Goal: Task Accomplishment & Management: Manage account settings

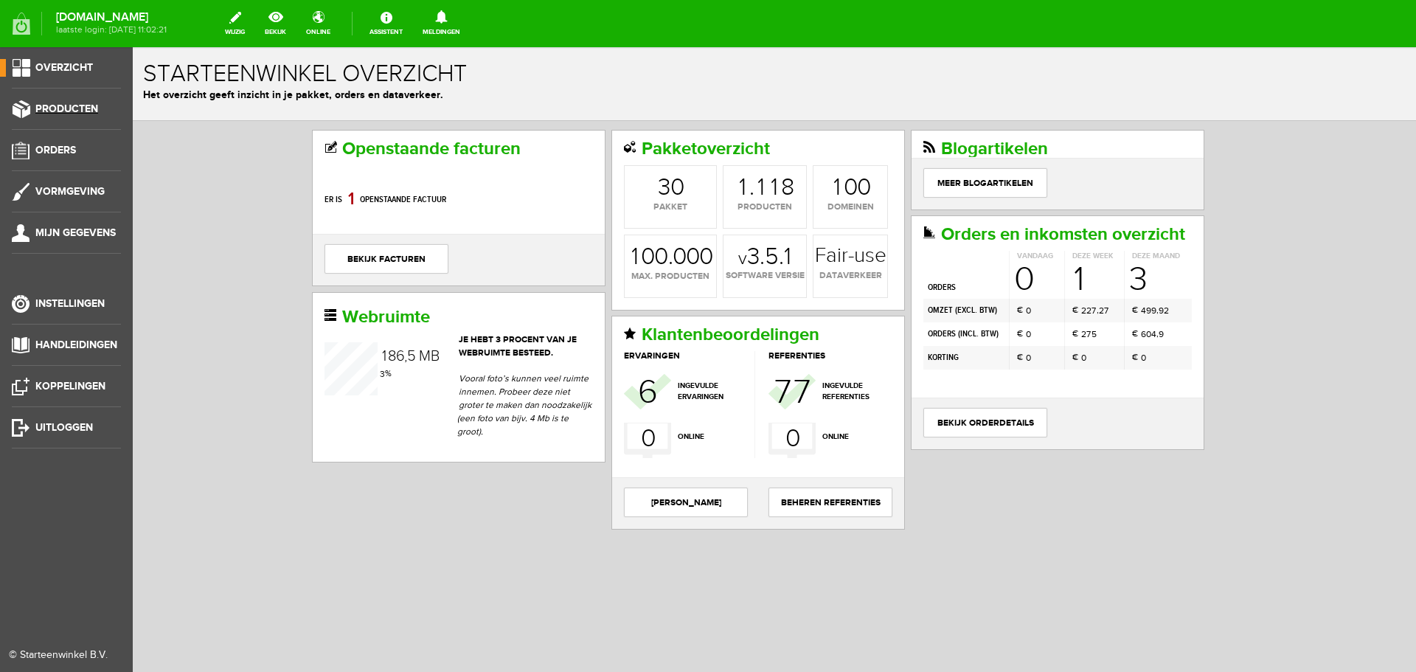
click at [77, 107] on span "Producten" at bounding box center [66, 108] width 63 height 13
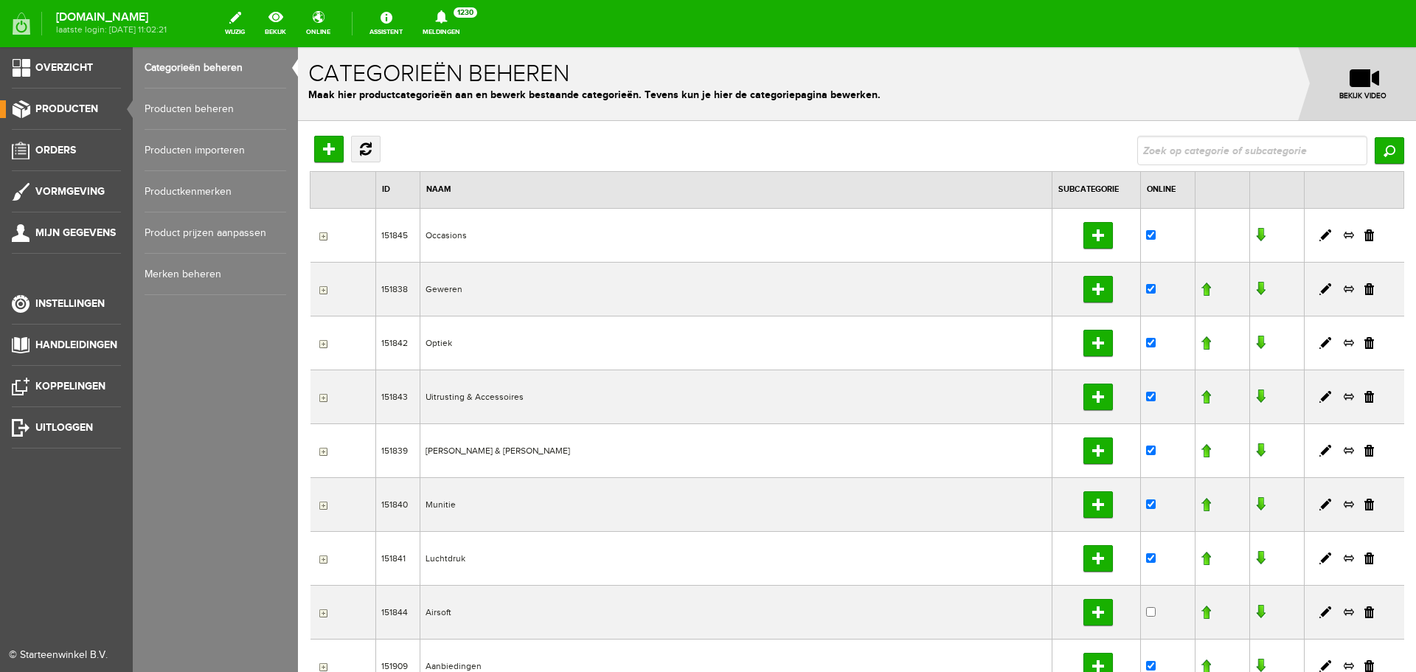
click at [185, 110] on link "Producten beheren" at bounding box center [216, 108] width 142 height 41
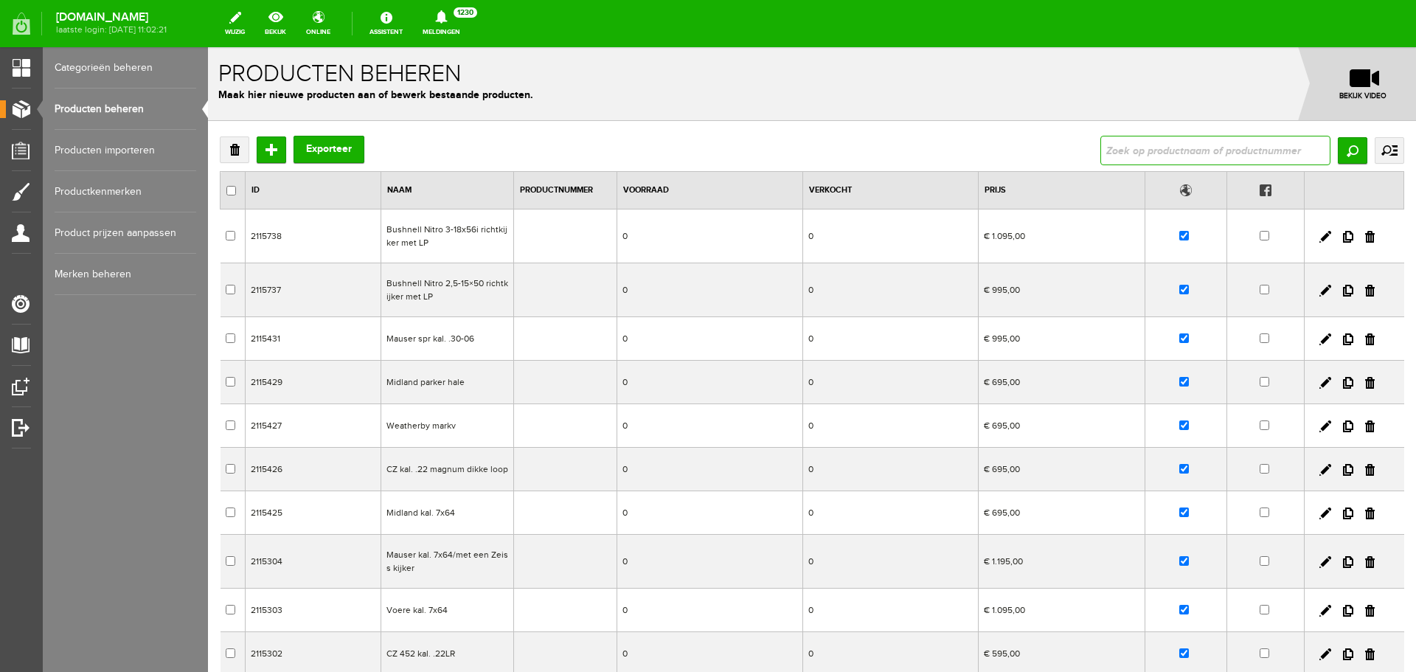
click at [1120, 150] on input "text" at bounding box center [1215, 150] width 230 height 29
type input "sauer gti .308"
click at [1342, 140] on input "Zoeken" at bounding box center [1351, 150] width 29 height 27
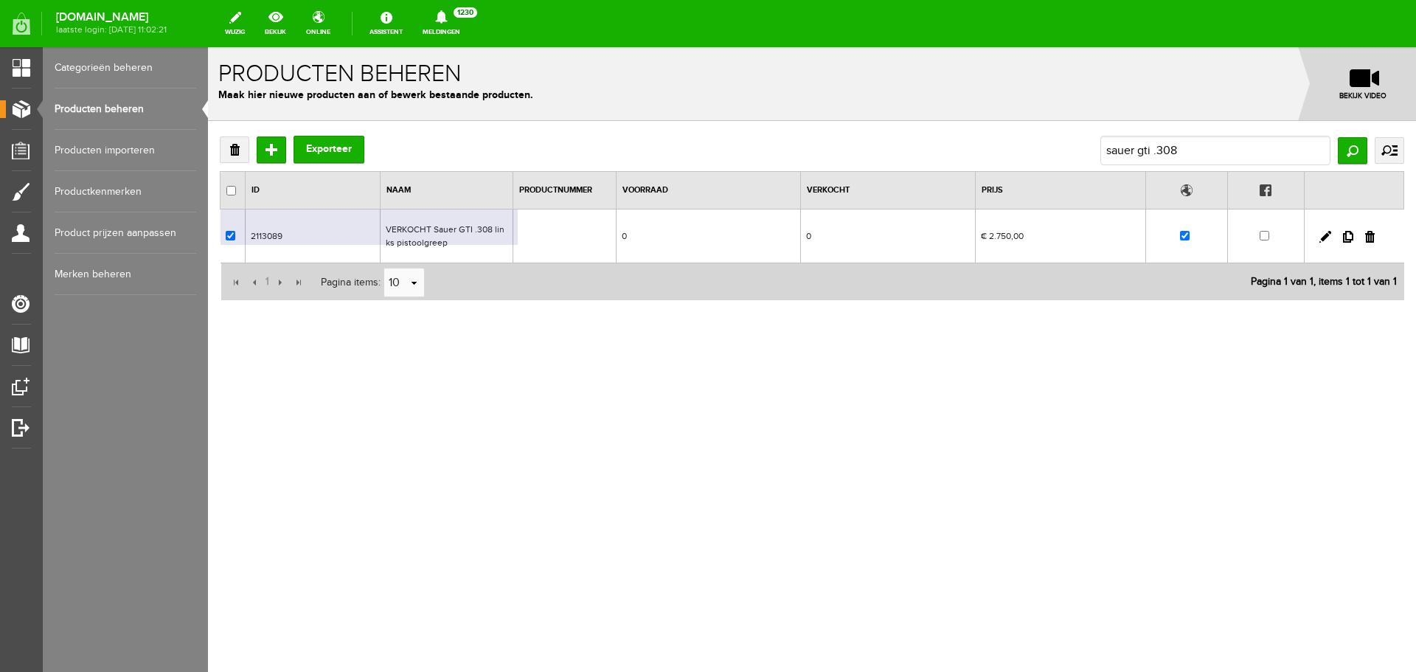
click at [521, 248] on td at bounding box center [564, 236] width 103 height 54
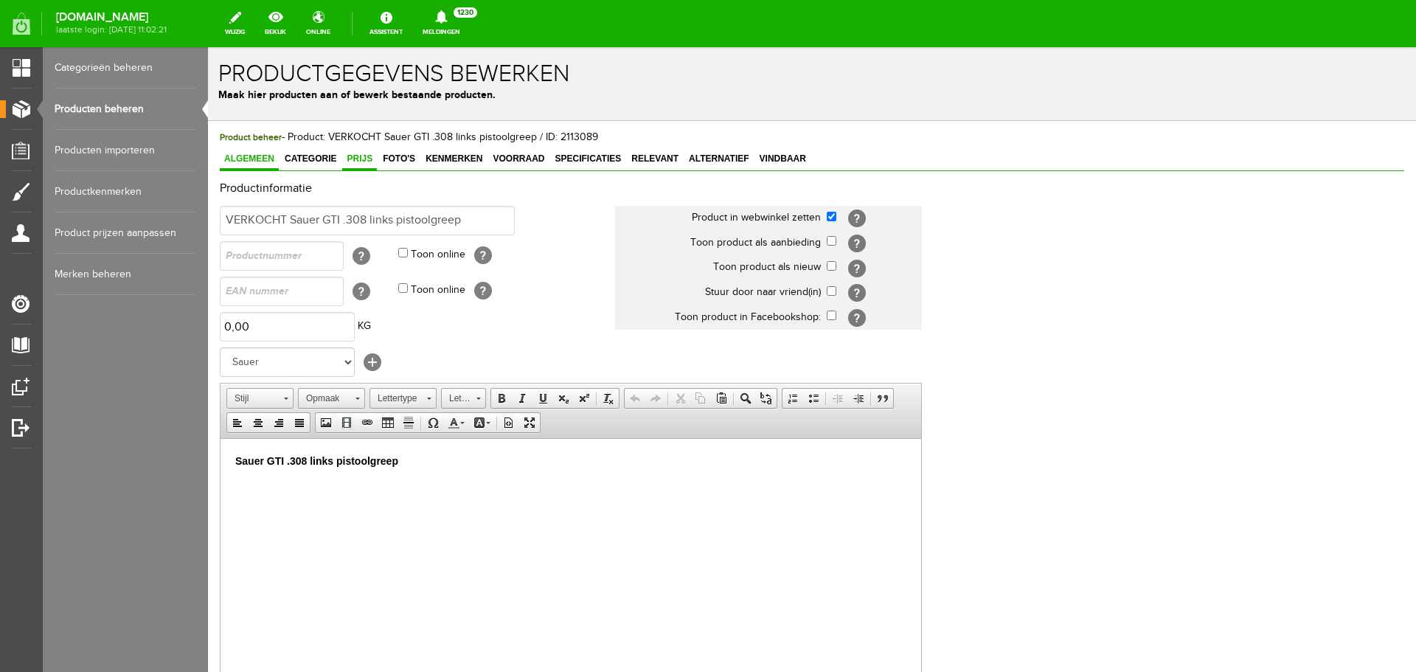
click at [366, 153] on link "Prijs" at bounding box center [359, 159] width 35 height 21
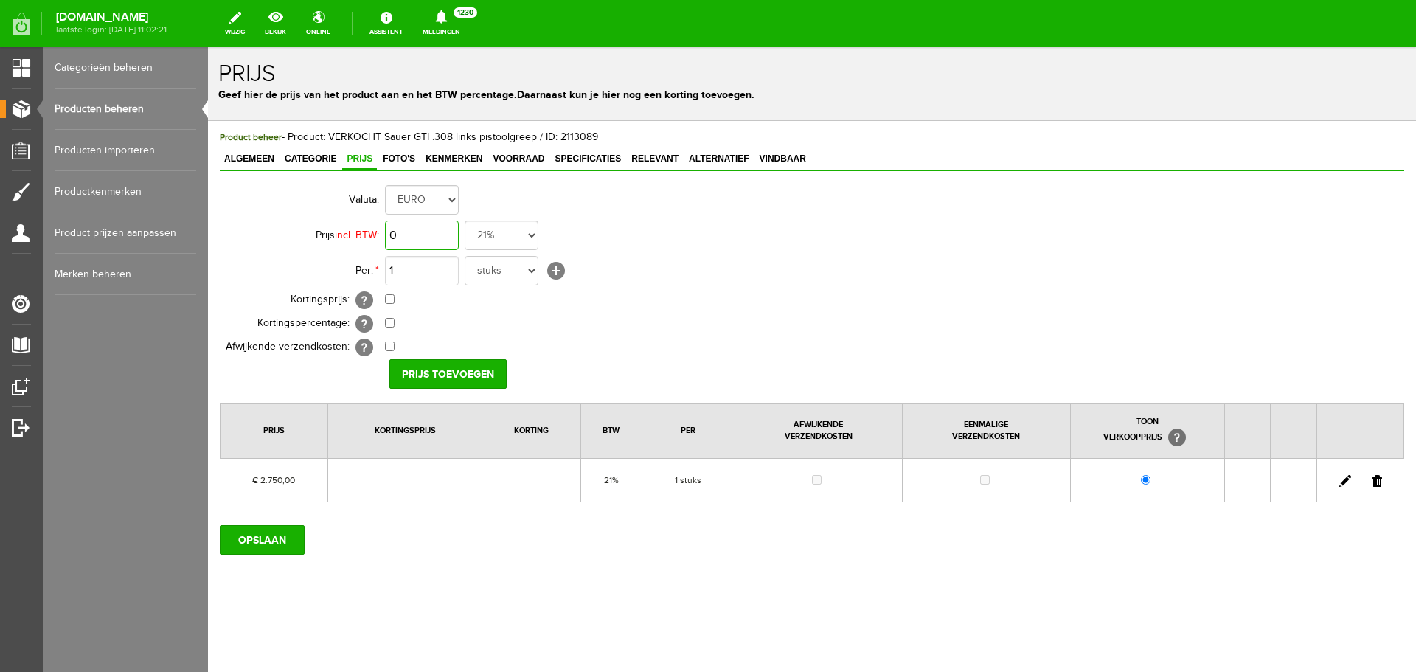
click at [436, 232] on input "0" at bounding box center [422, 234] width 74 height 29
type input "€ 2.995,00"
click at [392, 299] on input "checkbox" at bounding box center [390, 299] width 10 height 10
checkbox input "true"
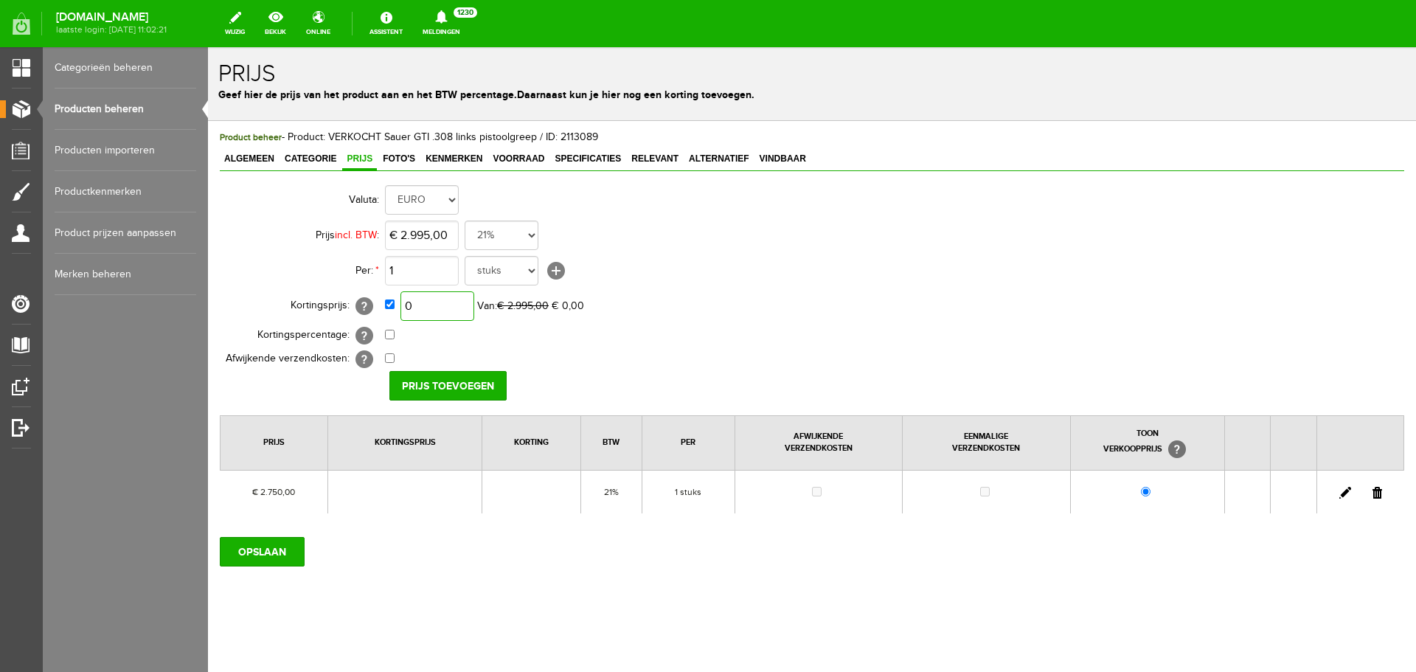
click at [443, 307] on input "0" at bounding box center [437, 305] width 74 height 29
type input "€ 2.595,00"
click at [434, 382] on input "Prijs toevoegen" at bounding box center [447, 385] width 117 height 29
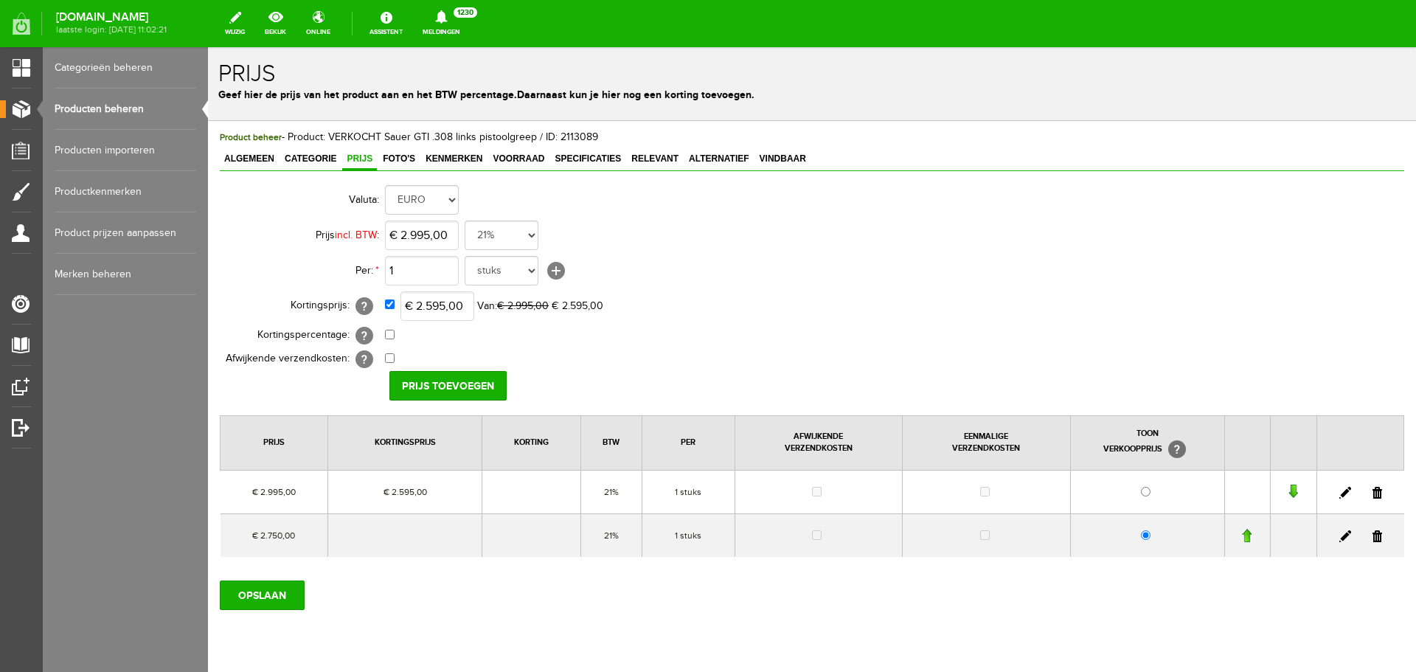
click at [1372, 531] on link at bounding box center [1377, 536] width 10 height 12
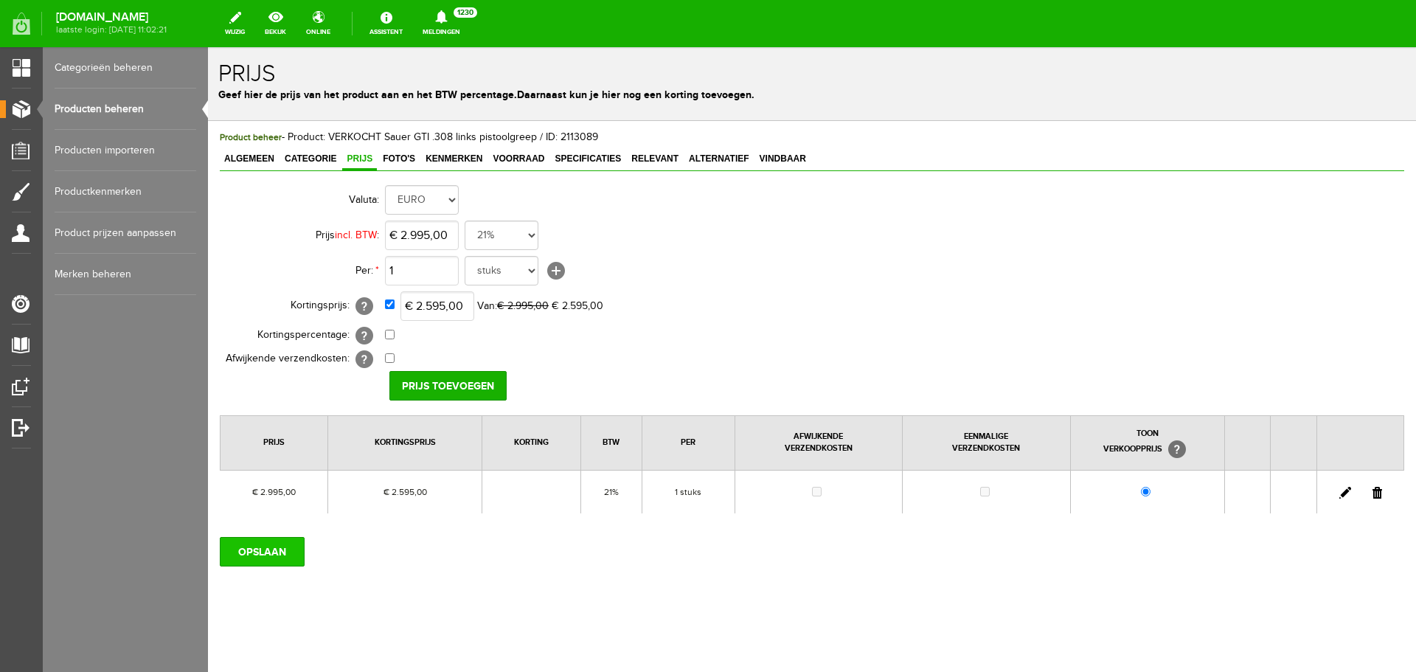
click at [288, 548] on input "OPSLAAN" at bounding box center [262, 551] width 85 height 29
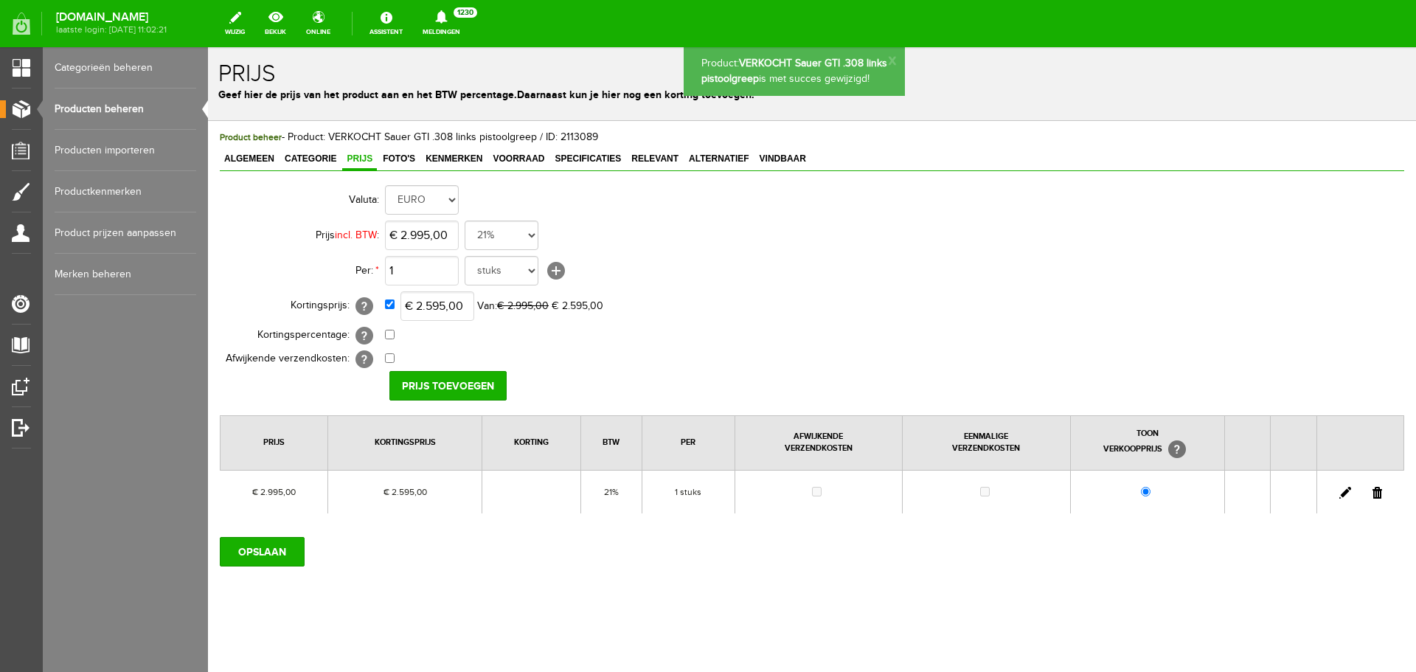
click at [132, 110] on link "Producten beheren" at bounding box center [126, 108] width 142 height 41
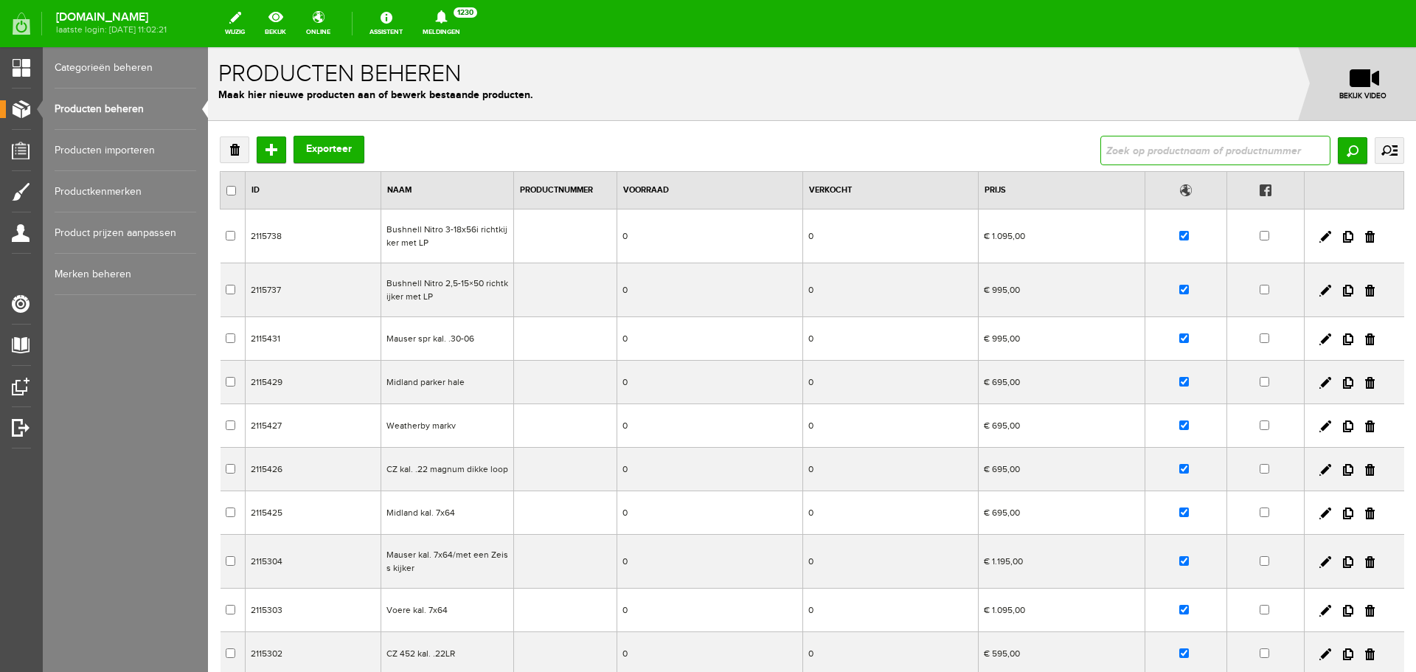
click at [1144, 153] on input "text" at bounding box center [1215, 150] width 230 height 29
type input "sauer"
click at [1343, 144] on input "Zoeken" at bounding box center [1351, 150] width 29 height 27
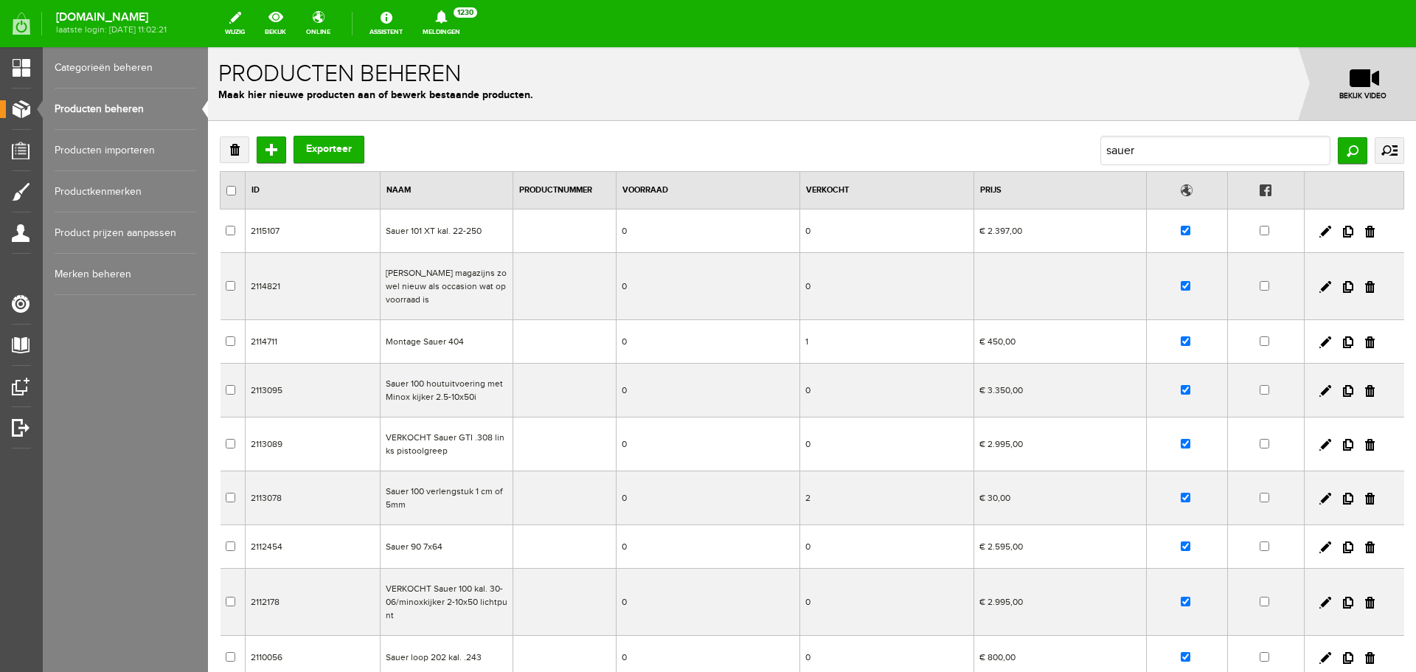
click at [888, 239] on td "0" at bounding box center [886, 231] width 174 height 44
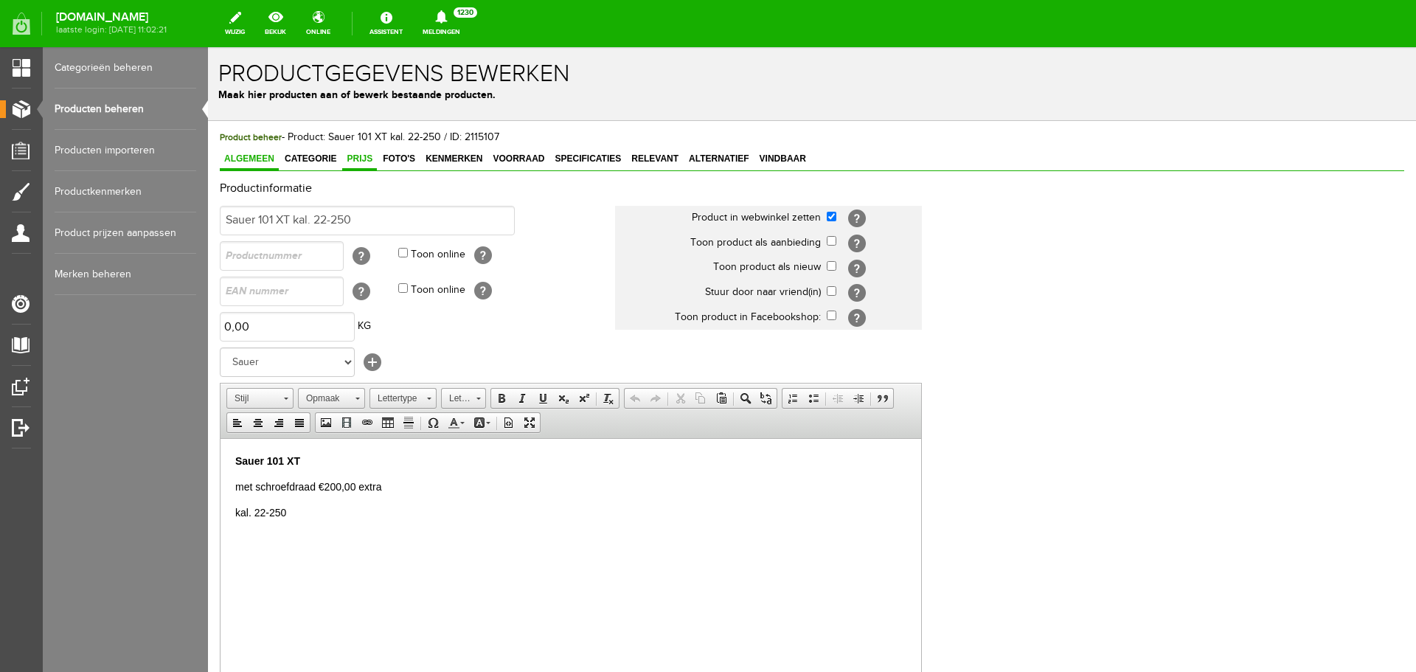
click at [370, 159] on span "Prijs" at bounding box center [359, 158] width 35 height 10
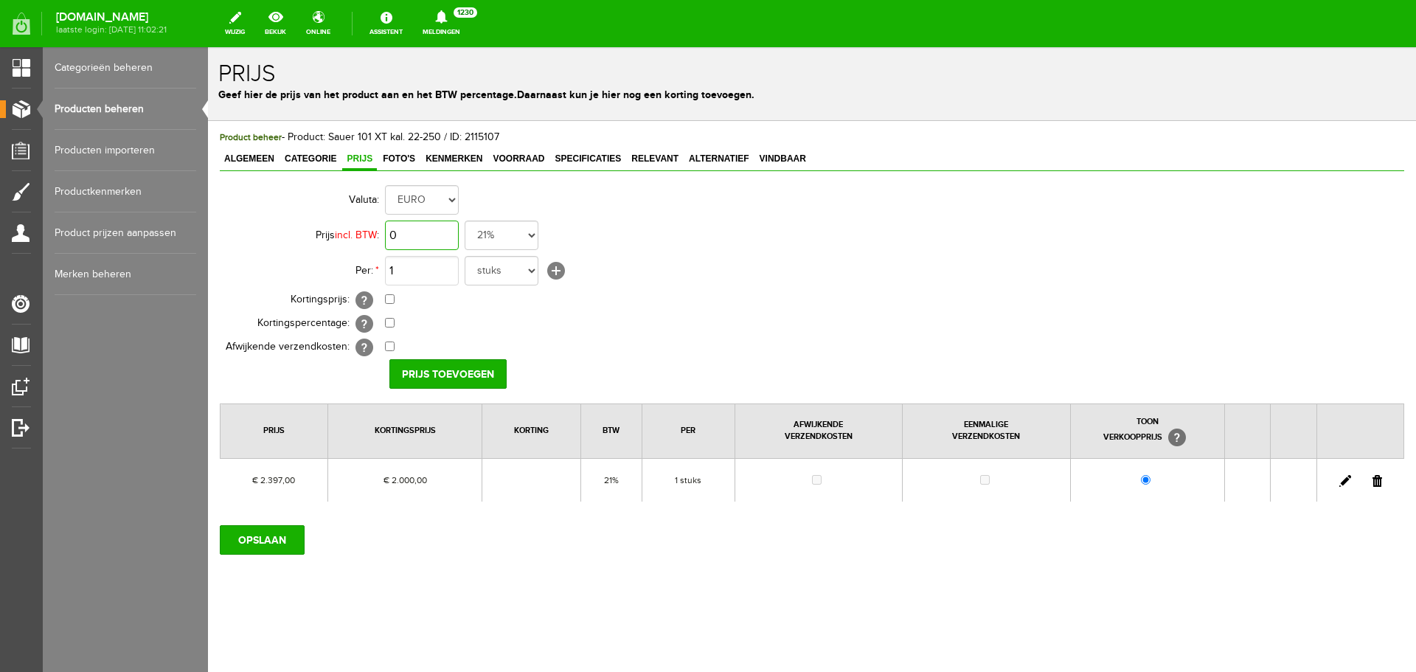
click at [440, 234] on input "0" at bounding box center [422, 234] width 74 height 29
type input "€ 2.395,00"
click at [389, 302] on input "checkbox" at bounding box center [390, 299] width 10 height 10
checkbox input "true"
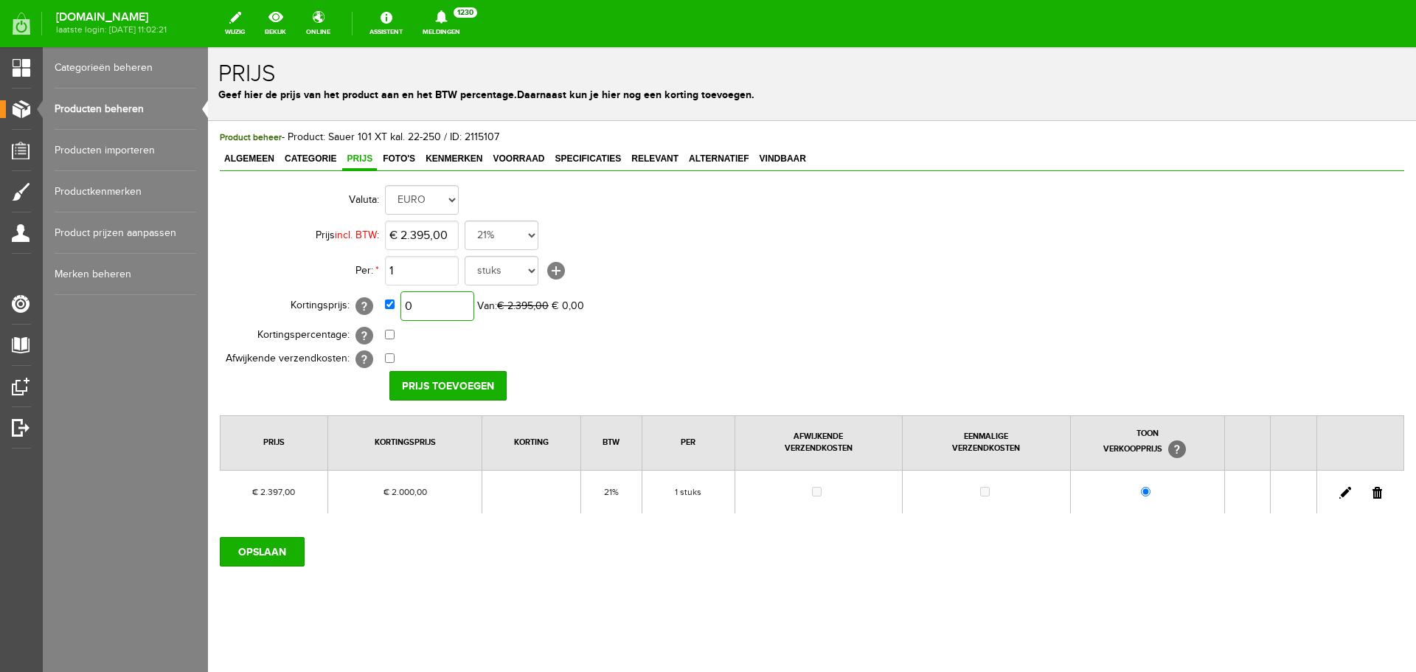
click at [435, 301] on input "0" at bounding box center [437, 305] width 74 height 29
type input "€ 1.795,00"
click at [478, 383] on input "Prijs toevoegen" at bounding box center [447, 385] width 117 height 29
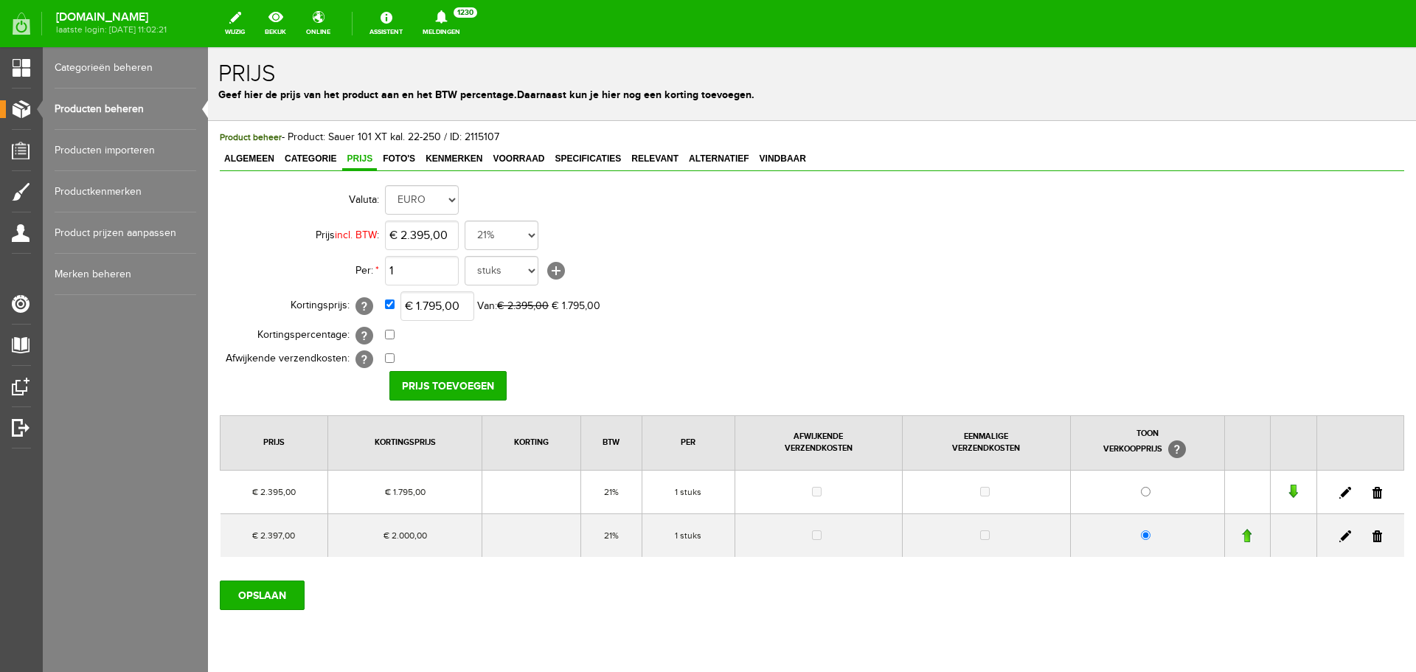
click at [1372, 535] on link at bounding box center [1377, 536] width 10 height 12
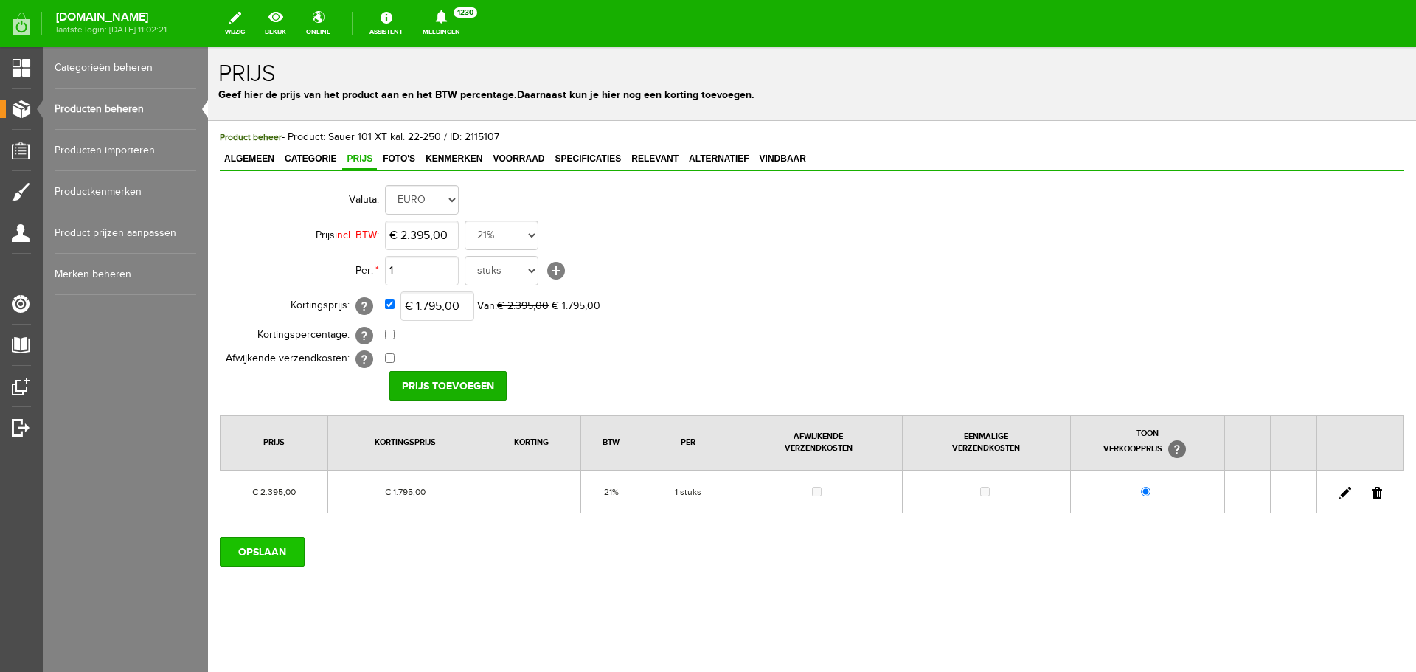
click at [268, 554] on input "OPSLAAN" at bounding box center [262, 551] width 85 height 29
click at [265, 549] on input "OPSLAAN" at bounding box center [262, 551] width 85 height 29
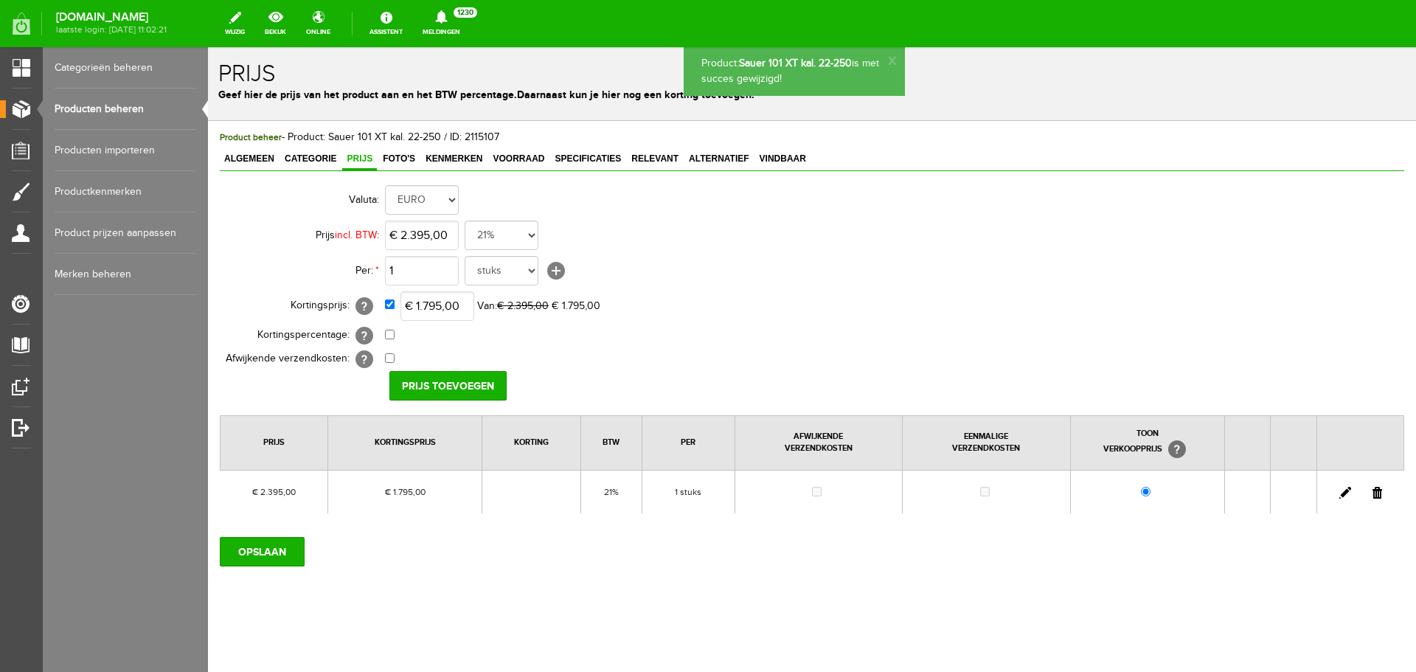
click at [125, 105] on link "Producten beheren" at bounding box center [126, 108] width 142 height 41
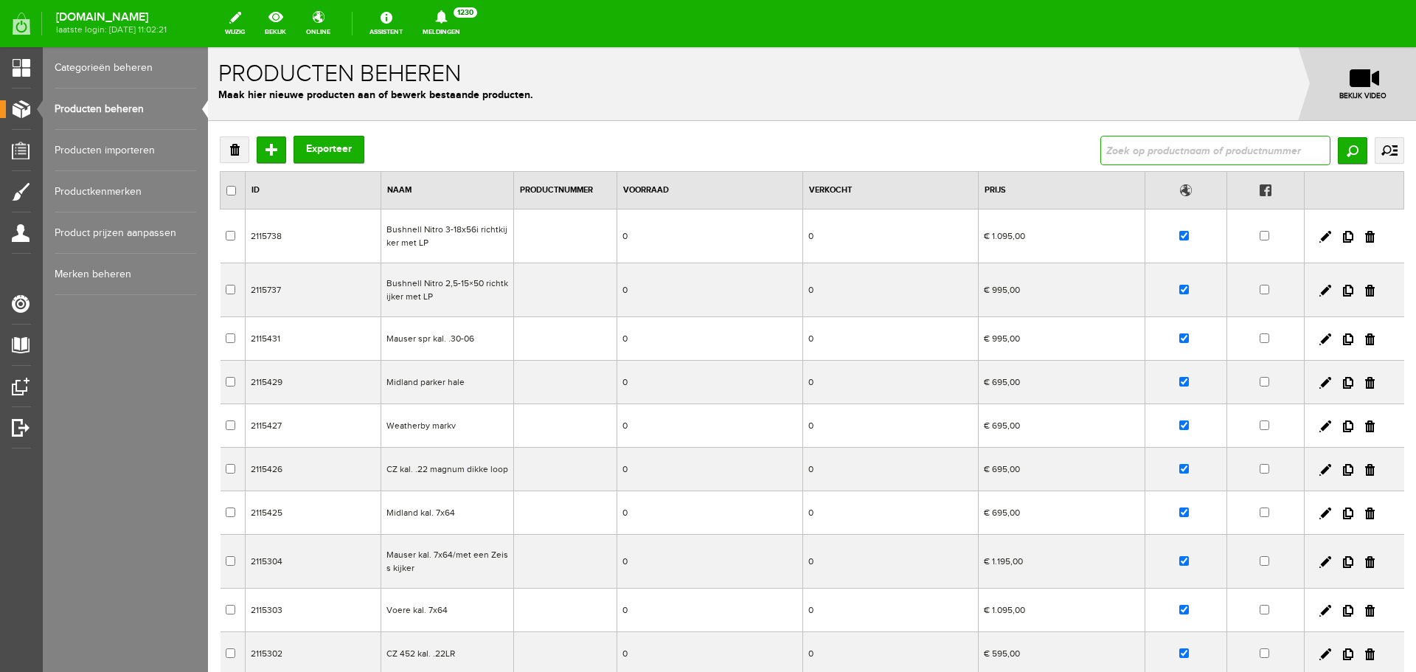
click at [1146, 140] on input "text" at bounding box center [1215, 150] width 230 height 29
click at [1347, 145] on input "Zoeken" at bounding box center [1351, 150] width 29 height 27
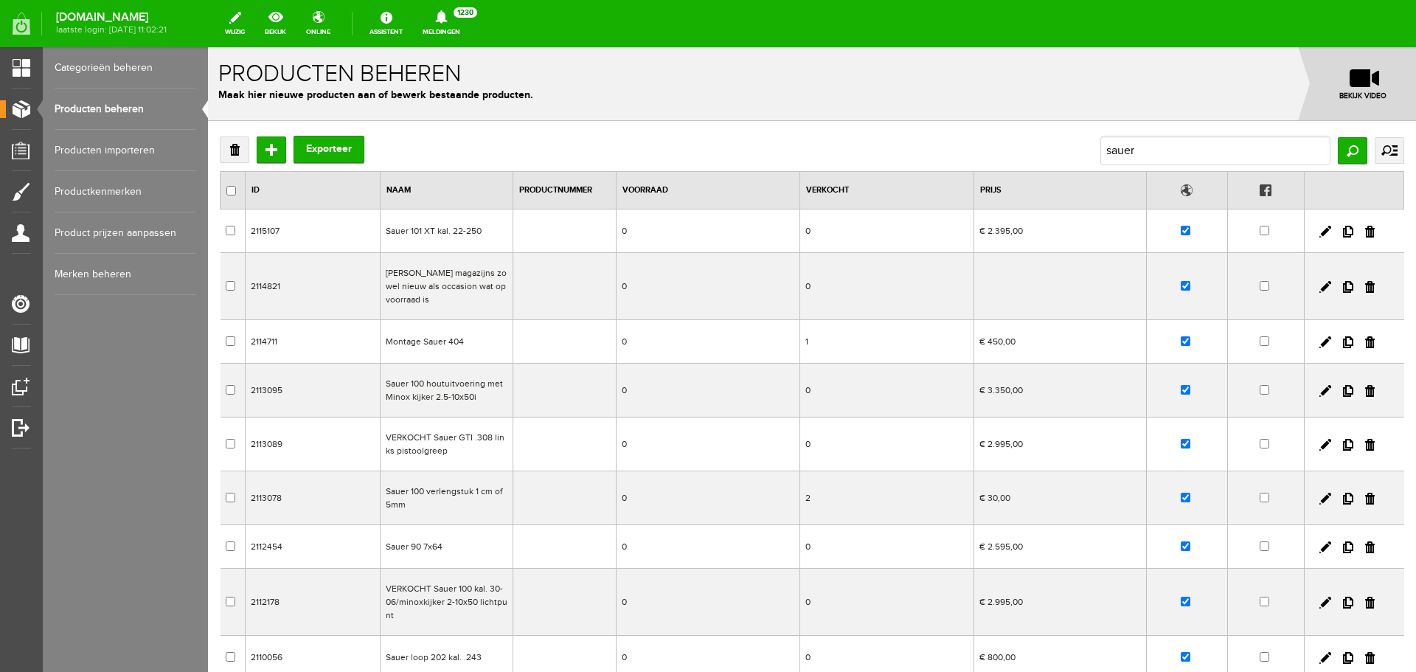
click at [474, 375] on td "Sauer 100 houtuitvoering met Minox kijker 2.5-10x50i" at bounding box center [446, 390] width 133 height 54
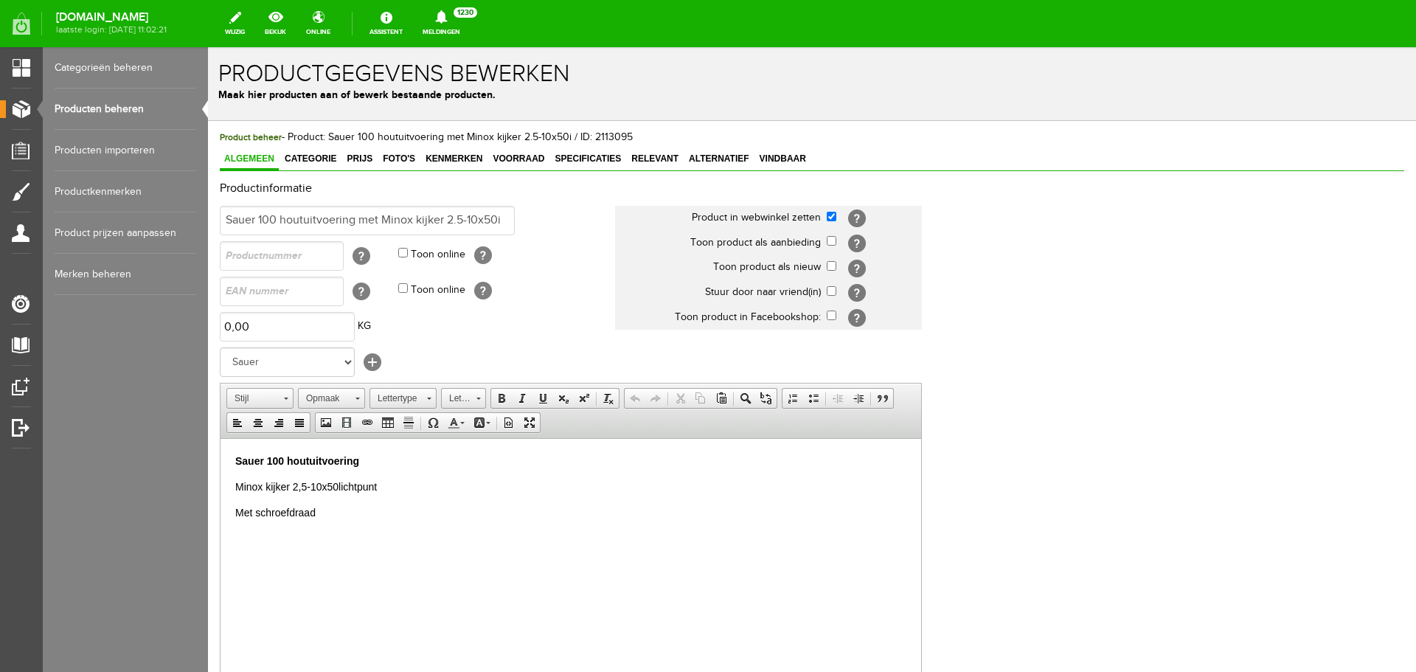
click at [131, 102] on link "Producten beheren" at bounding box center [126, 108] width 142 height 41
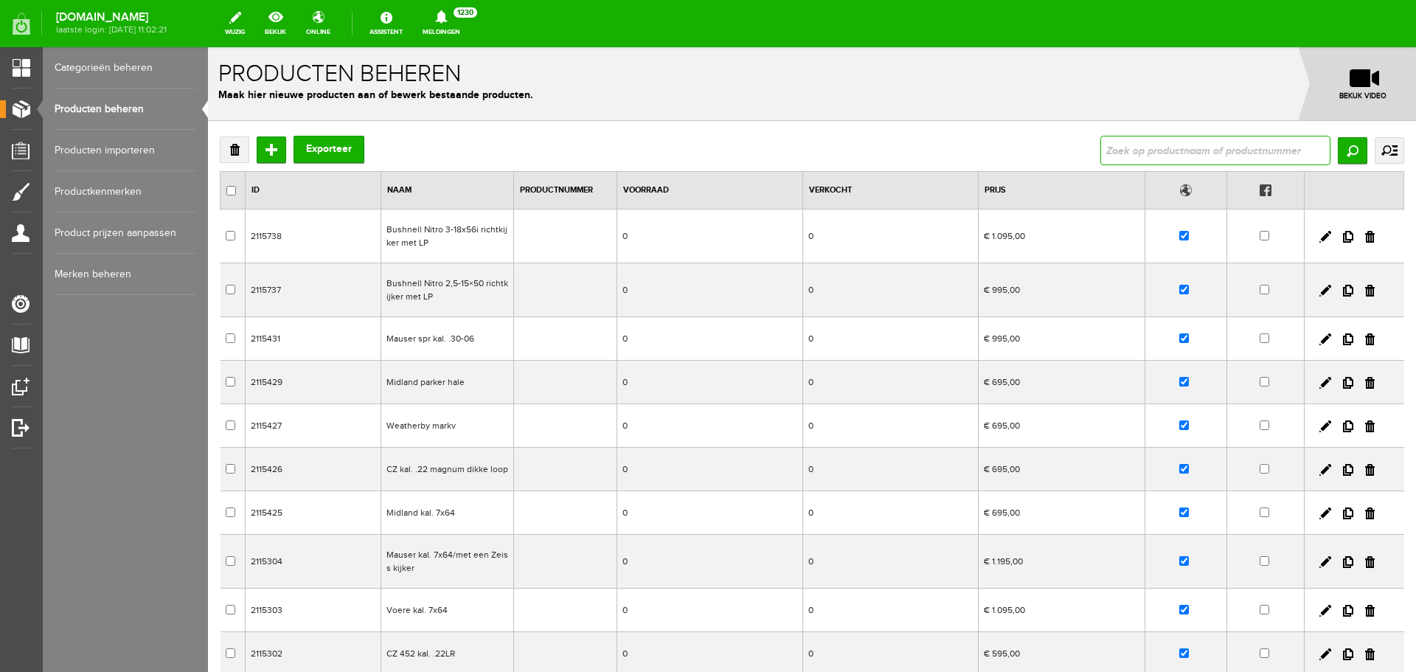
click at [1129, 145] on input "text" at bounding box center [1215, 150] width 230 height 29
type input "sauer 100 xt"
click at [1337, 153] on input "Zoeken" at bounding box center [1351, 150] width 29 height 27
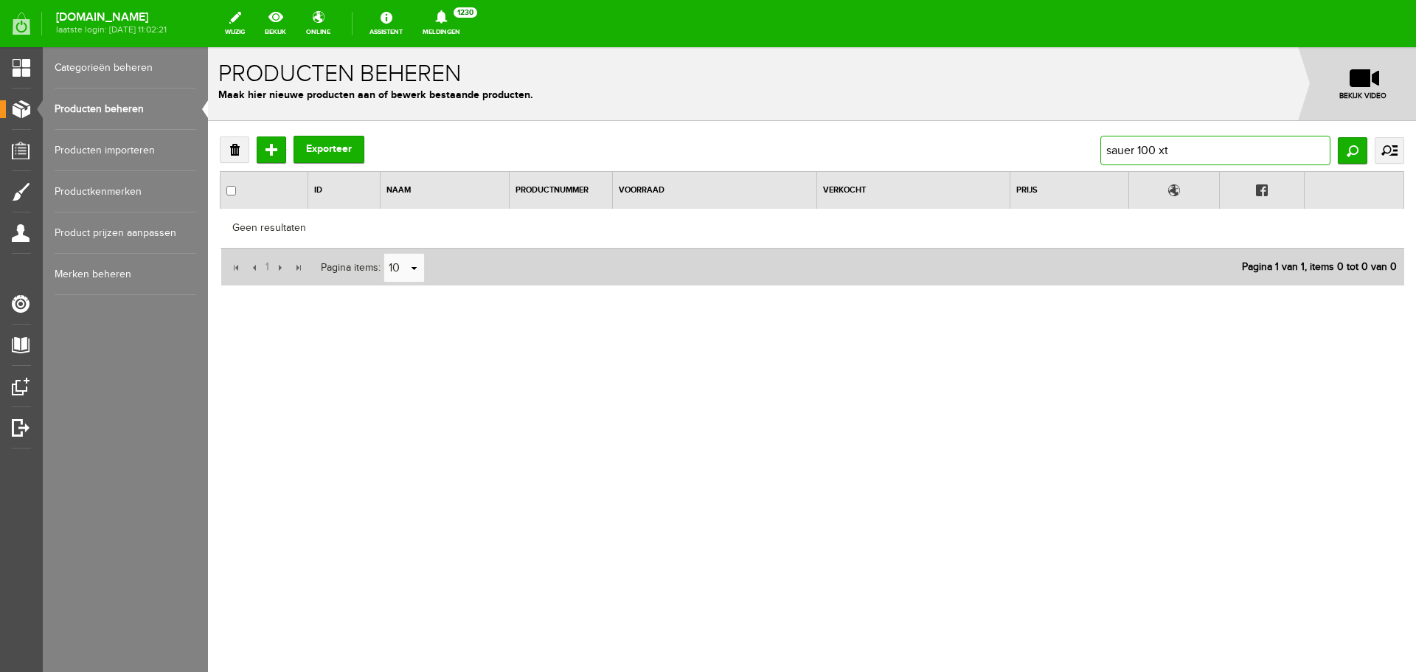
click at [1181, 150] on input "sauer 100 xt" at bounding box center [1215, 150] width 230 height 29
type input "sauer 100"
click at [1348, 145] on input "Zoeken" at bounding box center [1351, 150] width 29 height 27
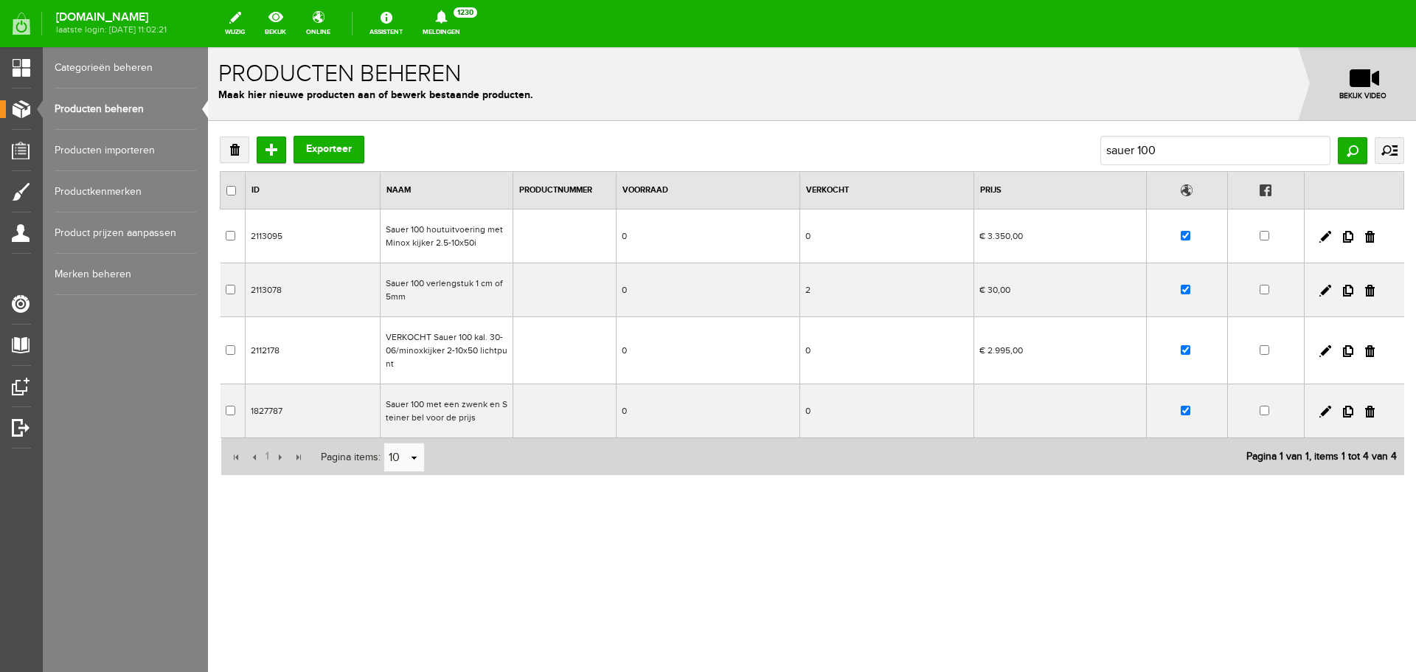
click at [487, 411] on td "Sauer 100 met een zwenk en Steiner bel voor de prijs" at bounding box center [446, 411] width 133 height 54
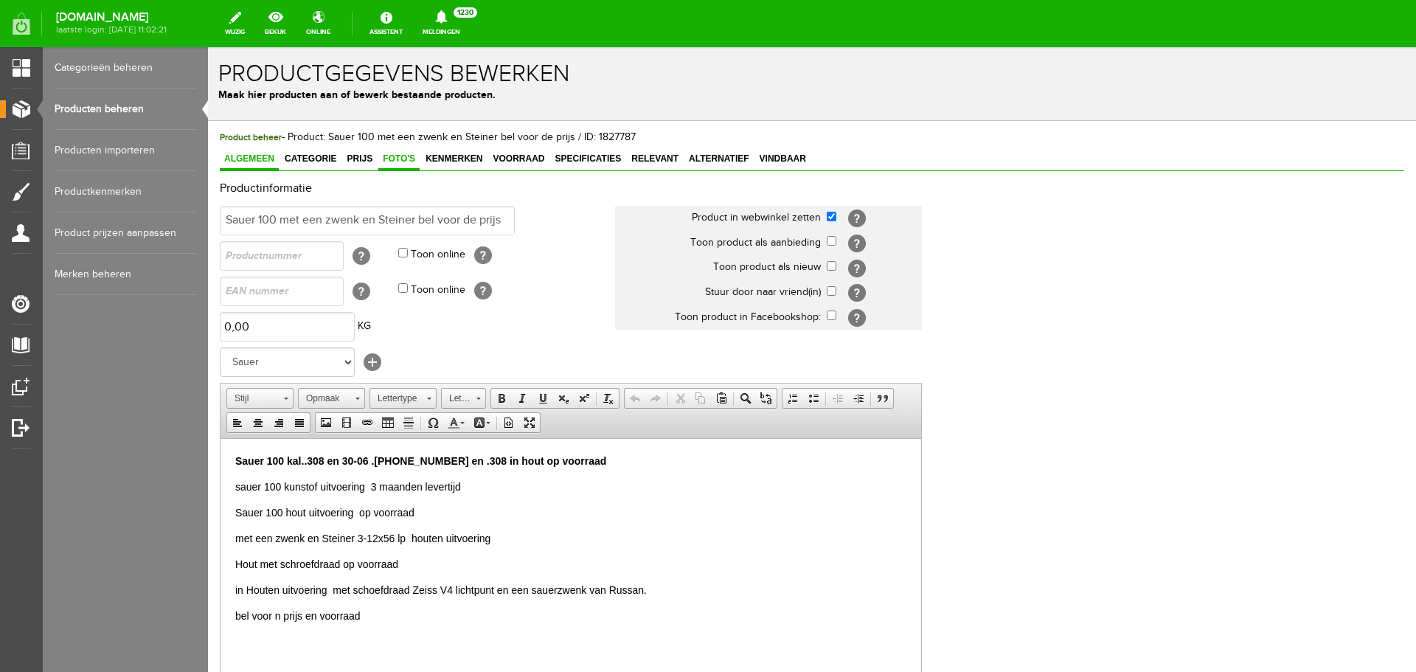
click at [393, 156] on span "Foto's" at bounding box center [398, 158] width 41 height 10
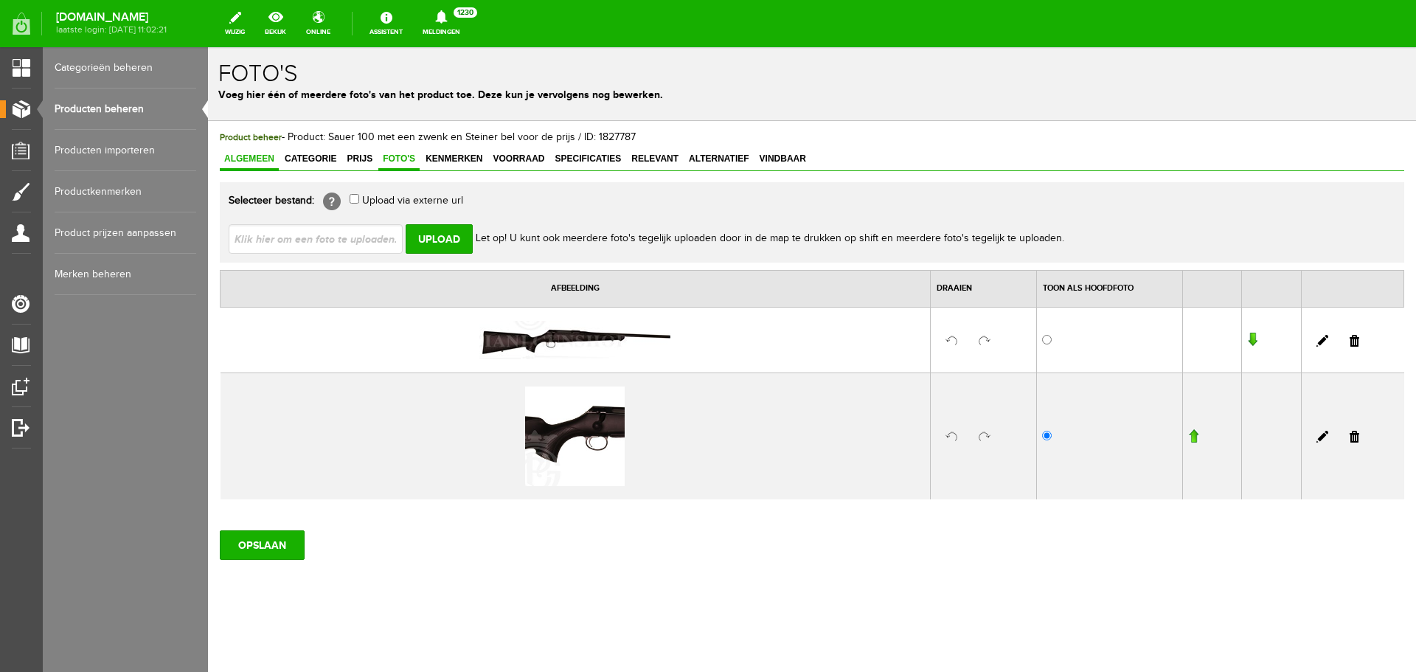
click at [266, 156] on span "Algemeen" at bounding box center [249, 158] width 59 height 10
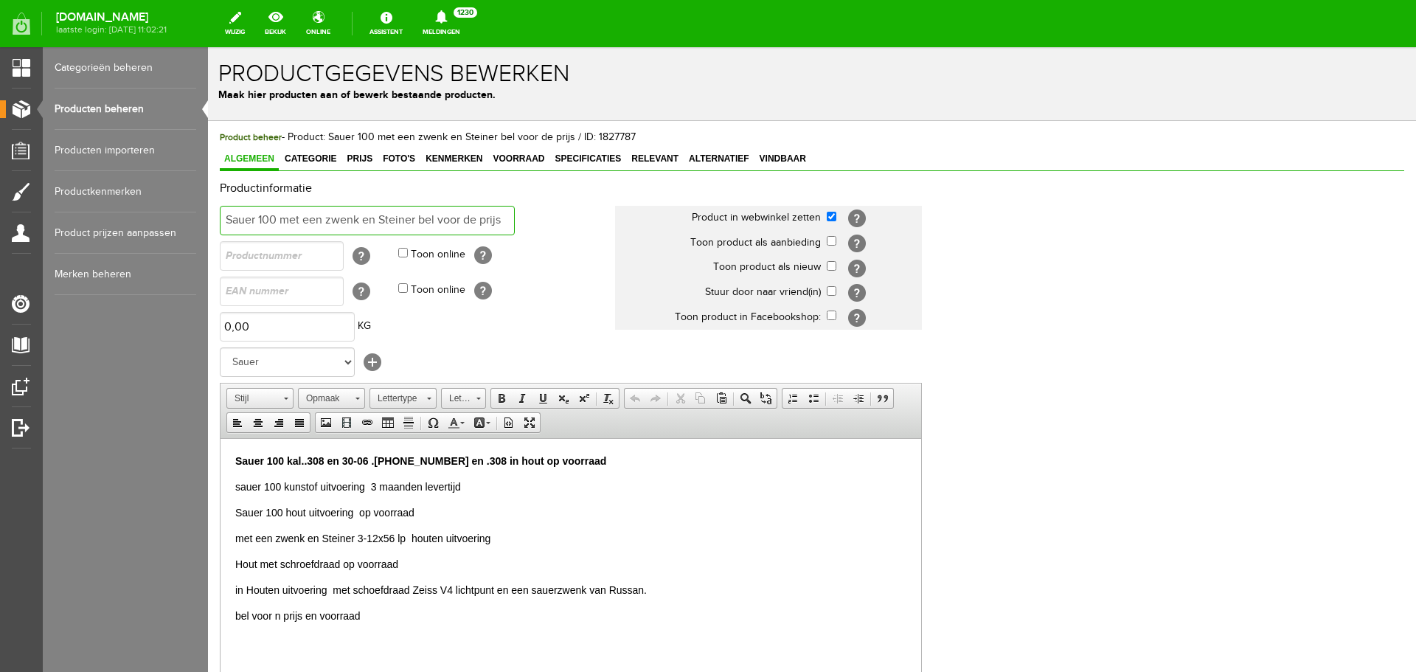
click at [502, 220] on input "Sauer 100 met een zwenk en Steiner bel voor de prijs" at bounding box center [367, 220] width 295 height 29
click at [257, 218] on input "Sauer 100 kal.30-06" at bounding box center [367, 220] width 295 height 29
type input "Sauer XT 100 kal.30-06"
click at [338, 460] on strong "Sauer 100 kal..308 en 30-06 .[PHONE_NUMBER] en .308 in hout op voorraad" at bounding box center [420, 460] width 371 height 12
click at [546, 460] on p "Sauer 100 kal. 30-06 .[PHONE_NUMBER] en .308 in hout op voorraad" at bounding box center [570, 460] width 671 height 15
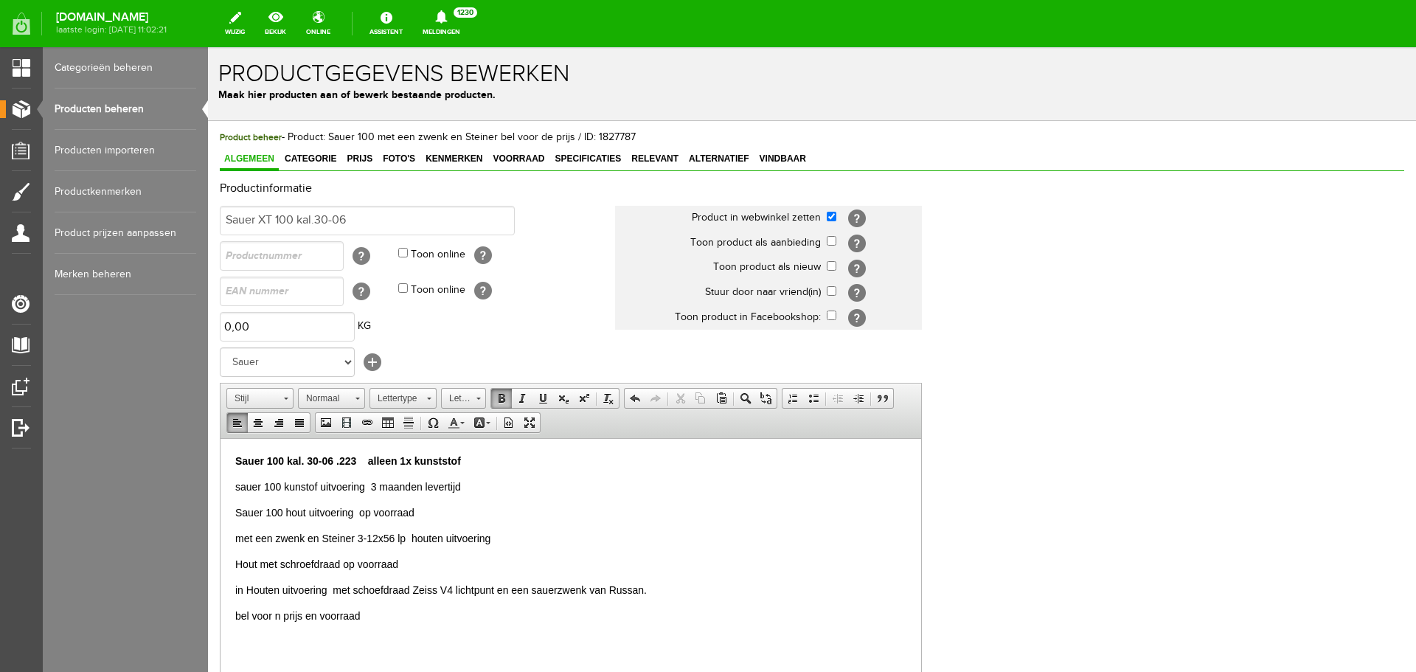
click at [461, 484] on p "sauer 100 kunstof uitvoering 3 maanden levertijd" at bounding box center [570, 486] width 671 height 15
click at [424, 518] on p "Sauer 100 hout uitvoering op voorraad" at bounding box center [570, 511] width 671 height 15
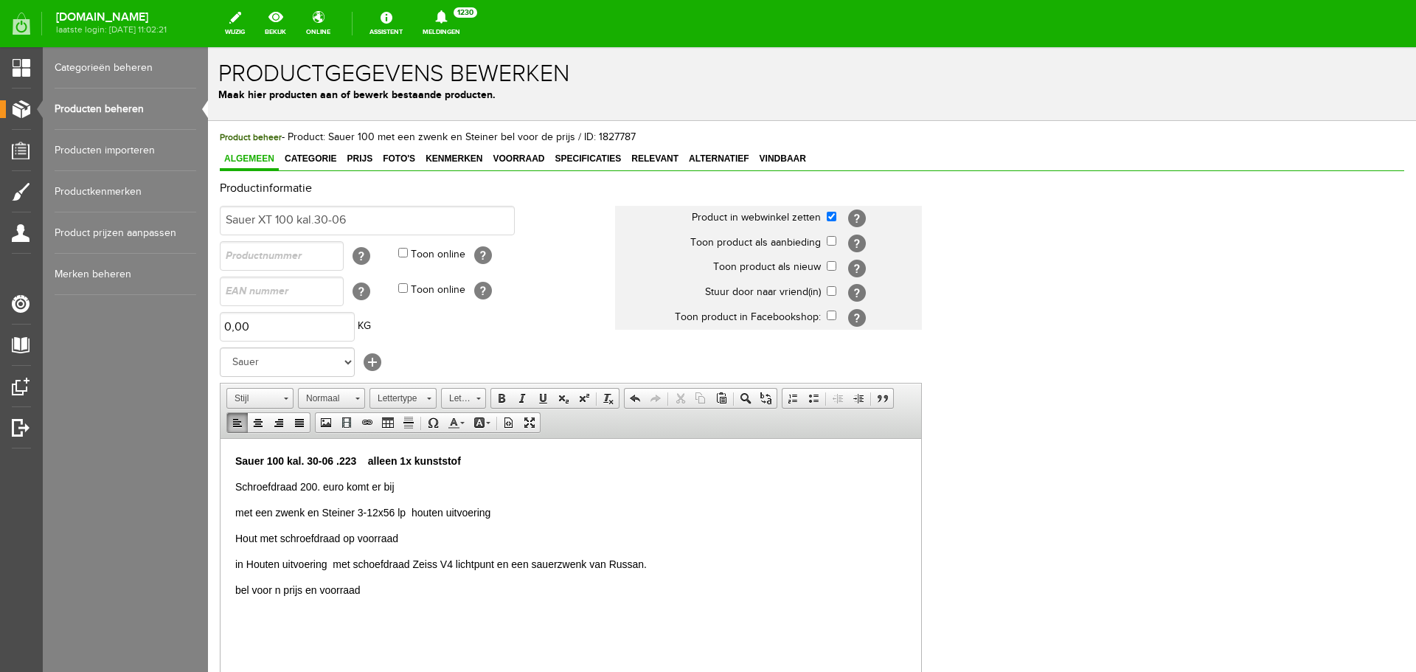
click at [381, 595] on p "bel voor n prijs en voorraad" at bounding box center [570, 589] width 671 height 15
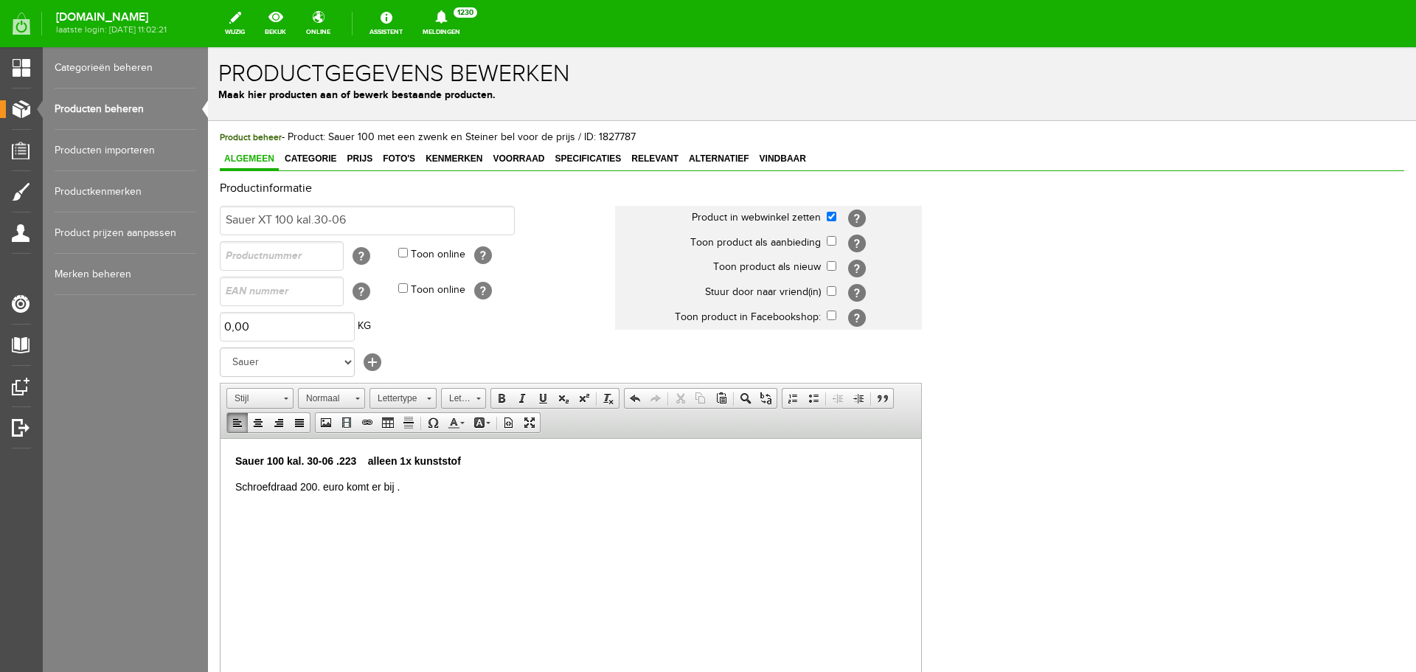
click at [481, 460] on p "Sauer 100 kal. 30-06 .223 alleen 1x kunststof" at bounding box center [570, 460] width 671 height 15
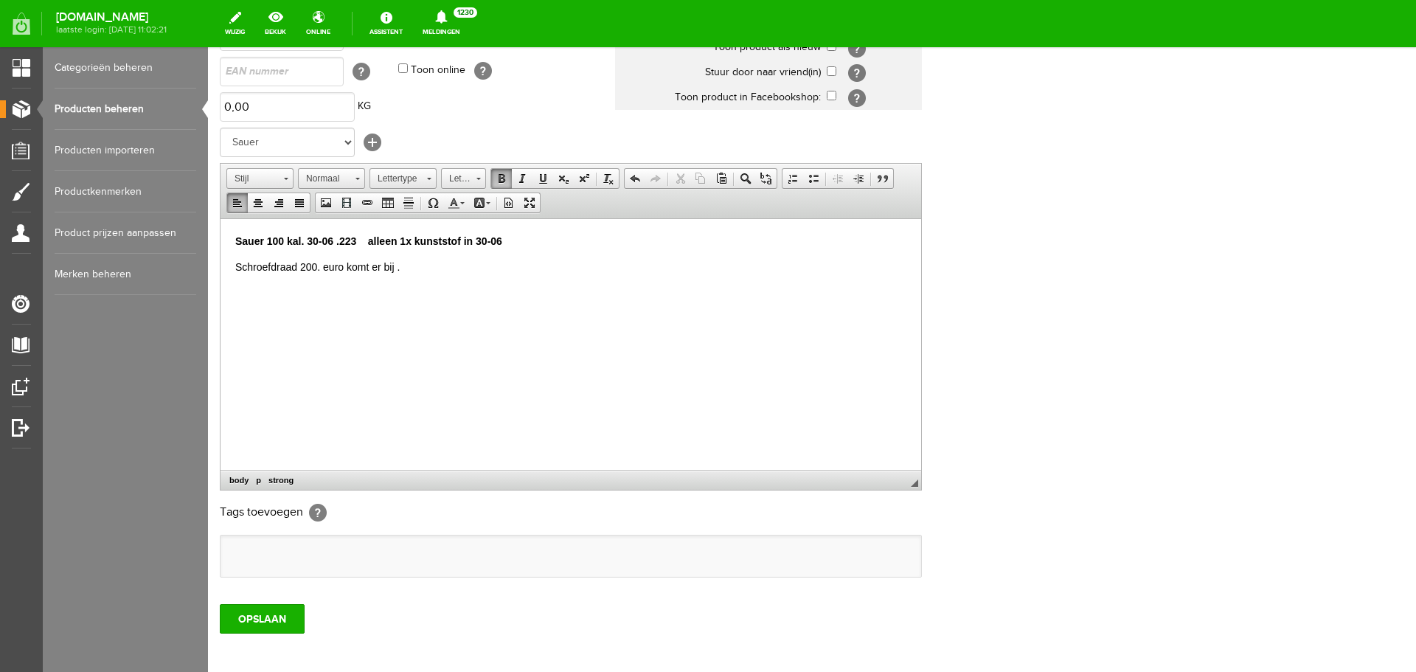
scroll to position [221, 0]
click at [270, 613] on input "OPSLAAN" at bounding box center [262, 616] width 85 height 29
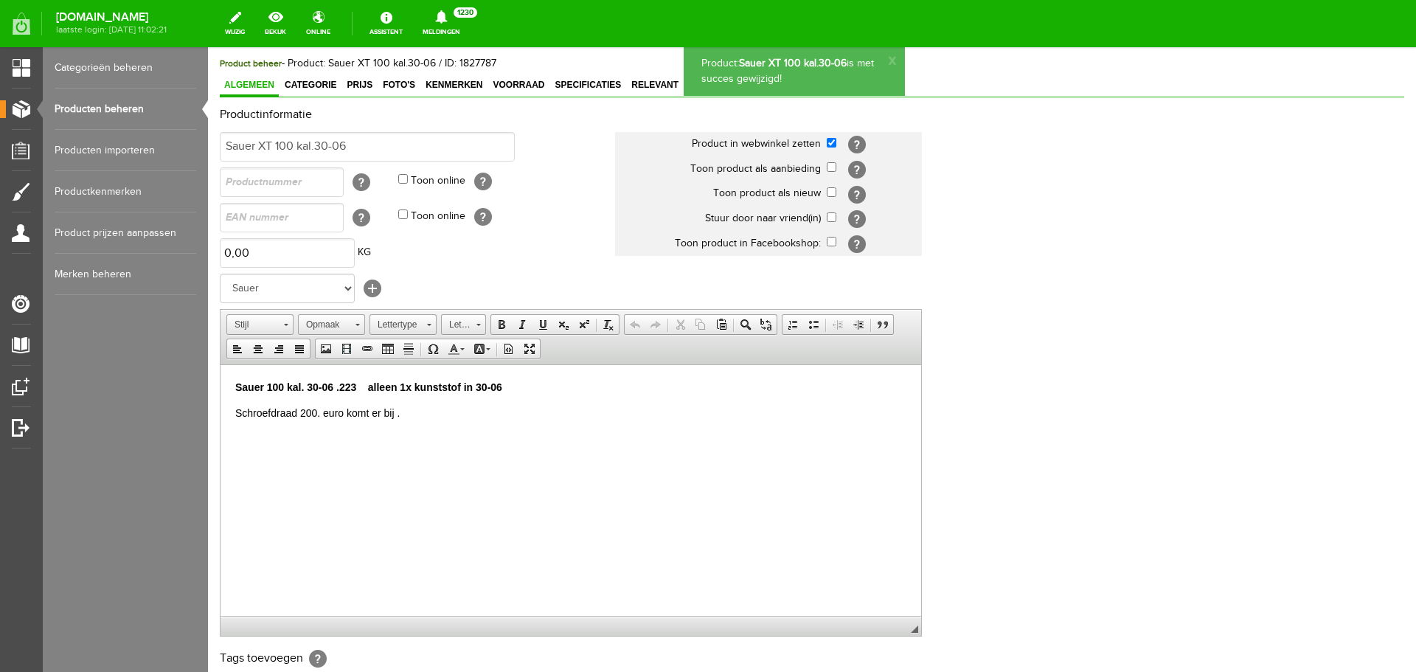
scroll to position [0, 0]
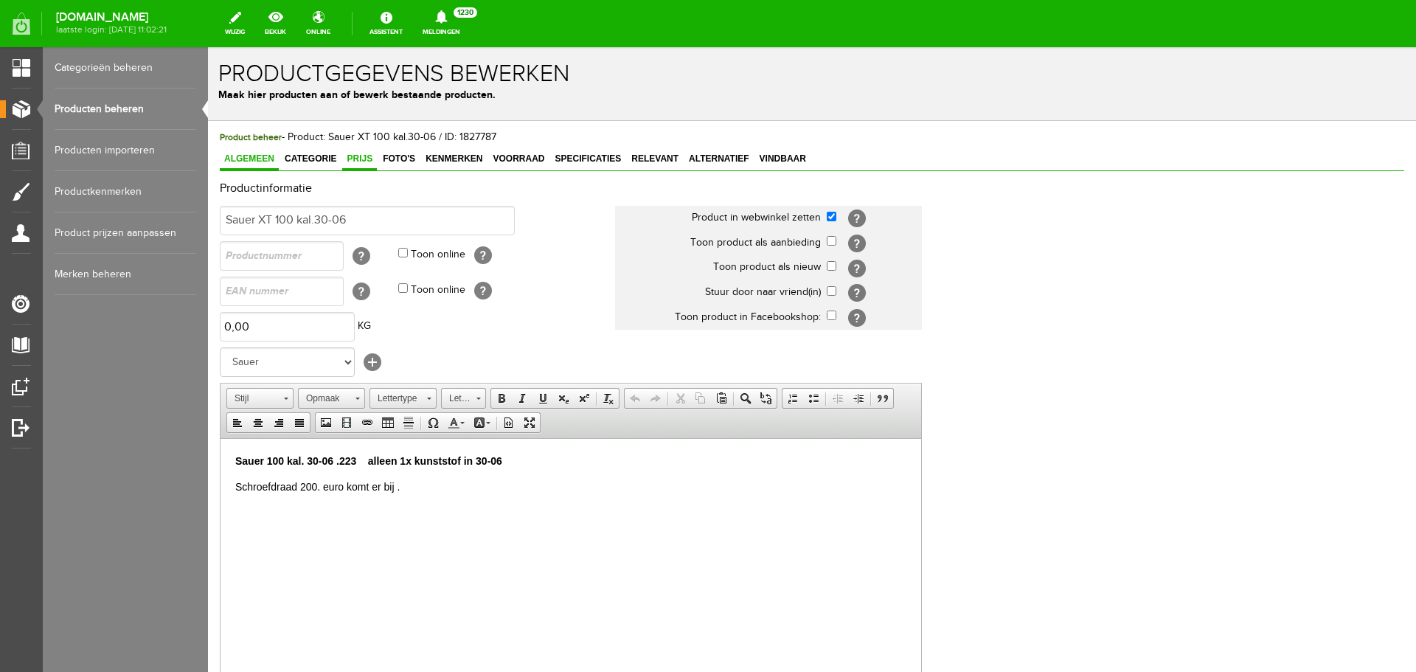
click at [366, 156] on span "Prijs" at bounding box center [359, 158] width 35 height 10
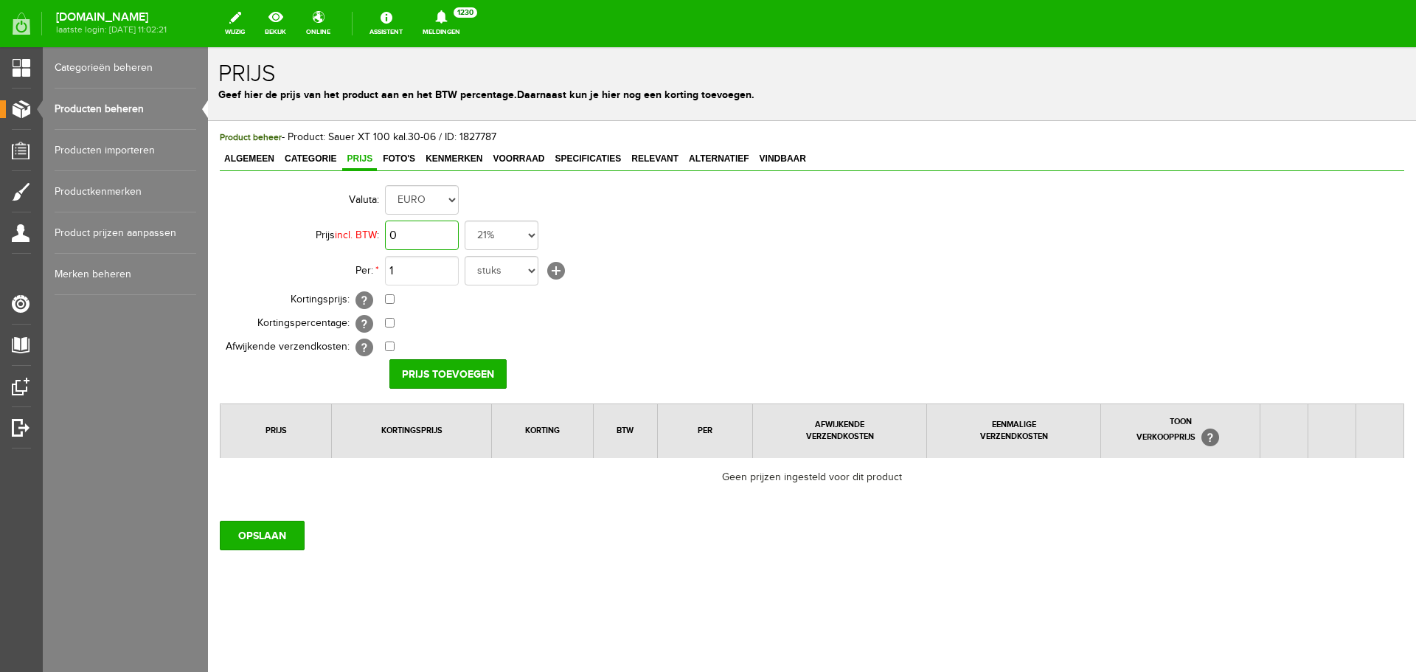
click at [434, 236] on input "0" at bounding box center [422, 234] width 74 height 29
type input "€ 1.695,00"
click at [387, 296] on input "checkbox" at bounding box center [390, 299] width 10 height 10
checkbox input "true"
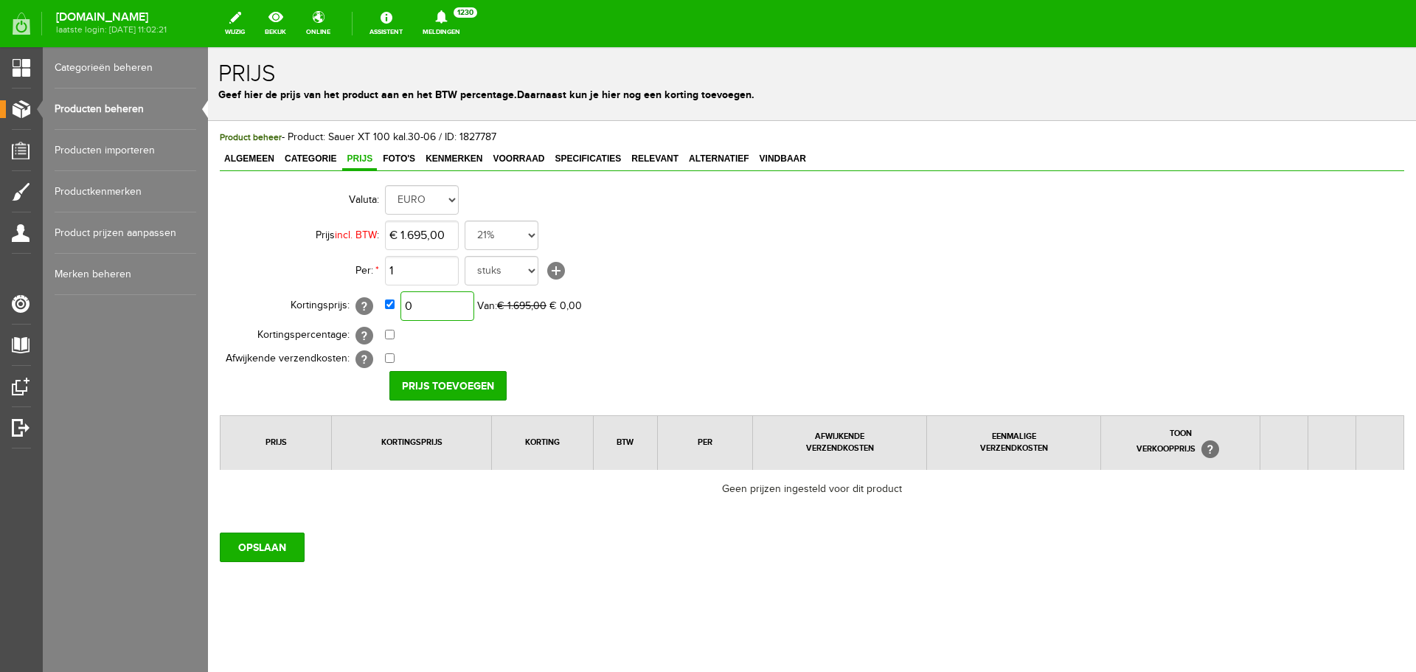
click at [442, 304] on input "0" at bounding box center [437, 305] width 74 height 29
type input "€ 1.295,00"
click at [433, 374] on input "Prijs toevoegen" at bounding box center [447, 385] width 117 height 29
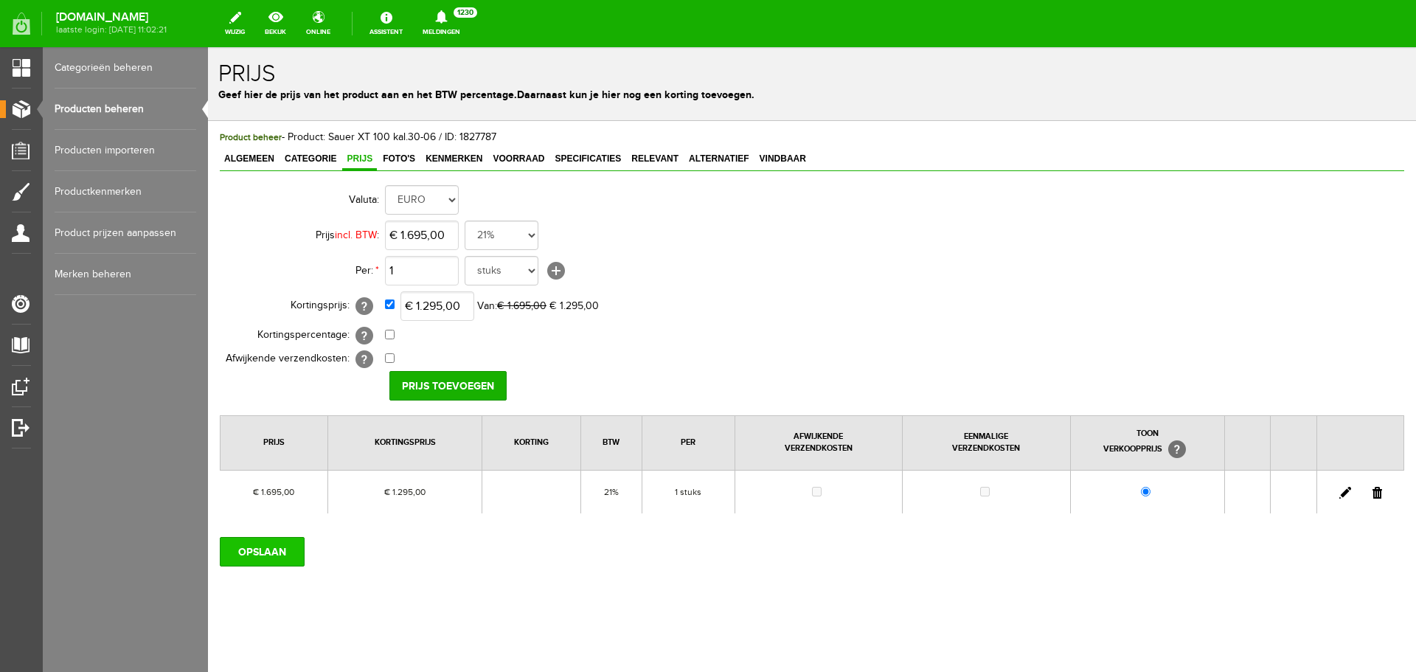
click at [278, 549] on input "OPSLAAN" at bounding box center [262, 551] width 85 height 29
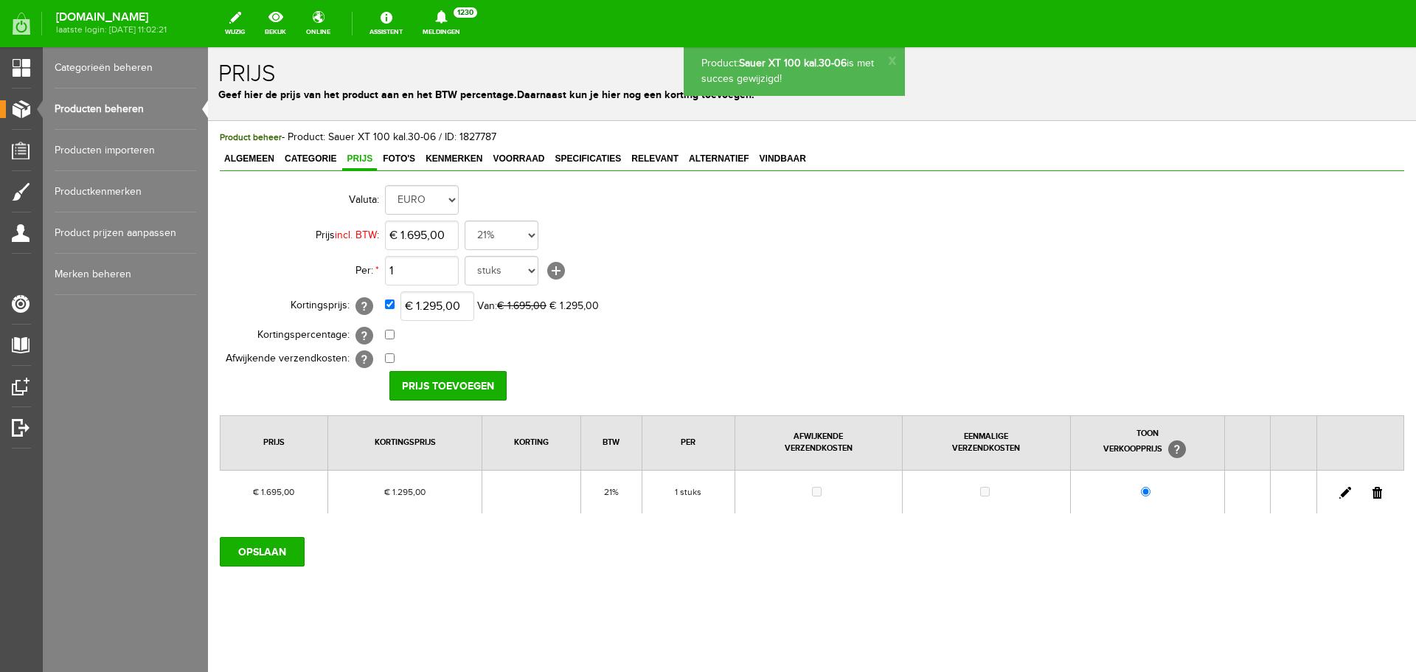
click at [133, 109] on link "Producten beheren" at bounding box center [126, 108] width 142 height 41
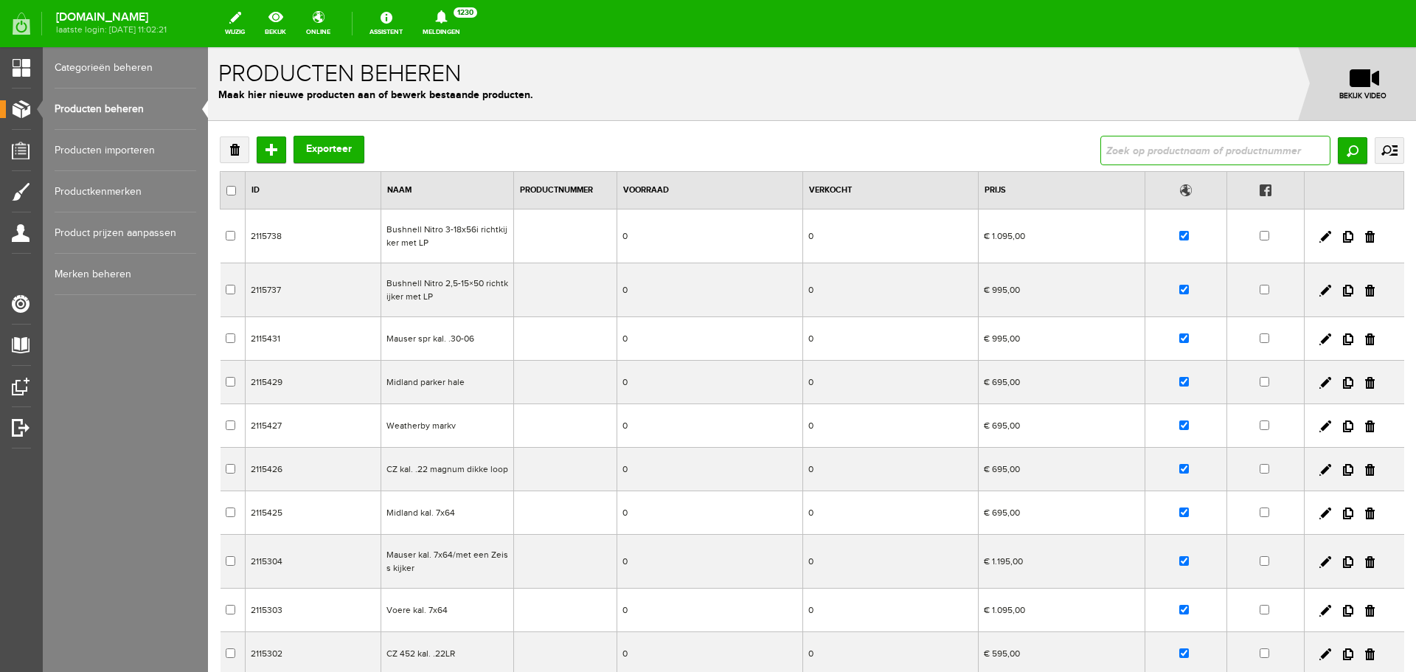
click at [1117, 153] on input "text" at bounding box center [1215, 150] width 230 height 29
click at [1337, 150] on input "Zoeken" at bounding box center [1351, 150] width 29 height 27
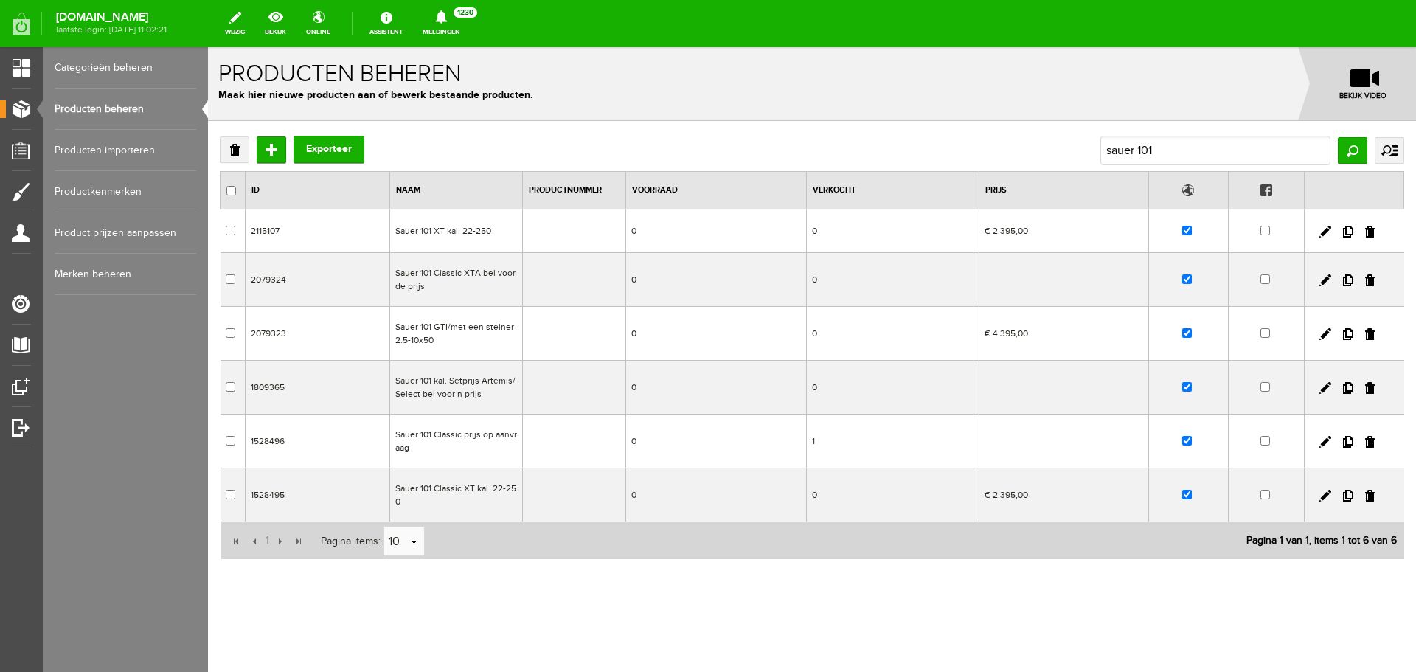
click at [599, 229] on td at bounding box center [573, 231] width 103 height 44
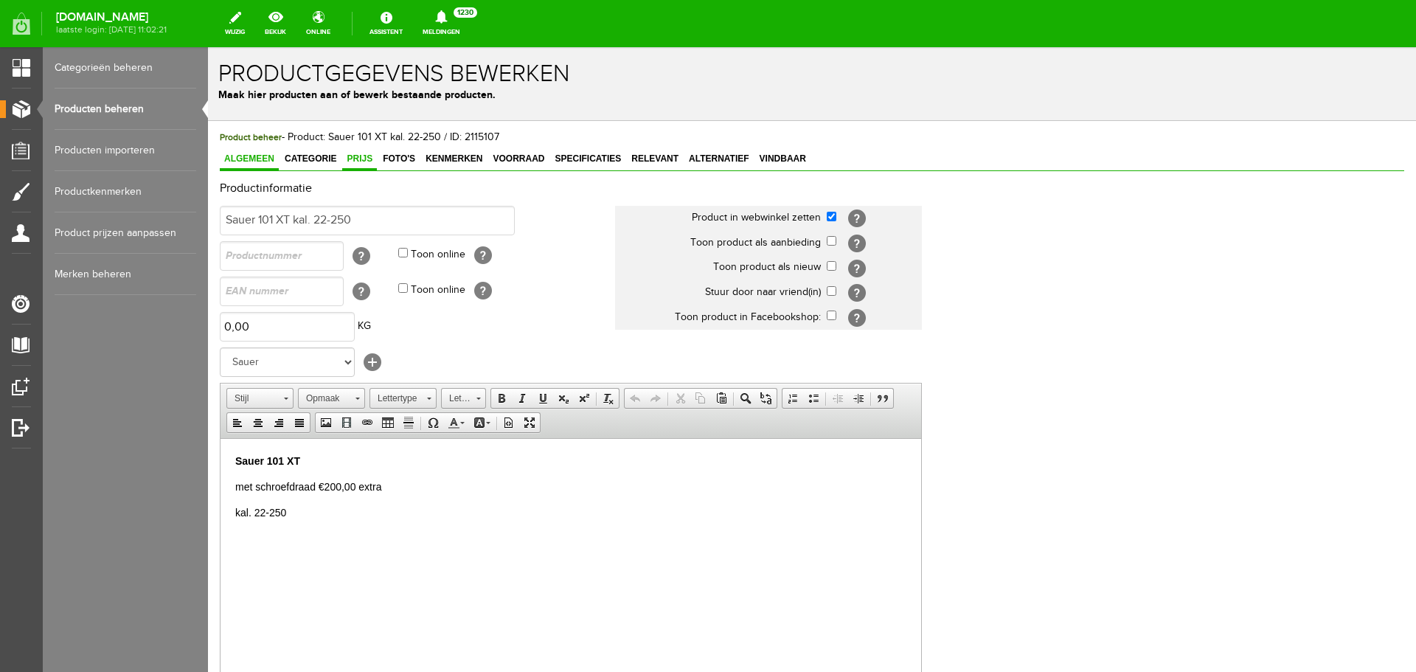
click at [365, 159] on span "Prijs" at bounding box center [359, 158] width 35 height 10
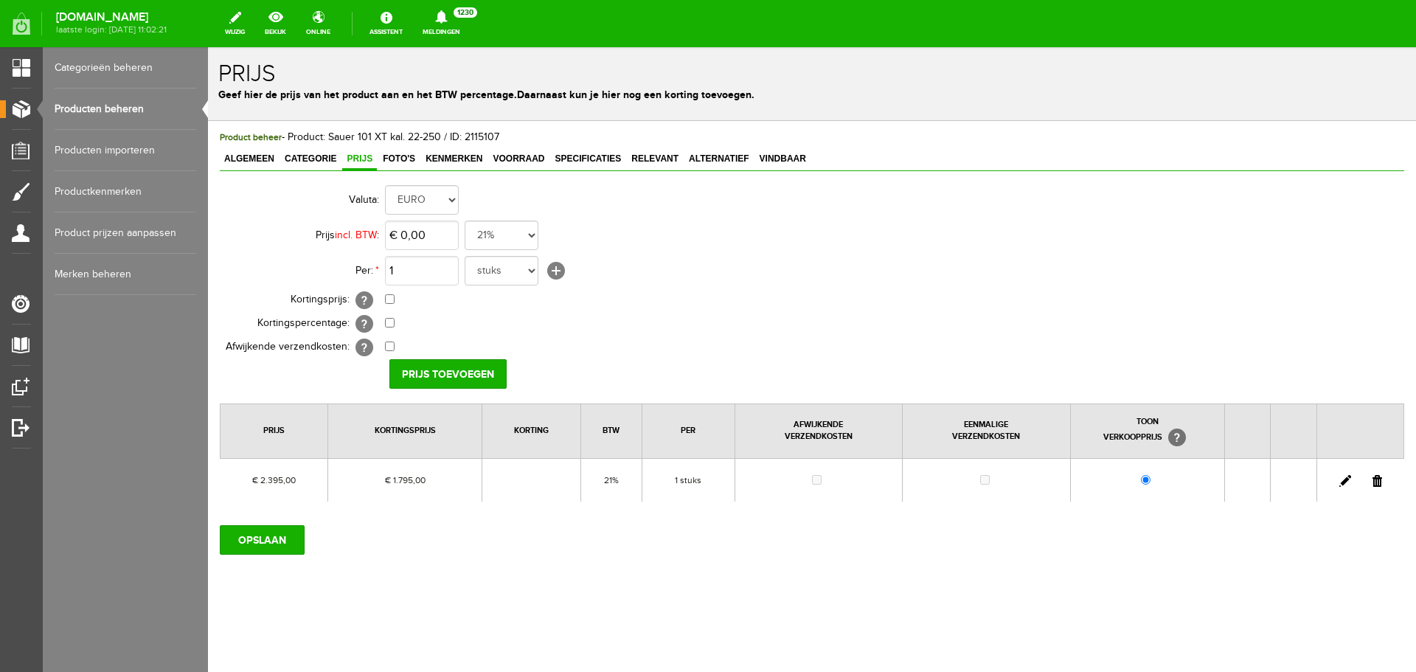
click at [116, 108] on link "Producten beheren" at bounding box center [126, 108] width 142 height 41
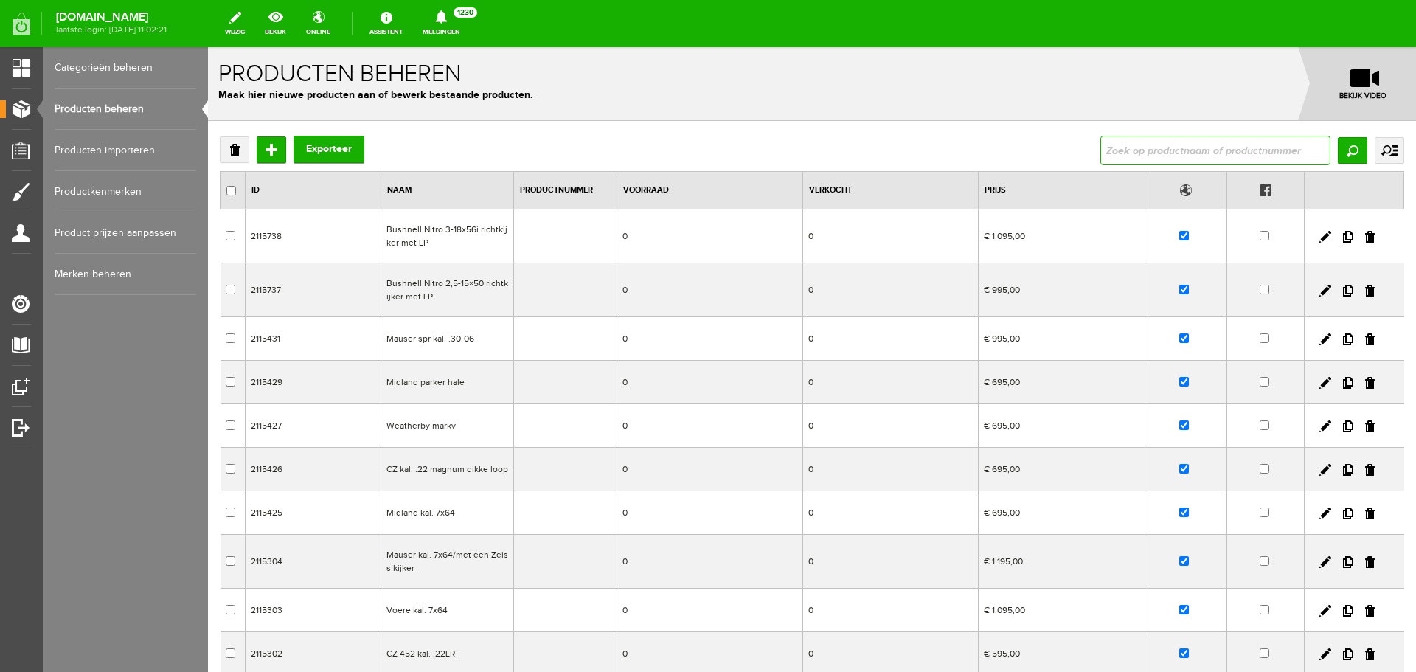
click at [1101, 149] on input "text" at bounding box center [1215, 150] width 230 height 29
type input "sauer classic"
click at [1342, 146] on input "Zoeken" at bounding box center [1351, 150] width 29 height 27
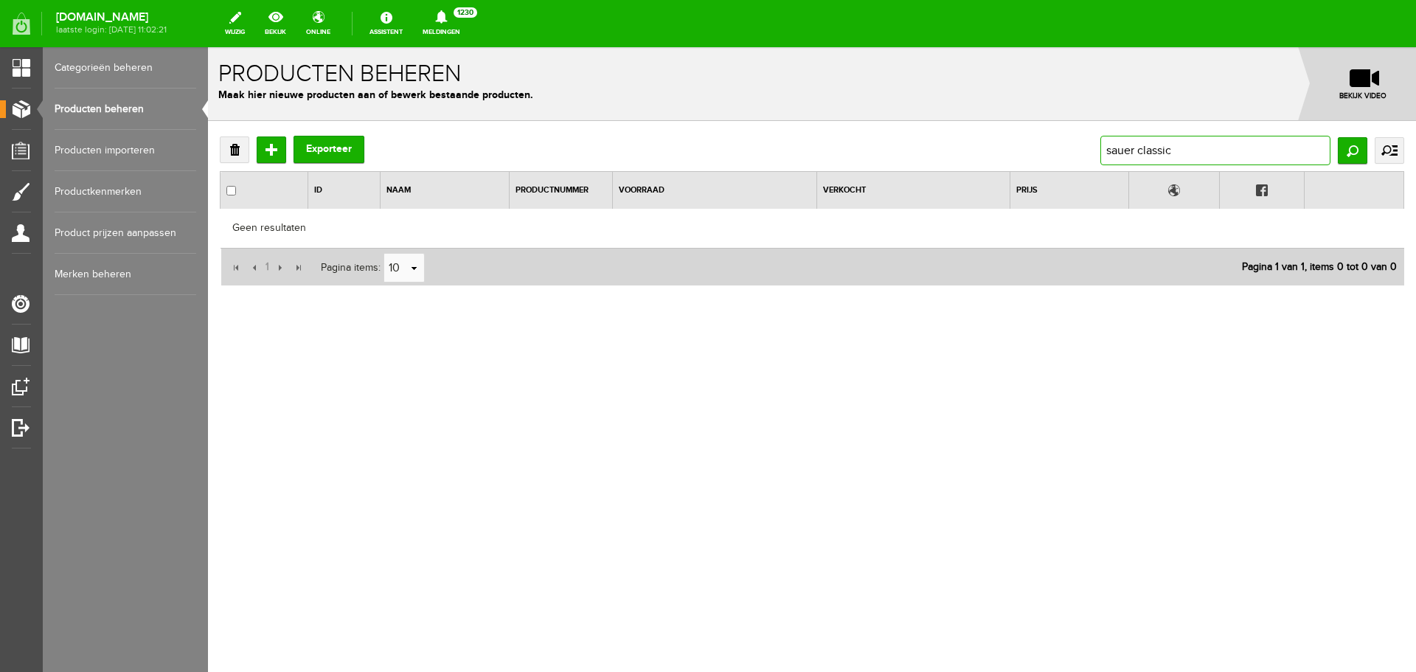
click at [1182, 152] on input "sauer classic" at bounding box center [1215, 150] width 230 height 29
type input "sauer 101"
click at [1343, 149] on input "Zoeken" at bounding box center [1351, 150] width 29 height 27
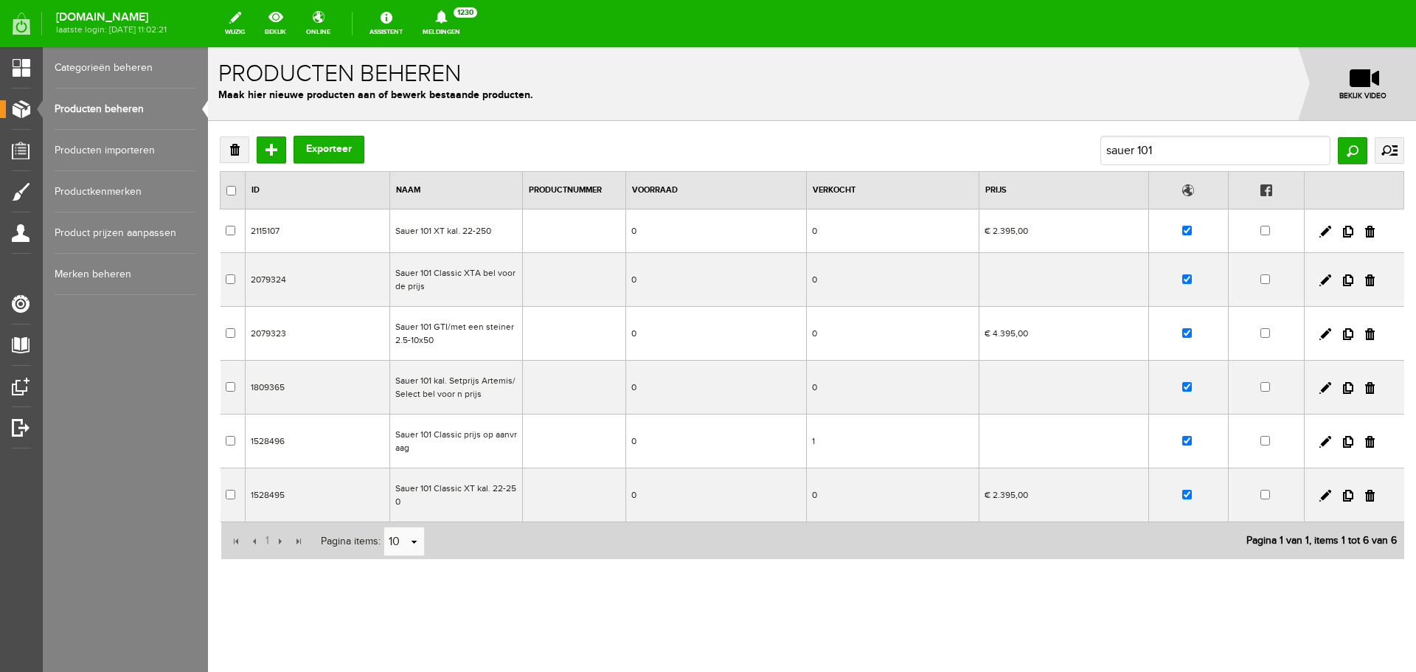
click at [475, 276] on td "Sauer 101 Classic XTA bel voor de prijs" at bounding box center [455, 280] width 133 height 54
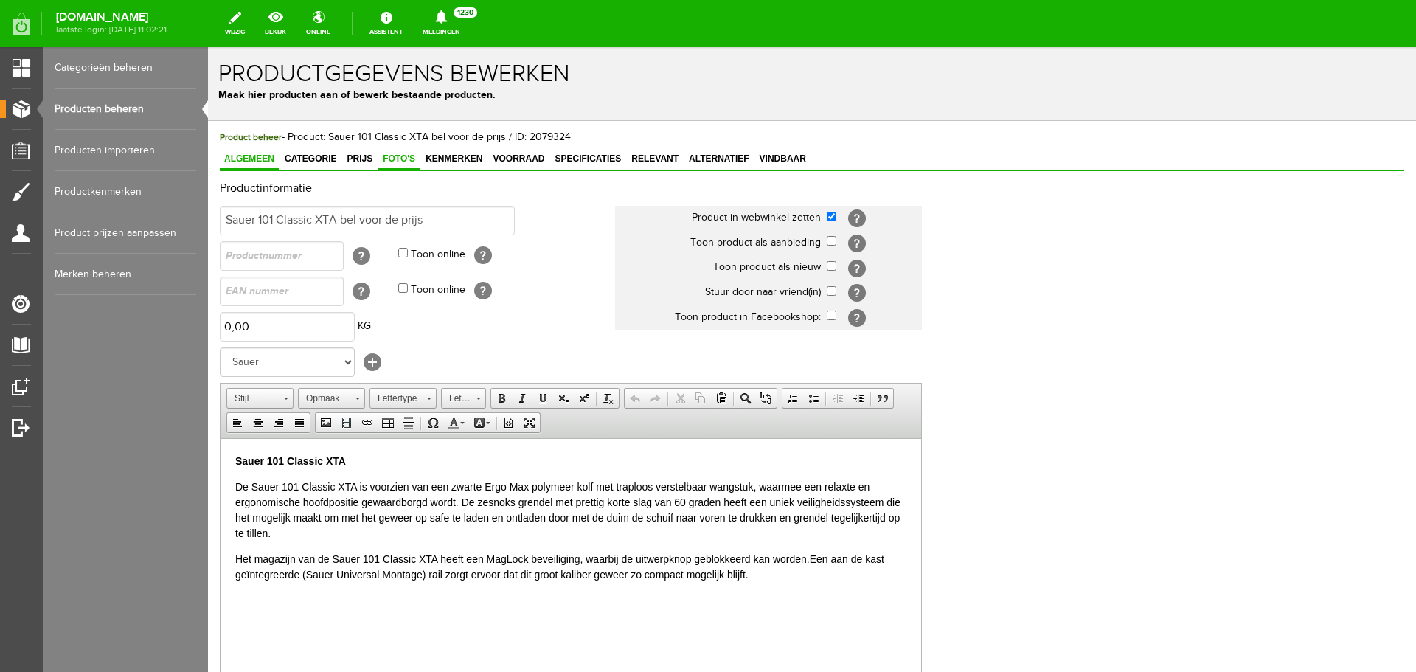
click at [404, 159] on span "Foto's" at bounding box center [398, 158] width 41 height 10
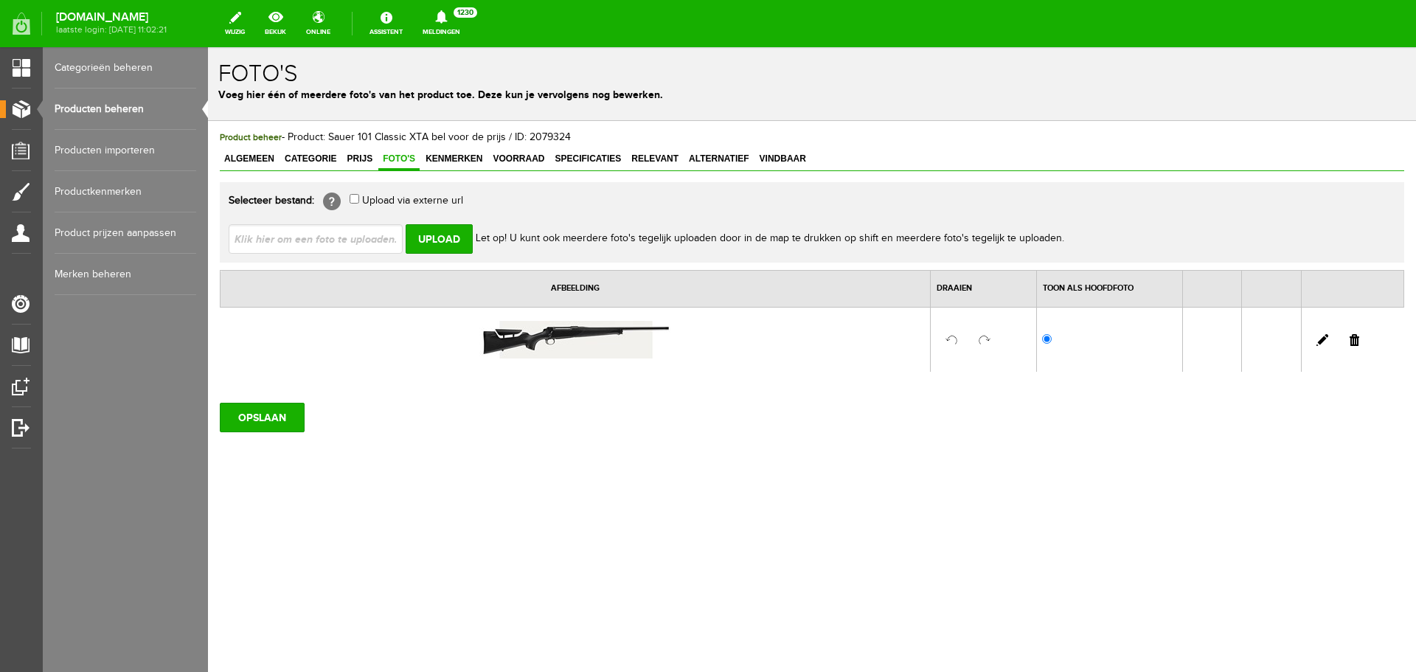
click at [137, 110] on link "Producten beheren" at bounding box center [126, 108] width 142 height 41
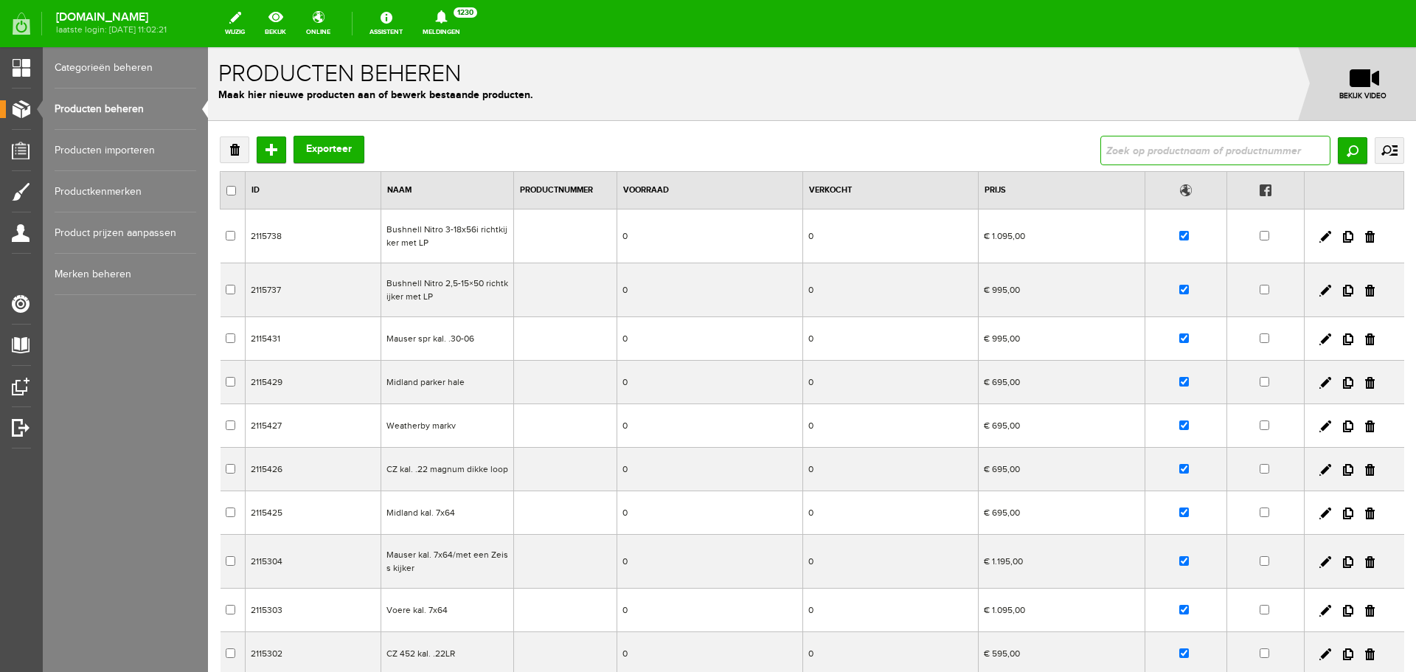
click at [1170, 149] on input "text" at bounding box center [1215, 150] width 230 height 29
type input "sauer 101"
click at [1342, 147] on input "Zoeken" at bounding box center [1351, 150] width 29 height 27
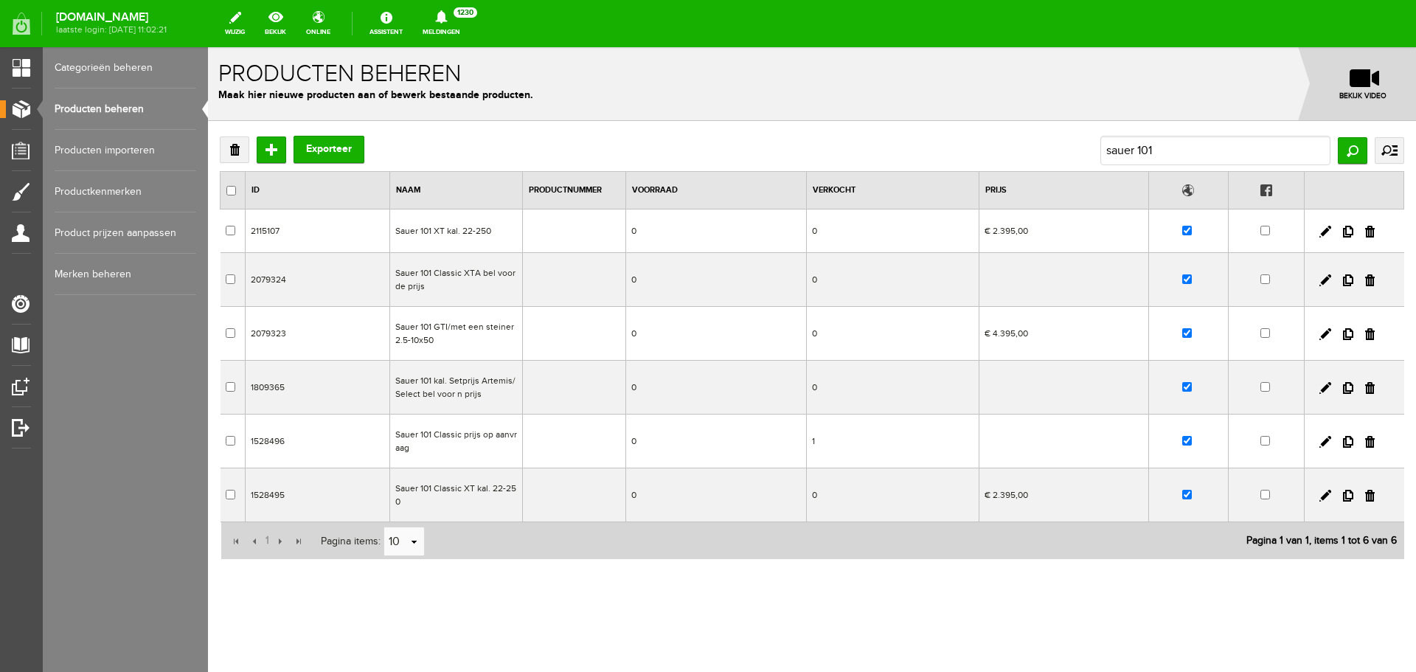
click at [500, 344] on td "Sauer 101 GTI/met een steiner 2.5-10x50" at bounding box center [455, 334] width 133 height 54
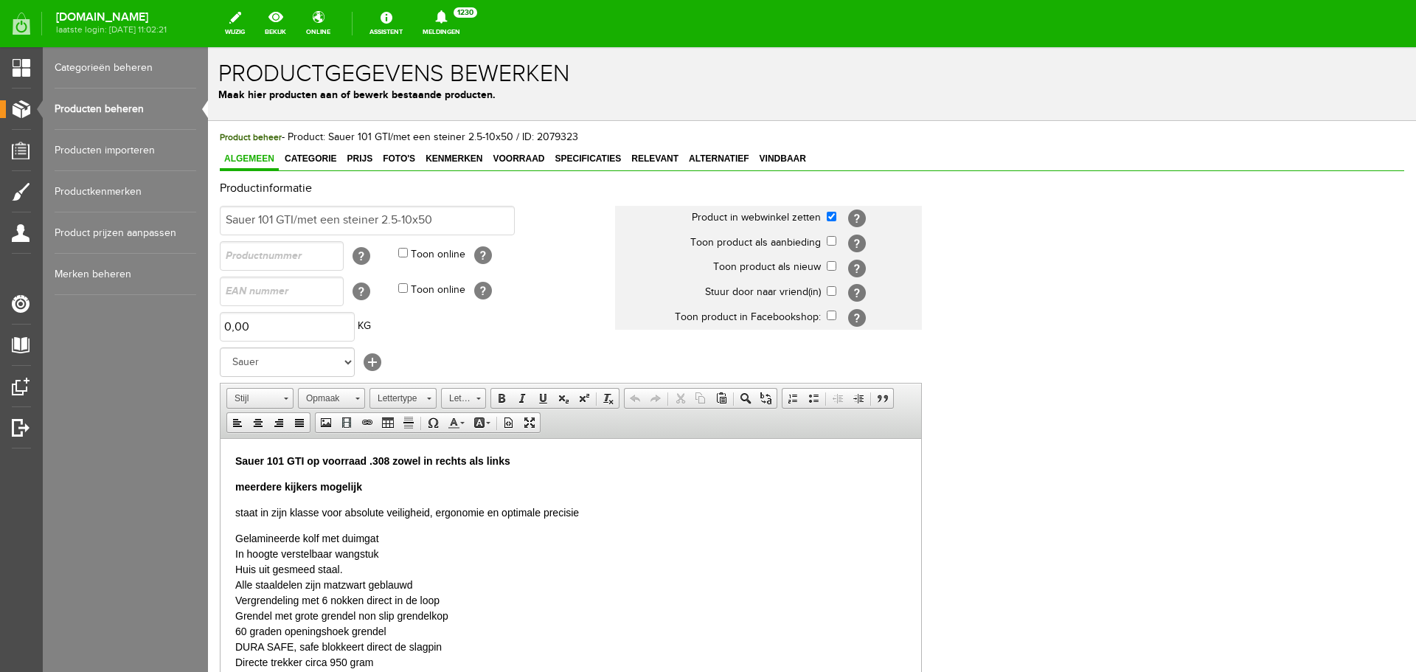
click at [526, 453] on p "Sauer 101 GTI op voorraad .308 zowel in rechts als links" at bounding box center [570, 460] width 671 height 15
click at [357, 159] on span "Prijs" at bounding box center [359, 158] width 35 height 10
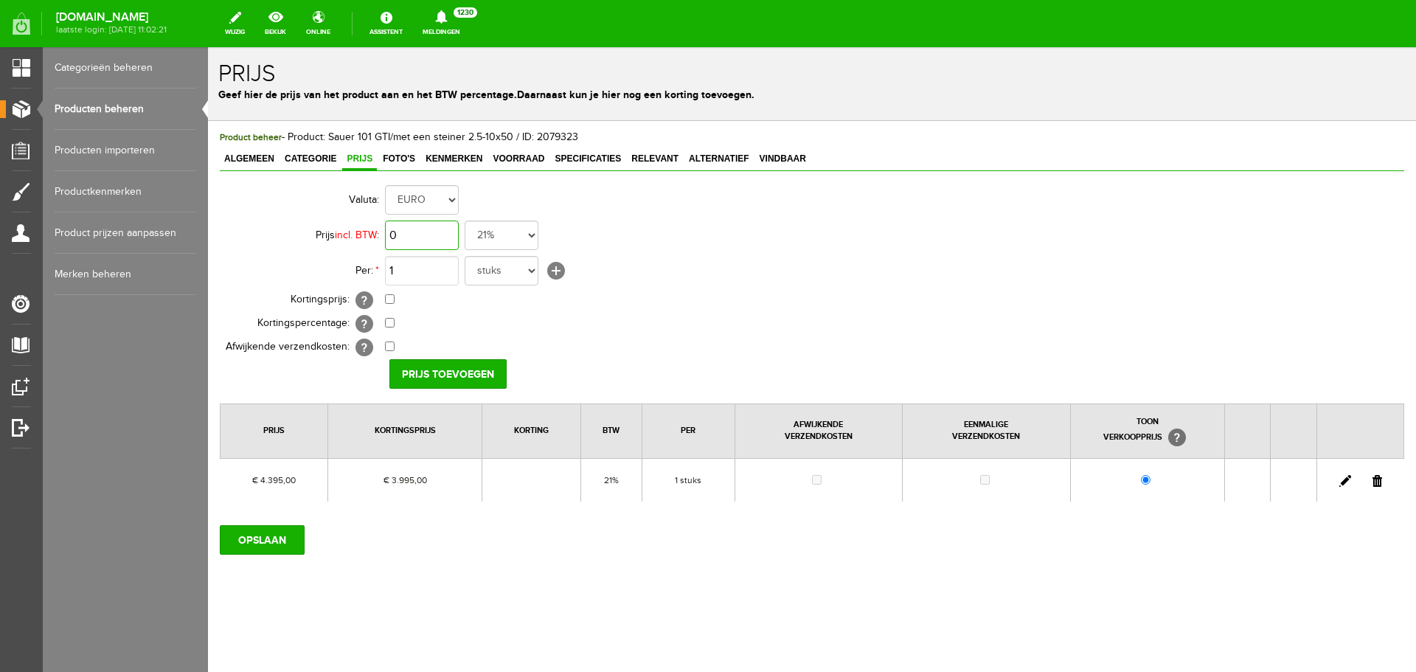
click at [448, 240] on input "0" at bounding box center [422, 234] width 74 height 29
type input "€ 4.395,00"
drag, startPoint x: 389, startPoint y: 297, endPoint x: 403, endPoint y: 300, distance: 14.3
click at [390, 296] on input "checkbox" at bounding box center [390, 299] width 10 height 10
checkbox input "true"
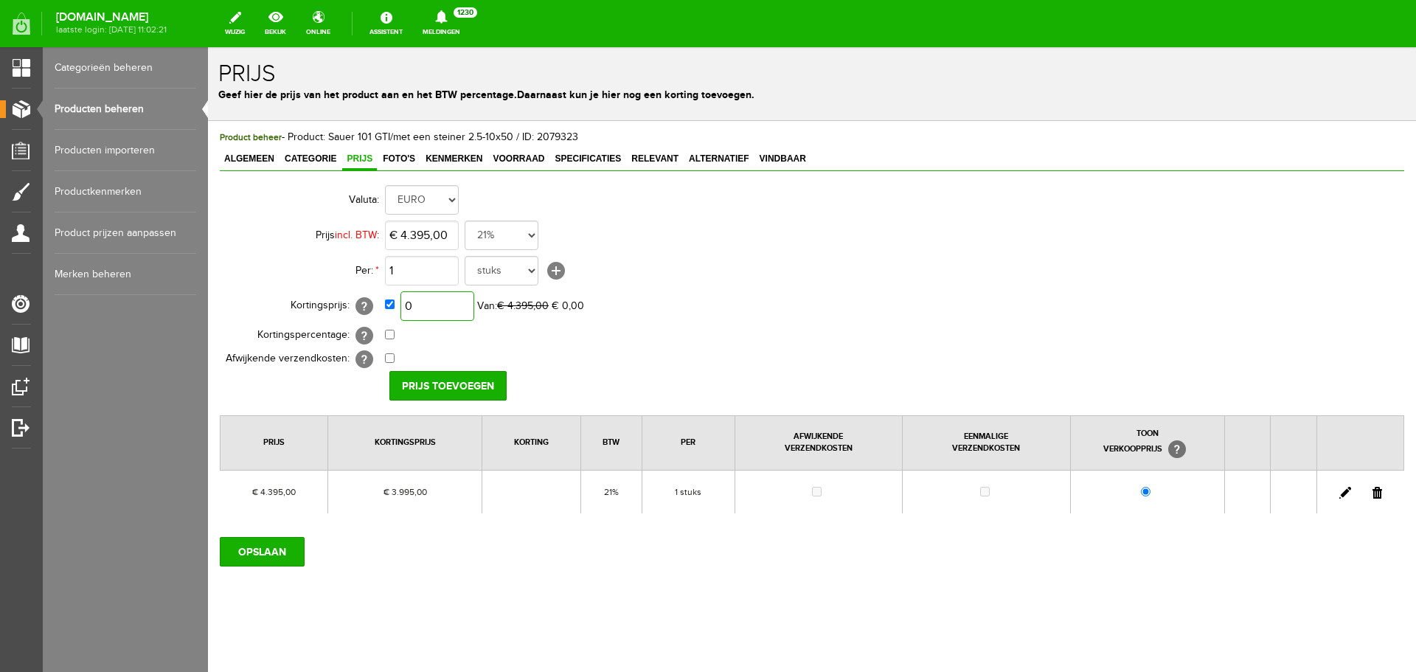
click at [439, 299] on input "0" at bounding box center [437, 305] width 74 height 29
type input "€ 3.595,00"
click at [448, 381] on input "Prijs toevoegen" at bounding box center [447, 385] width 117 height 29
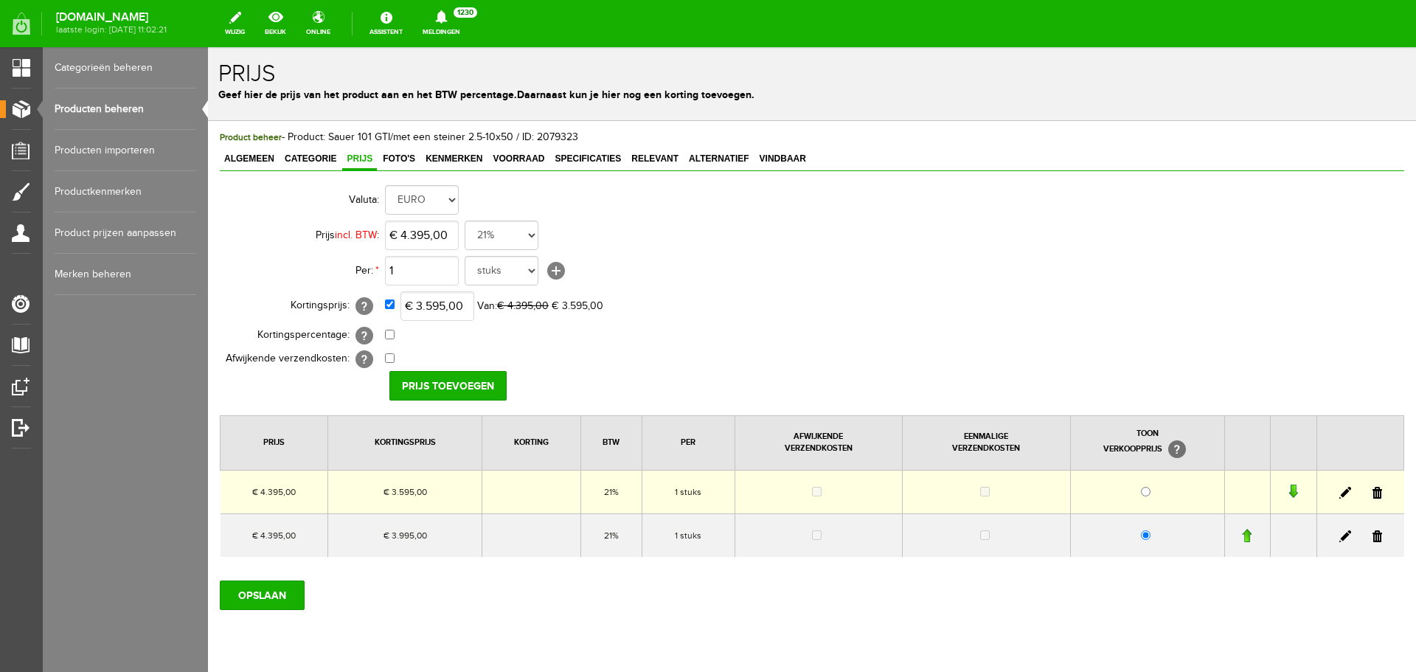
click at [439, 495] on td "€ 3.595,00" at bounding box center [405, 492] width 154 height 44
click at [441, 489] on td "€ 3.595,00" at bounding box center [405, 492] width 154 height 44
click at [433, 307] on input "3595" at bounding box center [437, 305] width 74 height 29
type input "€ 3.695,00"
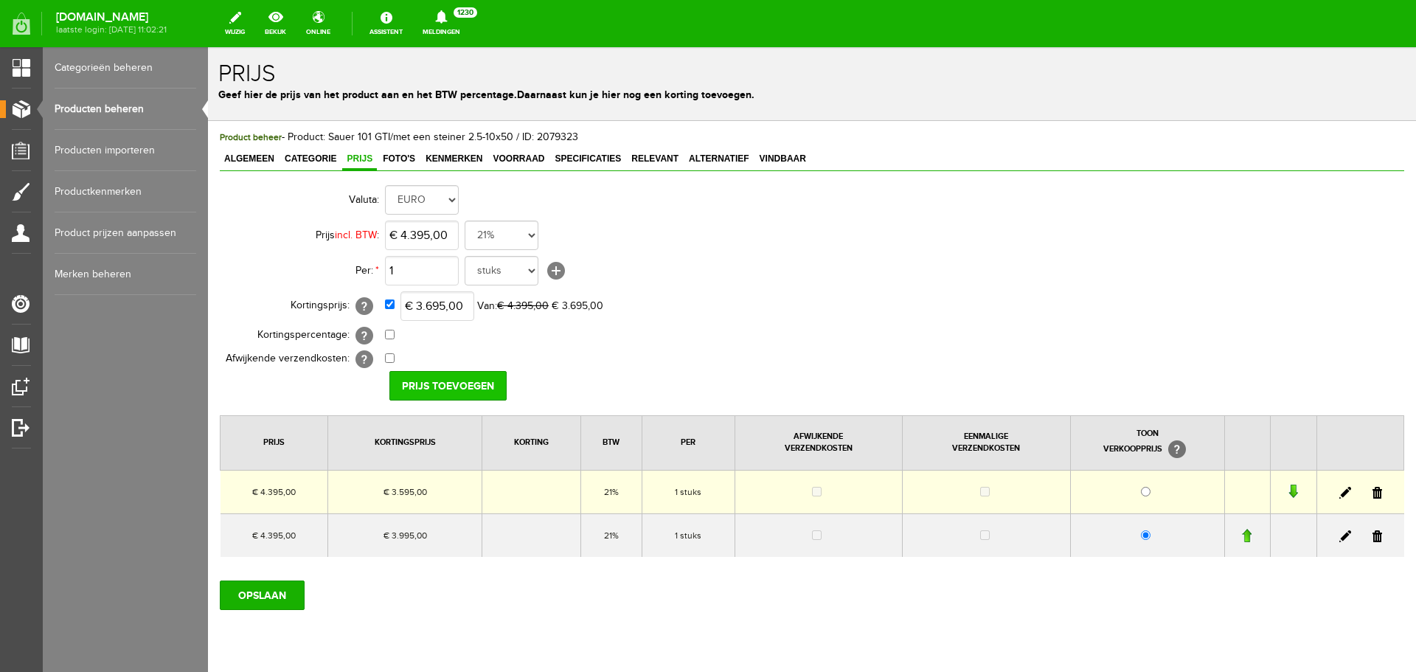
click at [449, 382] on input "Prijs toevoegen" at bounding box center [447, 385] width 117 height 29
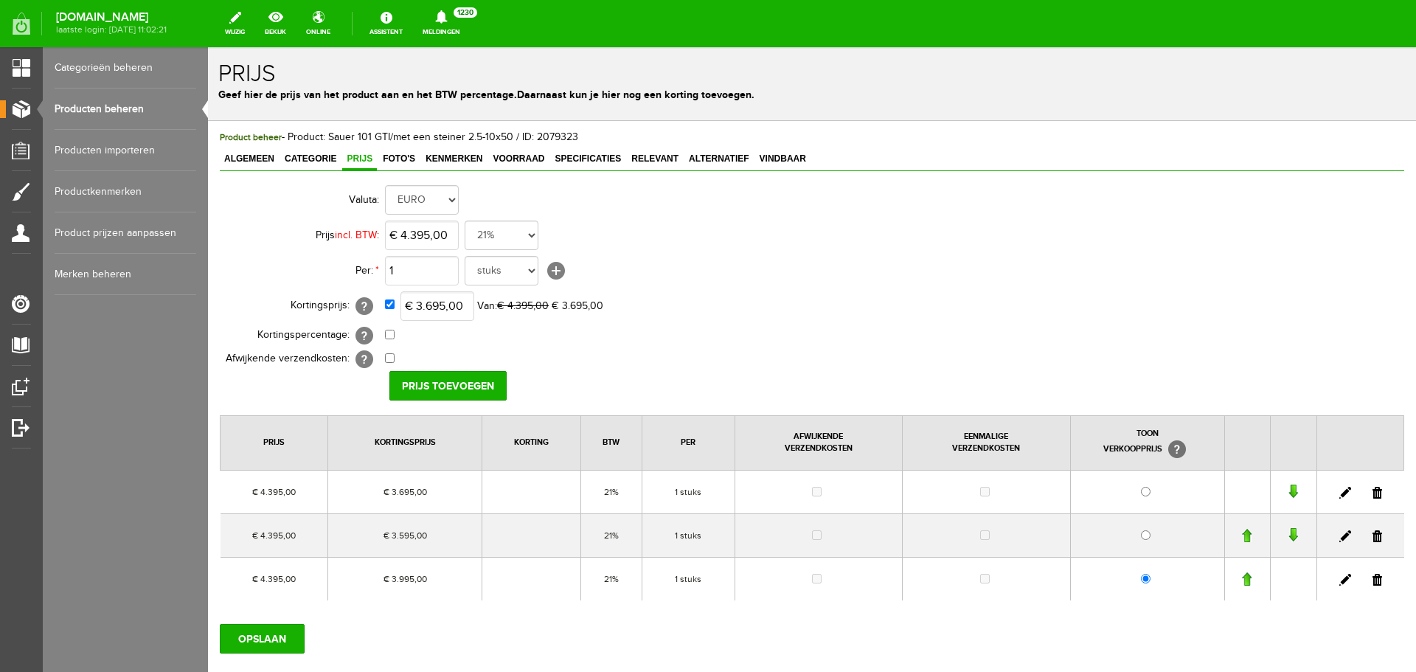
click at [1372, 535] on link at bounding box center [1377, 536] width 10 height 12
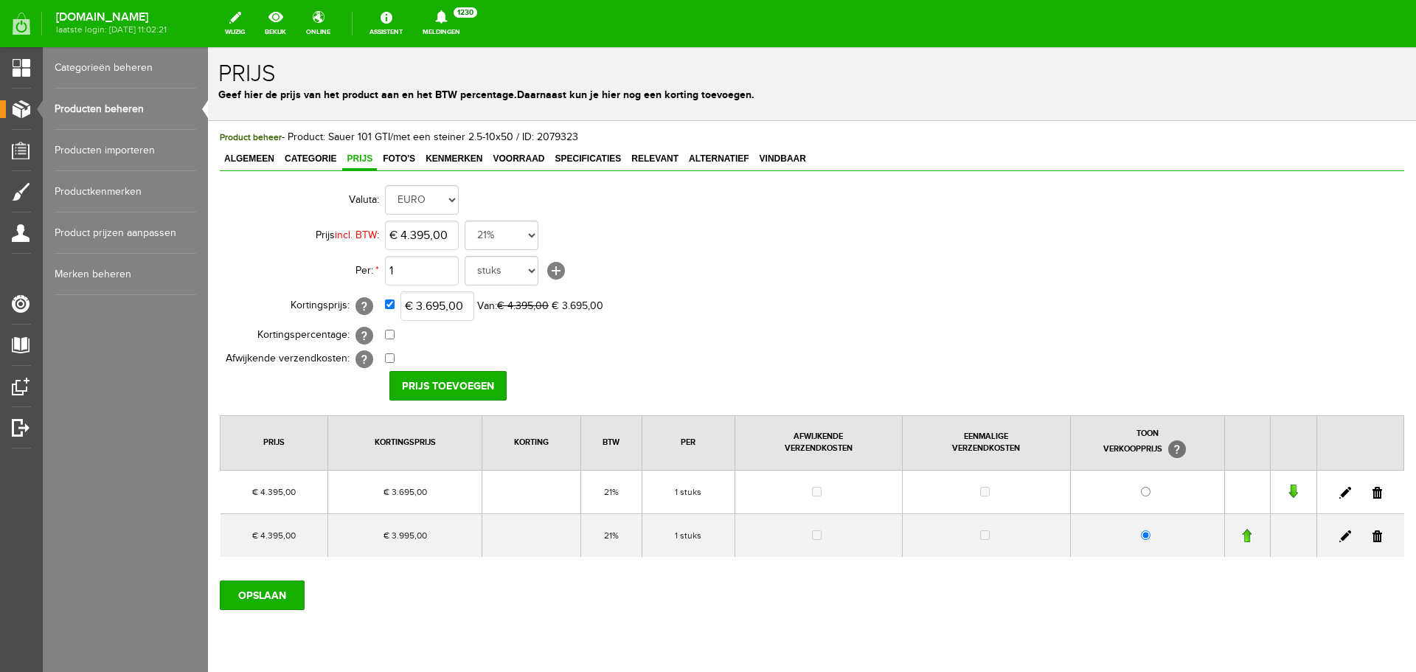
click at [1372, 534] on link at bounding box center [1377, 536] width 10 height 12
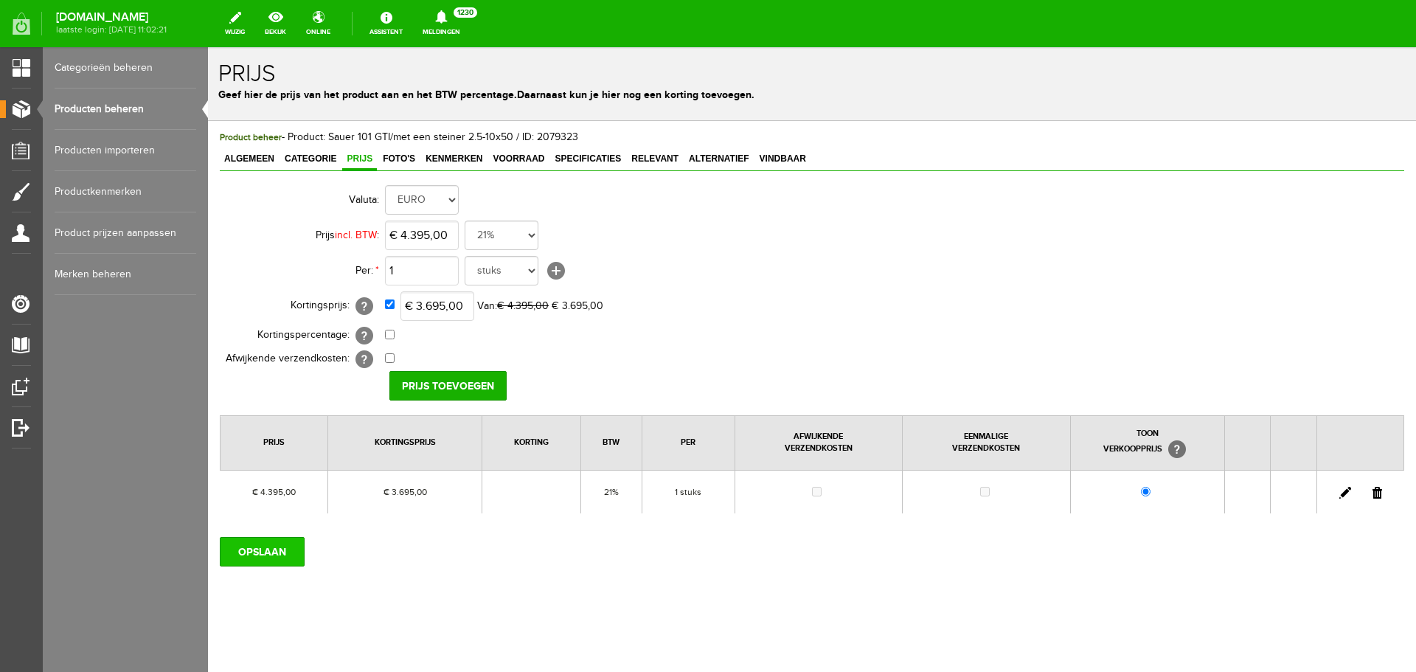
click at [288, 551] on input "OPSLAAN" at bounding box center [262, 551] width 85 height 29
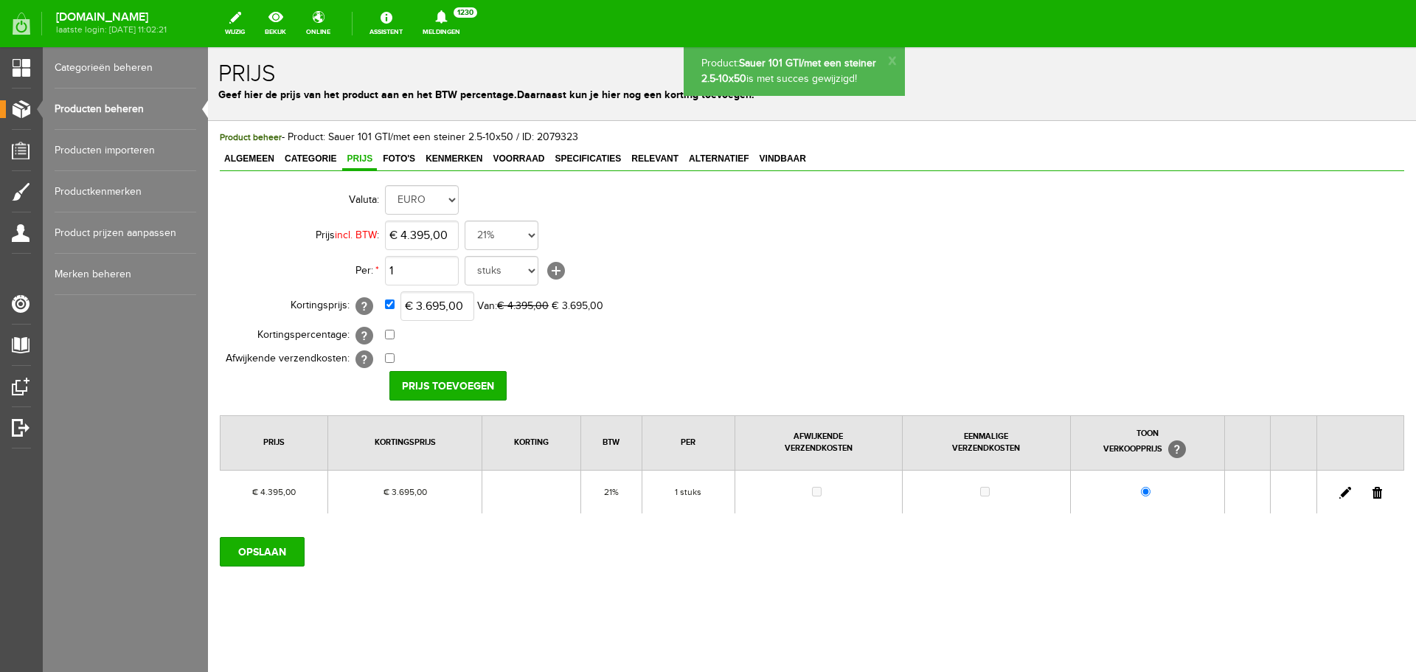
click at [114, 107] on link "Producten beheren" at bounding box center [126, 108] width 142 height 41
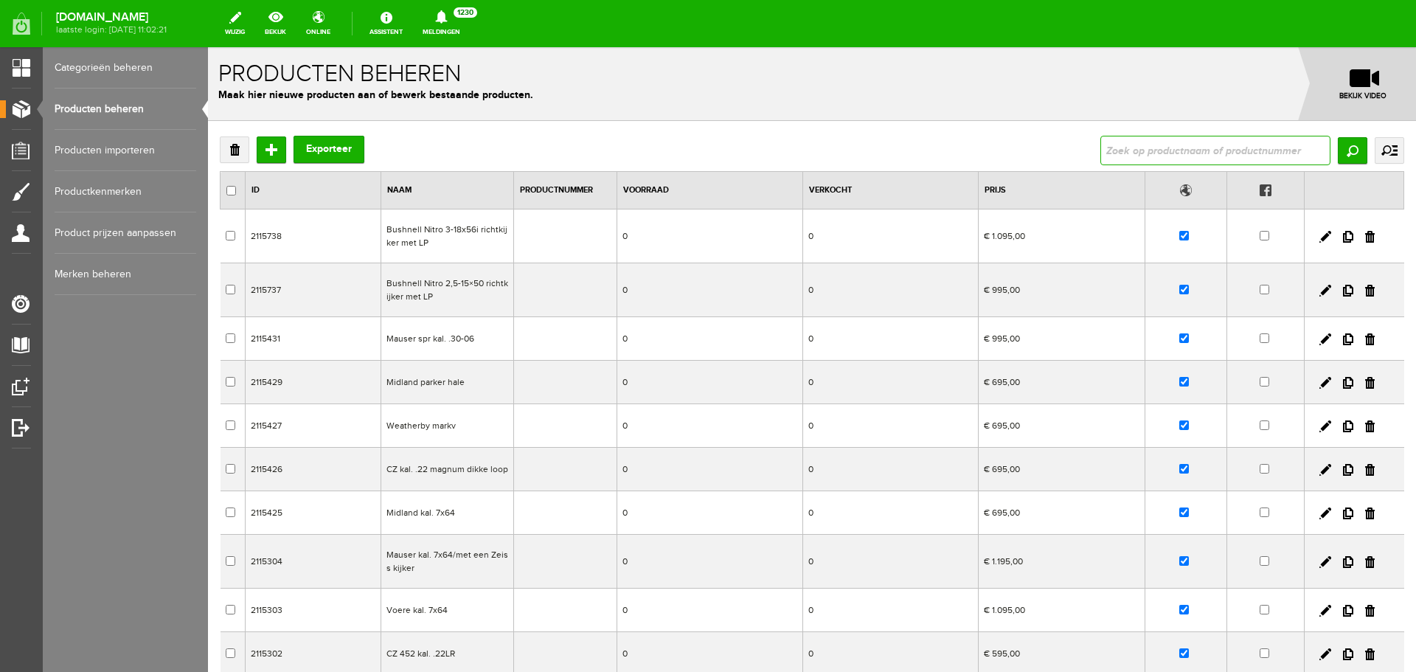
click at [1112, 150] on input "text" at bounding box center [1215, 150] width 230 height 29
type input "steelaction"
click at [1348, 150] on input "Zoeken" at bounding box center [1351, 150] width 29 height 27
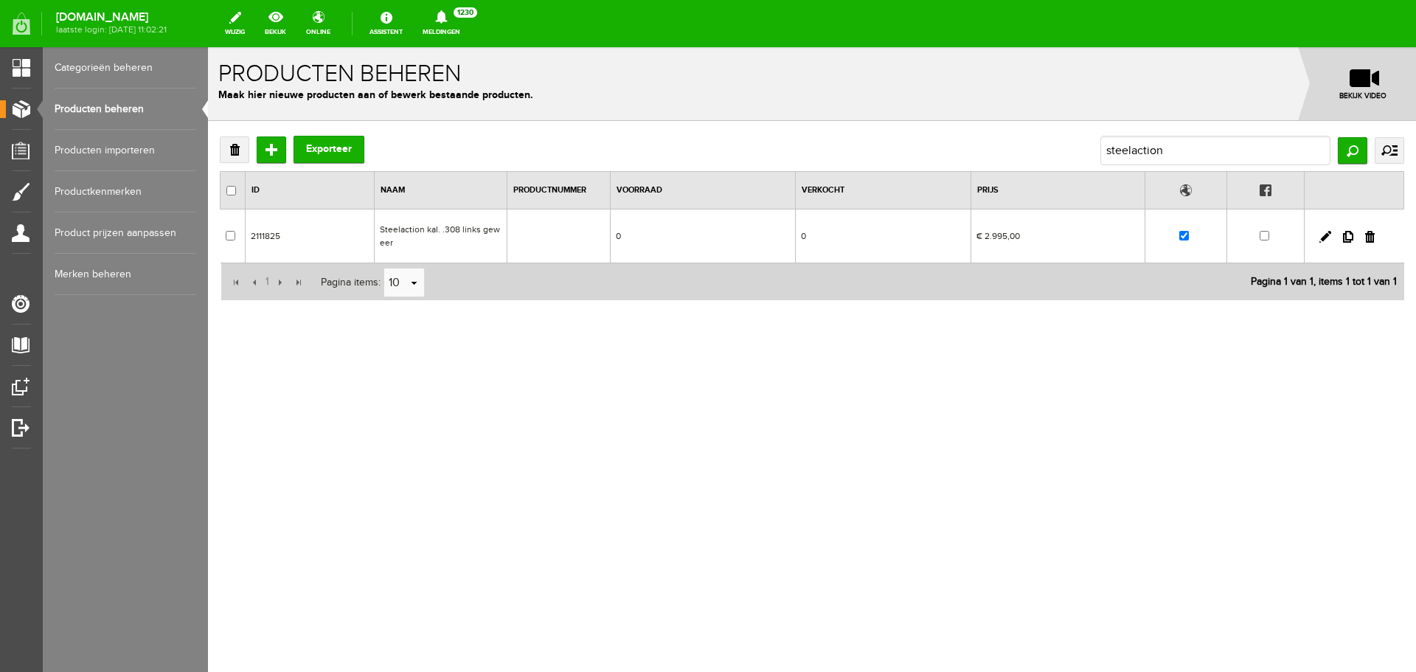
click at [496, 242] on td "Steelaction kal. .308 links geweer" at bounding box center [440, 236] width 133 height 54
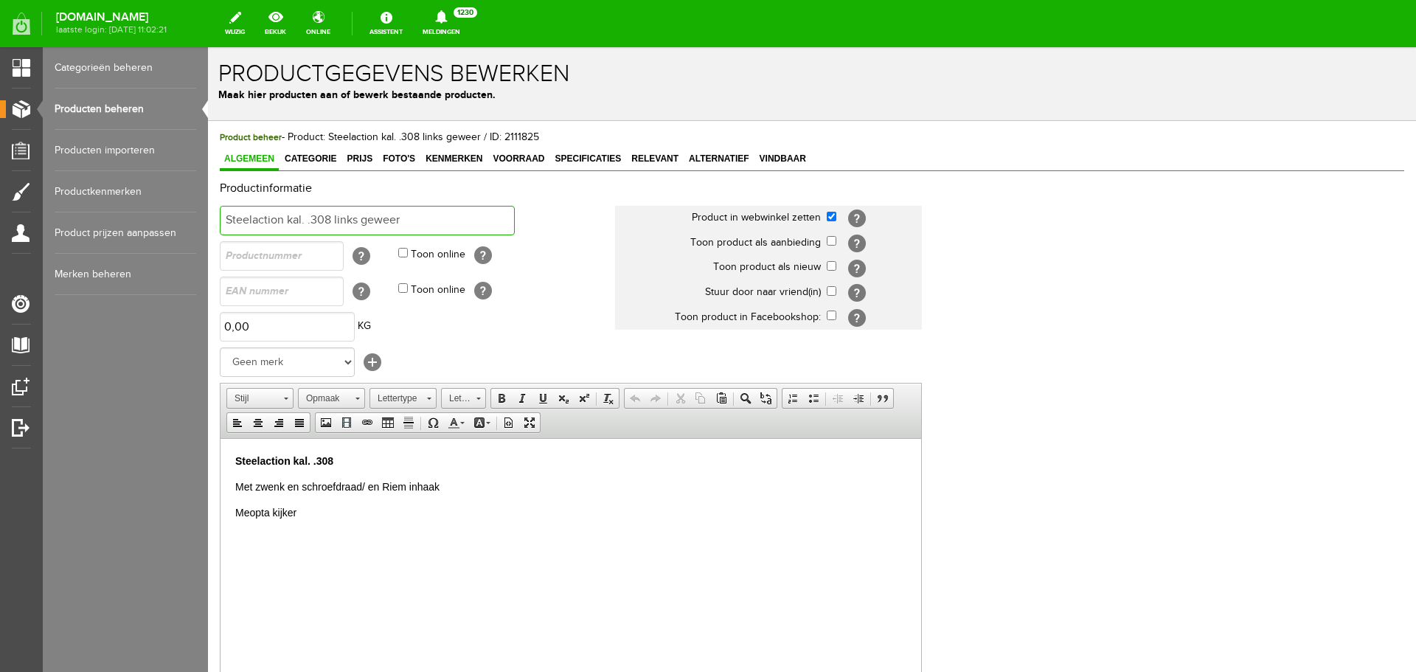
click at [405, 219] on input "Steelaction kal. .308 links geweer" at bounding box center [367, 220] width 295 height 29
type input "Steelaction kal. 7x64"
click at [346, 459] on p "Steelaction kal. .308" at bounding box center [570, 460] width 671 height 15
click at [448, 487] on p "Met zwenk en schroefdraad/ en Riem inhaak" at bounding box center [570, 486] width 671 height 15
click at [305, 484] on p "Meopta kijker" at bounding box center [570, 486] width 671 height 15
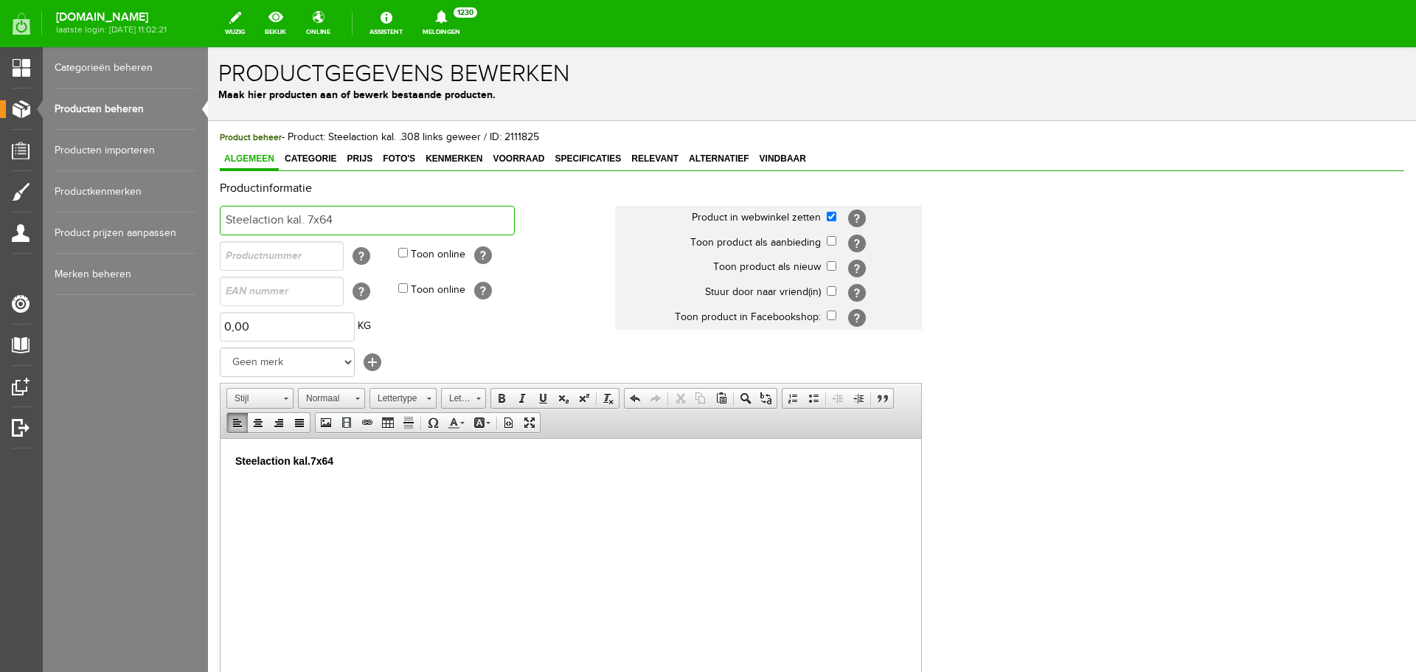
click at [355, 220] on input "Steelaction kal. 7x64" at bounding box center [367, 220] width 295 height 29
click at [355, 462] on p "Steelaction kal.7x64" at bounding box center [570, 460] width 671 height 15
click at [430, 215] on input "Steelaction kal. 7x64 nieuw geweer" at bounding box center [367, 220] width 295 height 29
click at [410, 460] on p "Steelaction kal.7x64 nieuw geweer" at bounding box center [570, 460] width 671 height 15
click at [328, 157] on span "Categorie" at bounding box center [310, 158] width 60 height 10
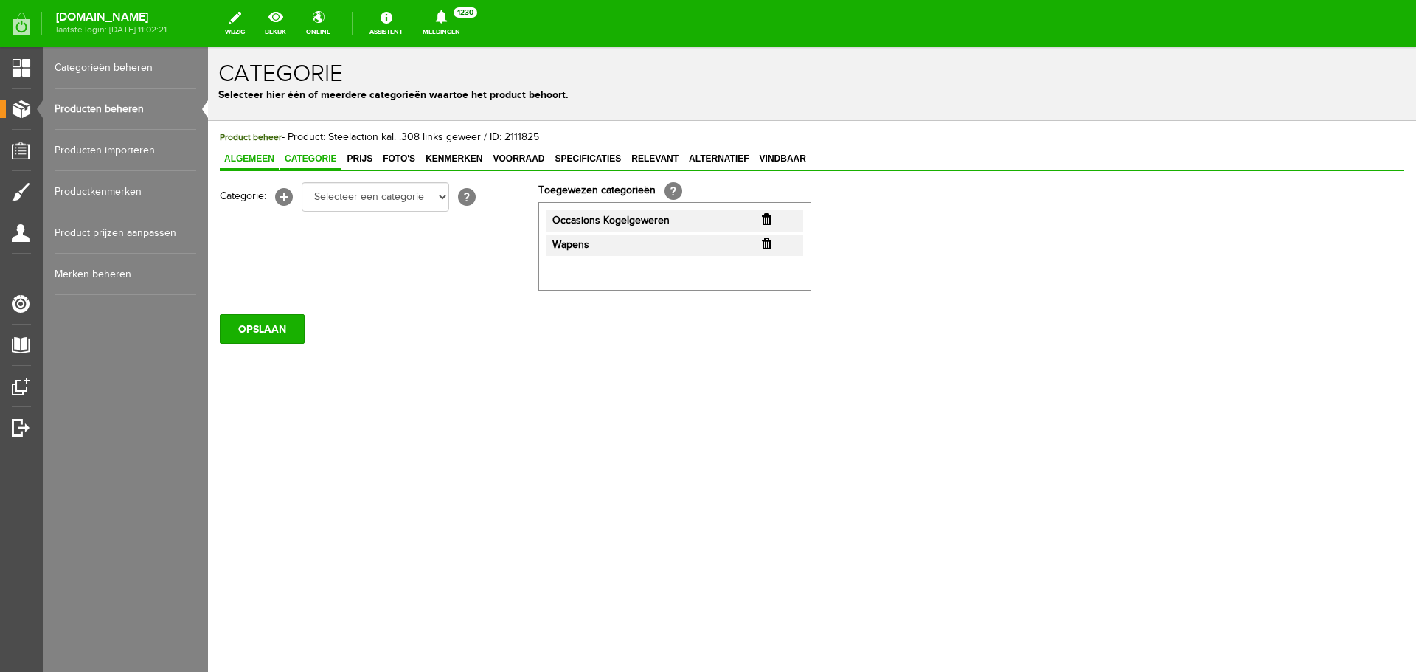
click at [261, 156] on span "Algemeen" at bounding box center [249, 158] width 59 height 10
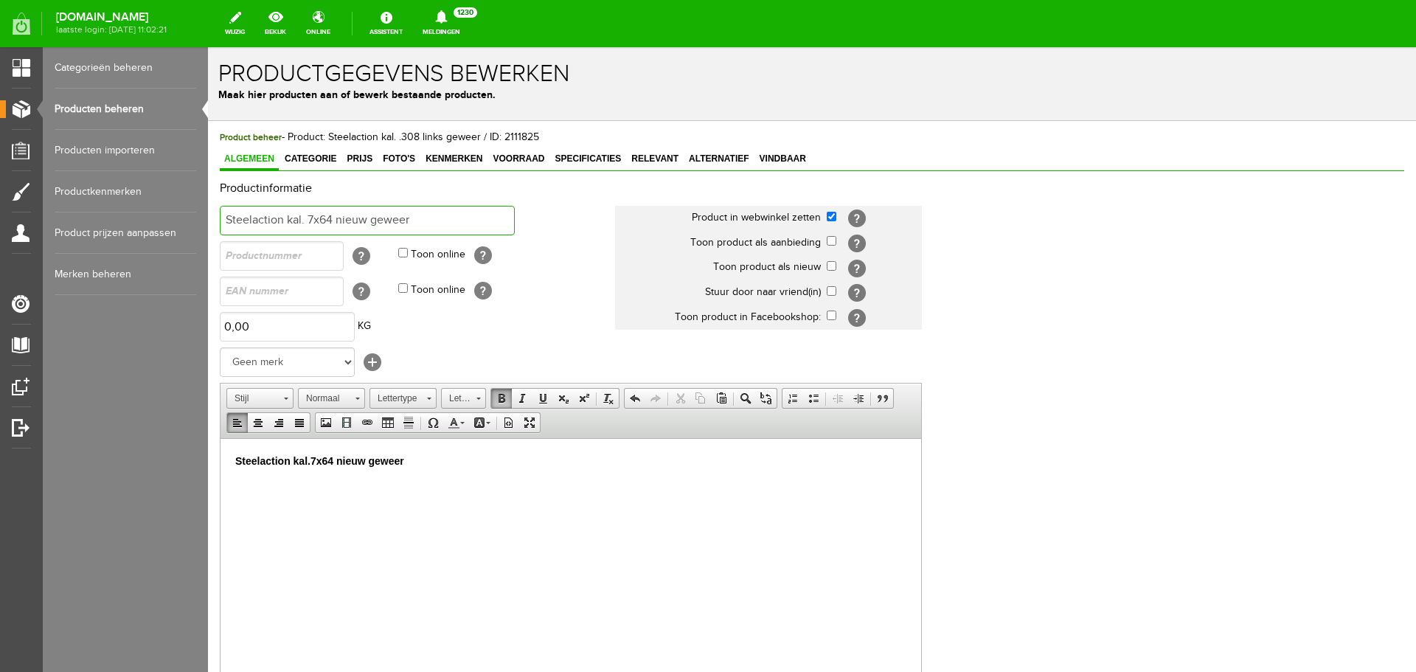
click at [417, 223] on input "Steelaction kal. 7x64 nieuw geweer" at bounding box center [367, 220] width 295 height 29
click at [408, 457] on p "Steelaction kal.7x64 nieuw geweer" at bounding box center [570, 460] width 671 height 15
click at [330, 219] on input "Steelaction kal. .308" at bounding box center [367, 220] width 295 height 29
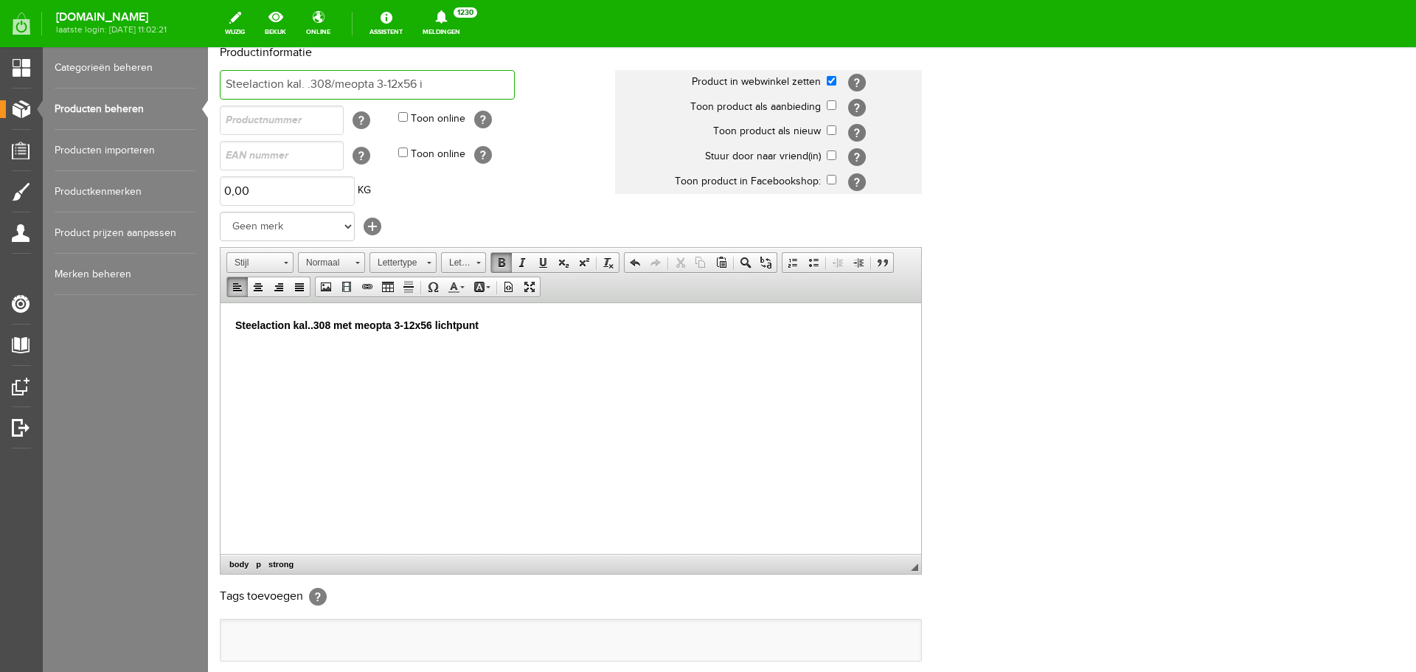
scroll to position [290, 0]
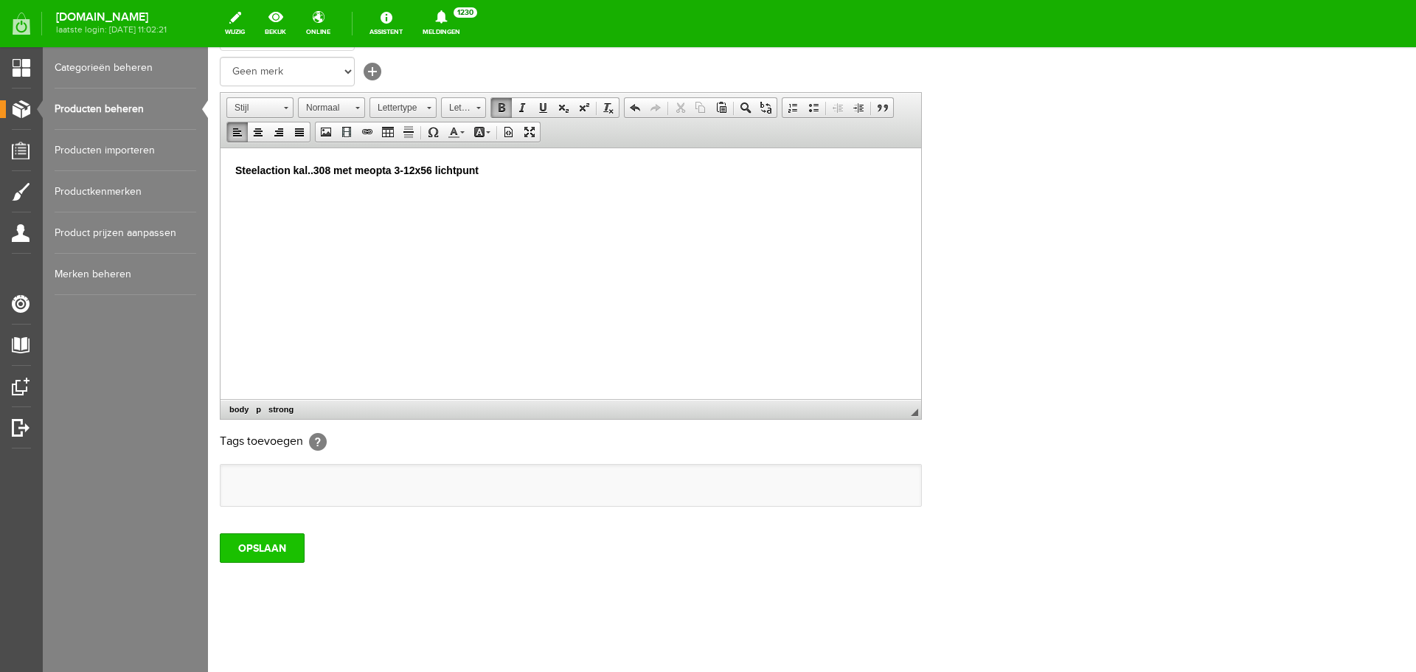
type input "Steelaction kal. .308/meopta 3-12x56 i"
click at [280, 557] on input "OPSLAAN" at bounding box center [262, 547] width 85 height 29
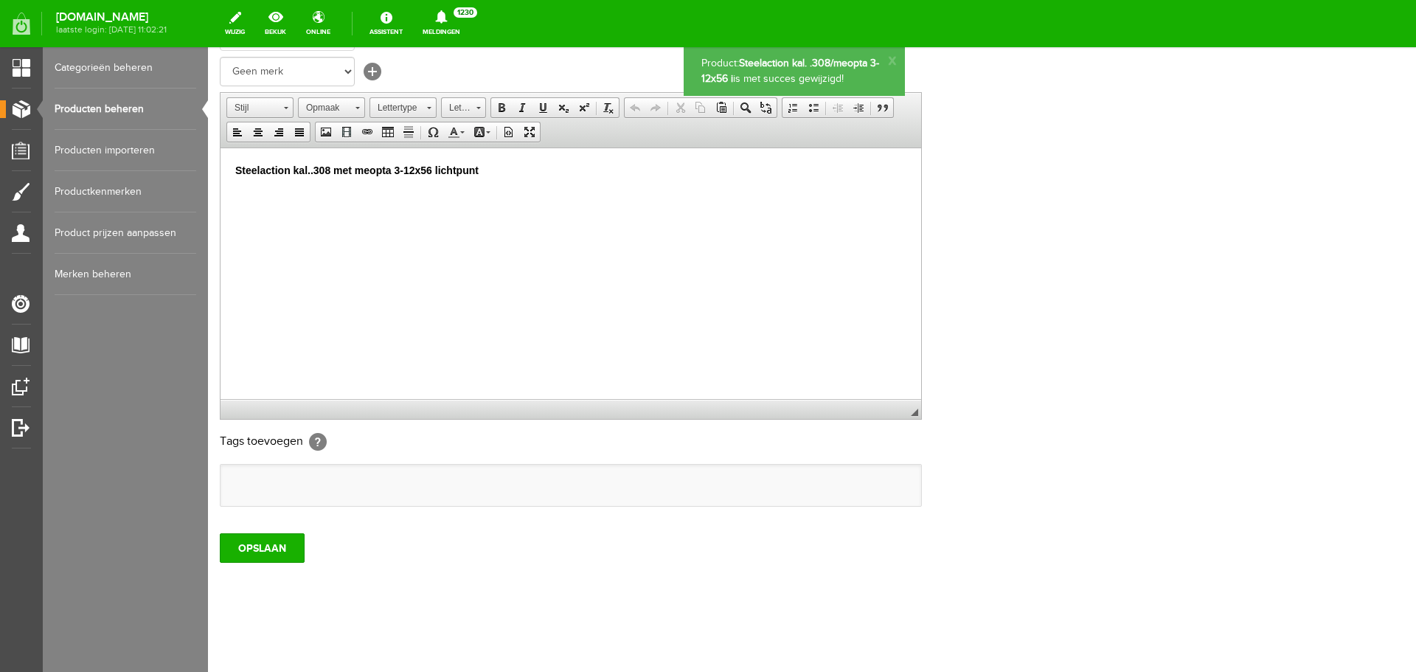
scroll to position [0, 0]
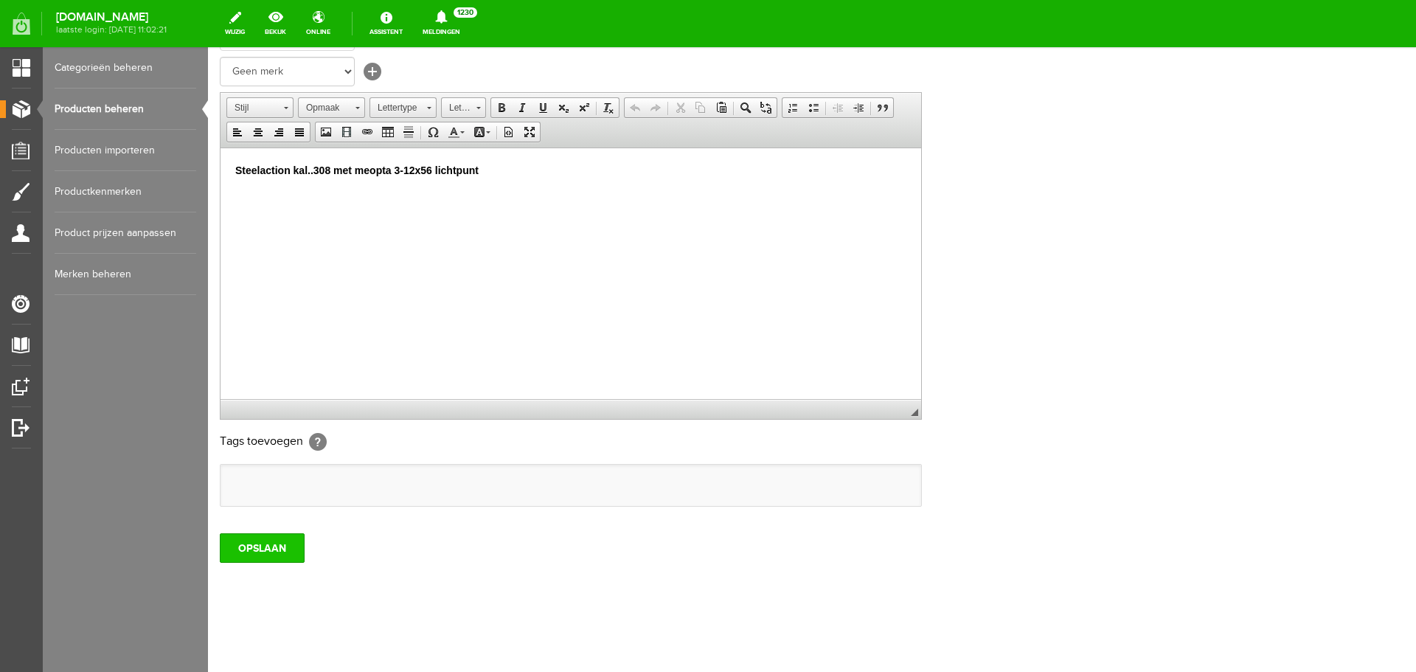
click at [276, 546] on input "OPSLAAN" at bounding box center [262, 547] width 85 height 29
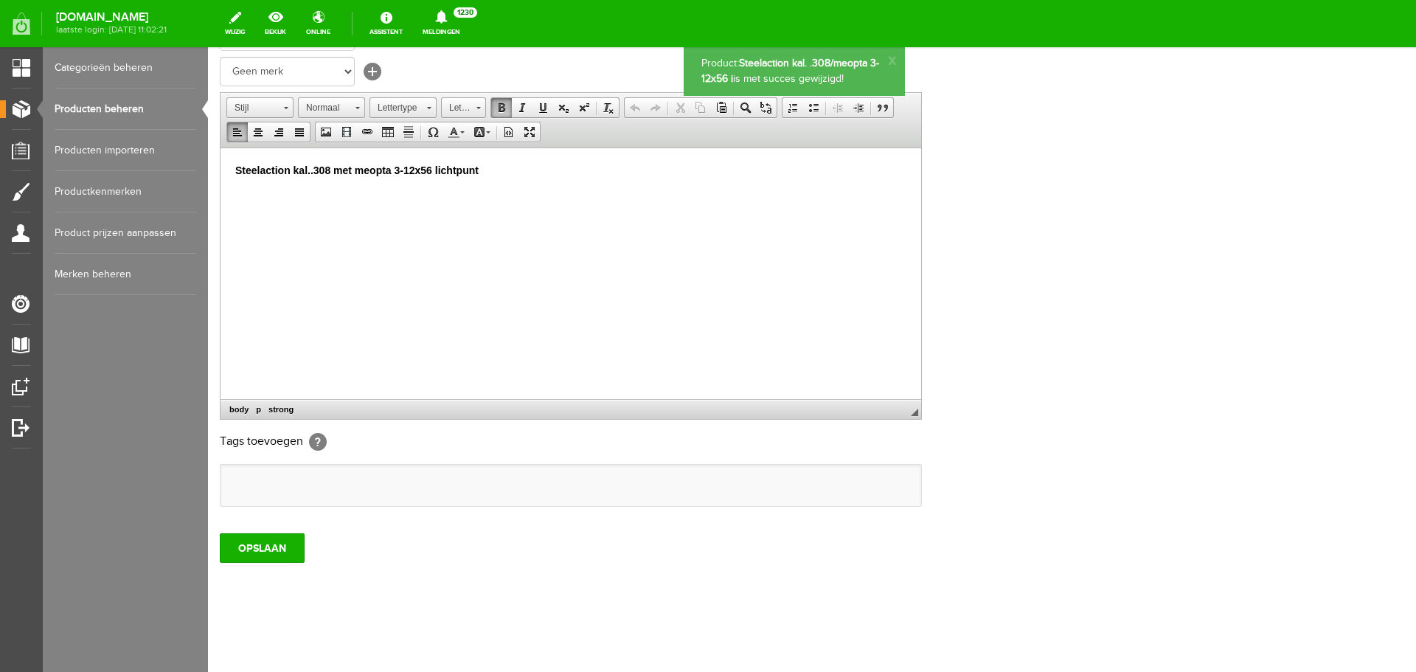
click at [488, 173] on p "Steelaction kal..308 met meopta 3-12x56 lichtpunt" at bounding box center [570, 169] width 671 height 15
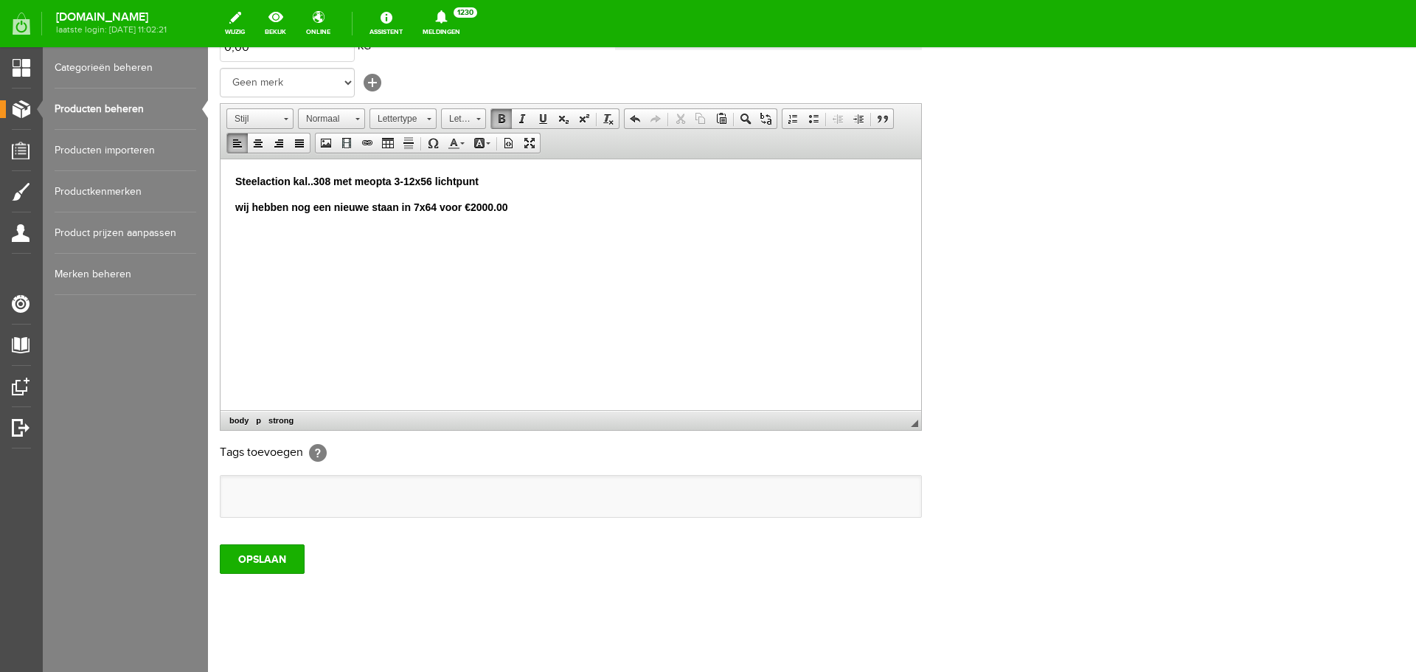
scroll to position [290, 0]
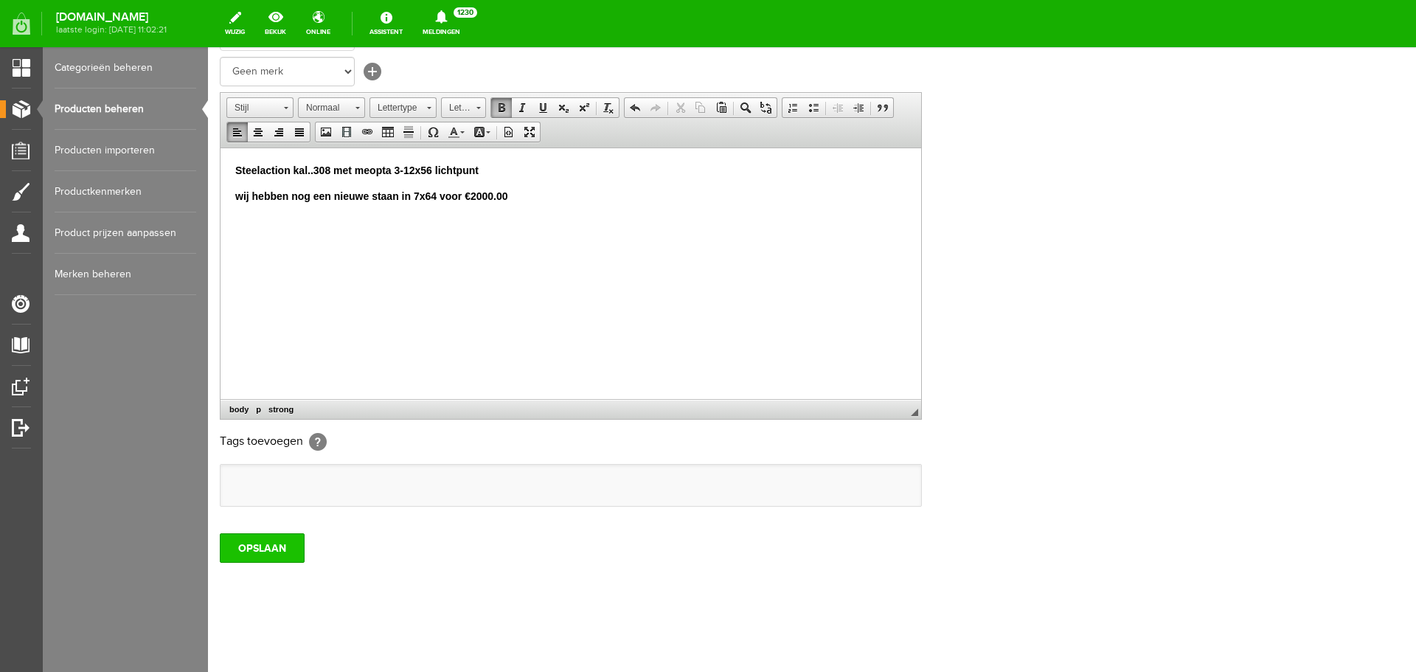
click at [286, 539] on input "OPSLAAN" at bounding box center [262, 547] width 85 height 29
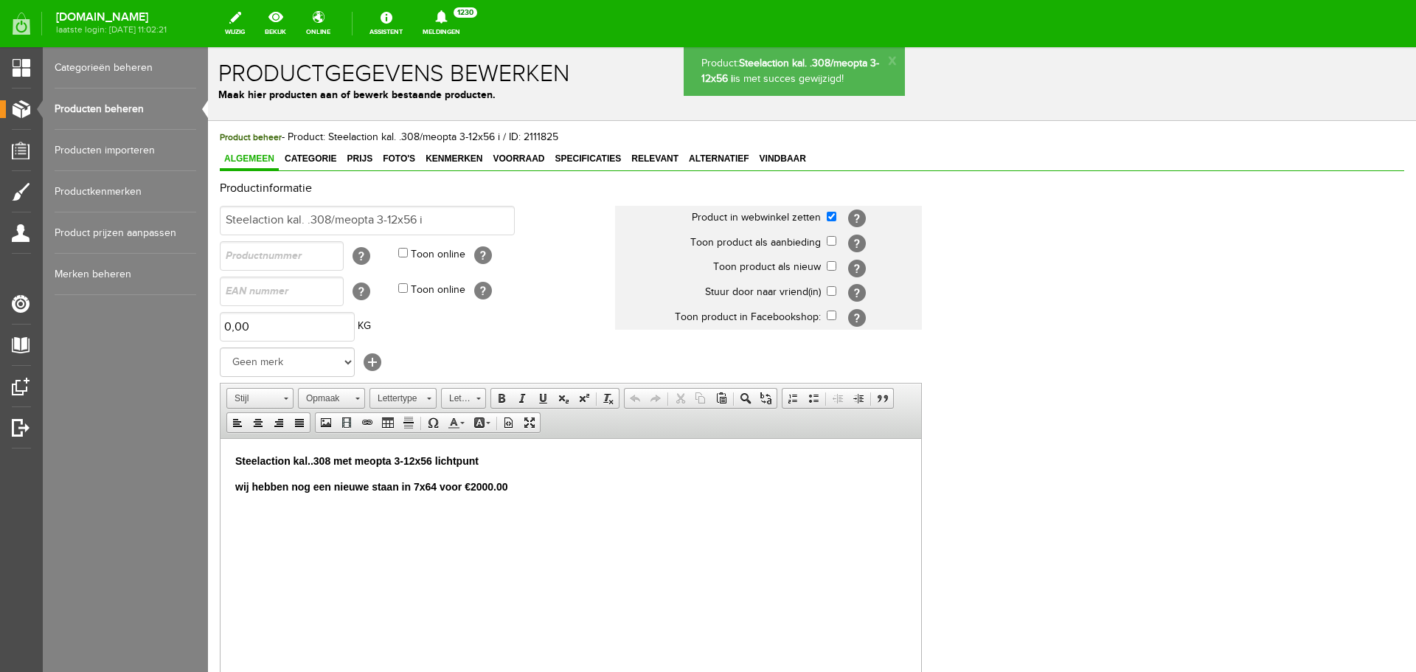
scroll to position [0, 0]
click at [430, 217] on input "Steelaction kal. .308/meopta 3-12x56 i" at bounding box center [367, 220] width 295 height 29
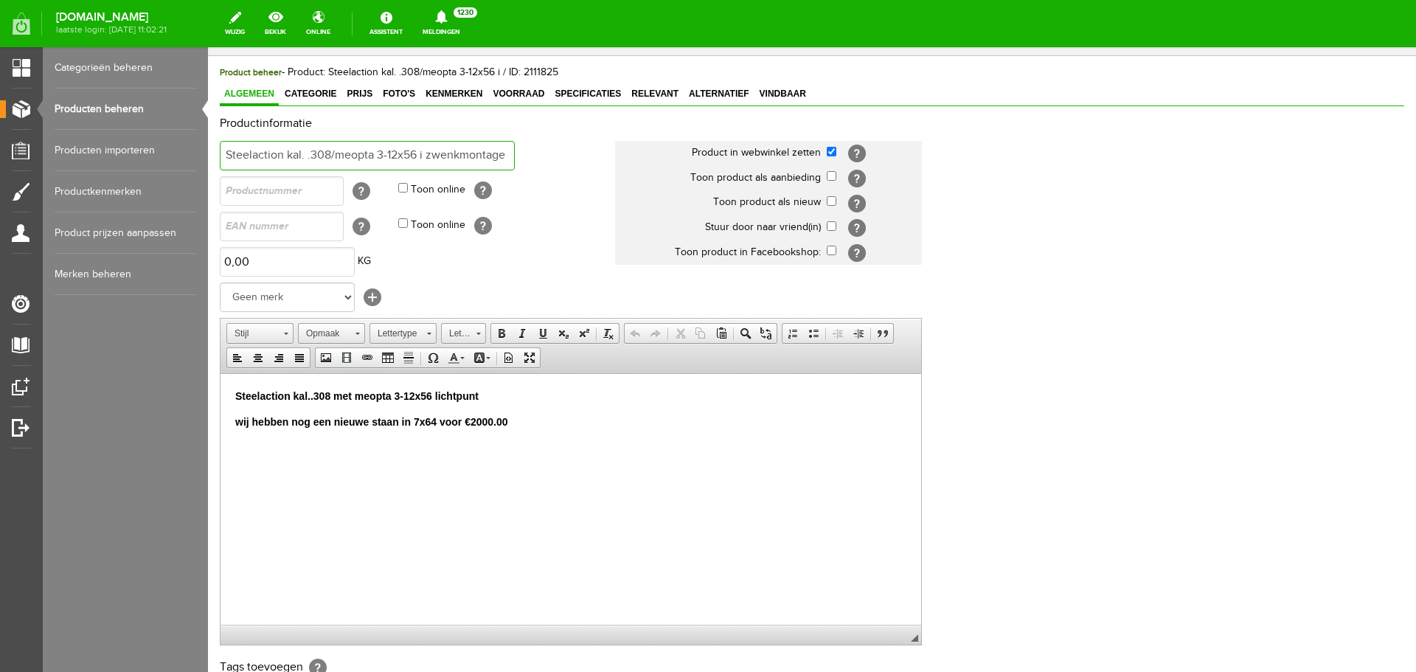
scroll to position [221, 0]
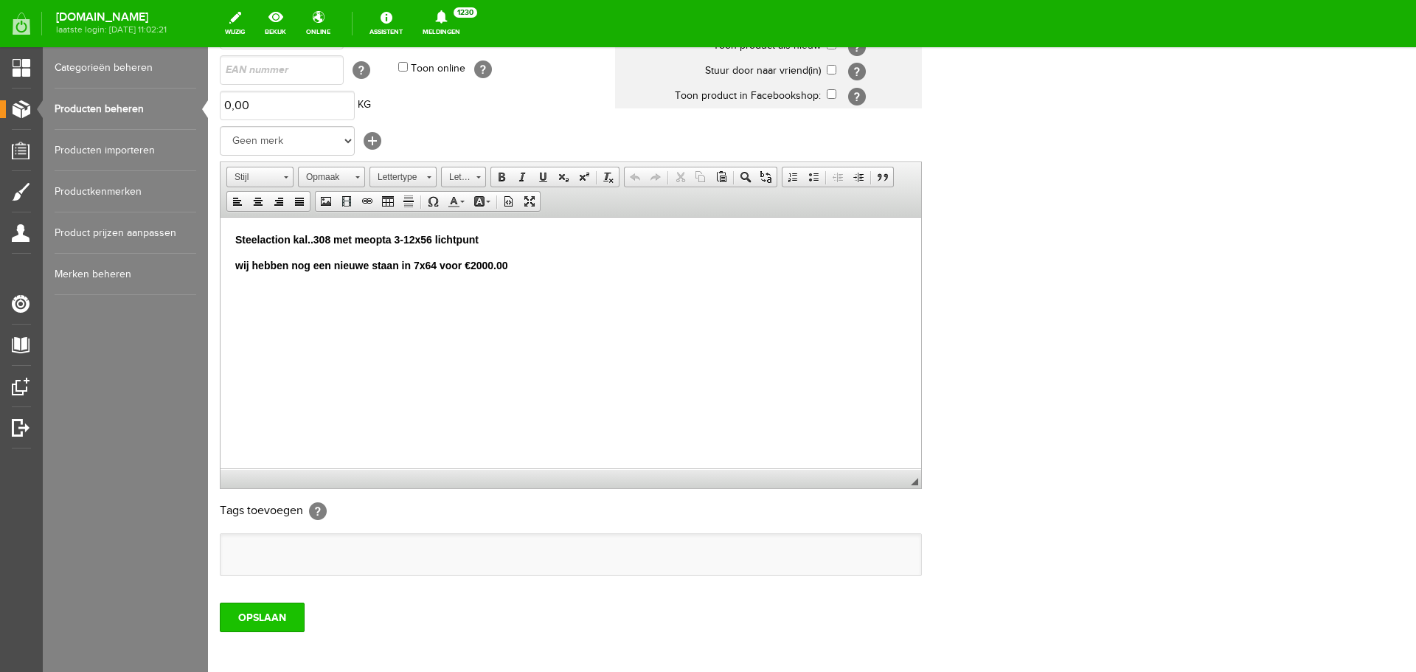
type input "Steelaction kal. .308/meopta 3-12x56 i zwenkmontage"
click at [270, 613] on input "OPSLAAN" at bounding box center [262, 616] width 85 height 29
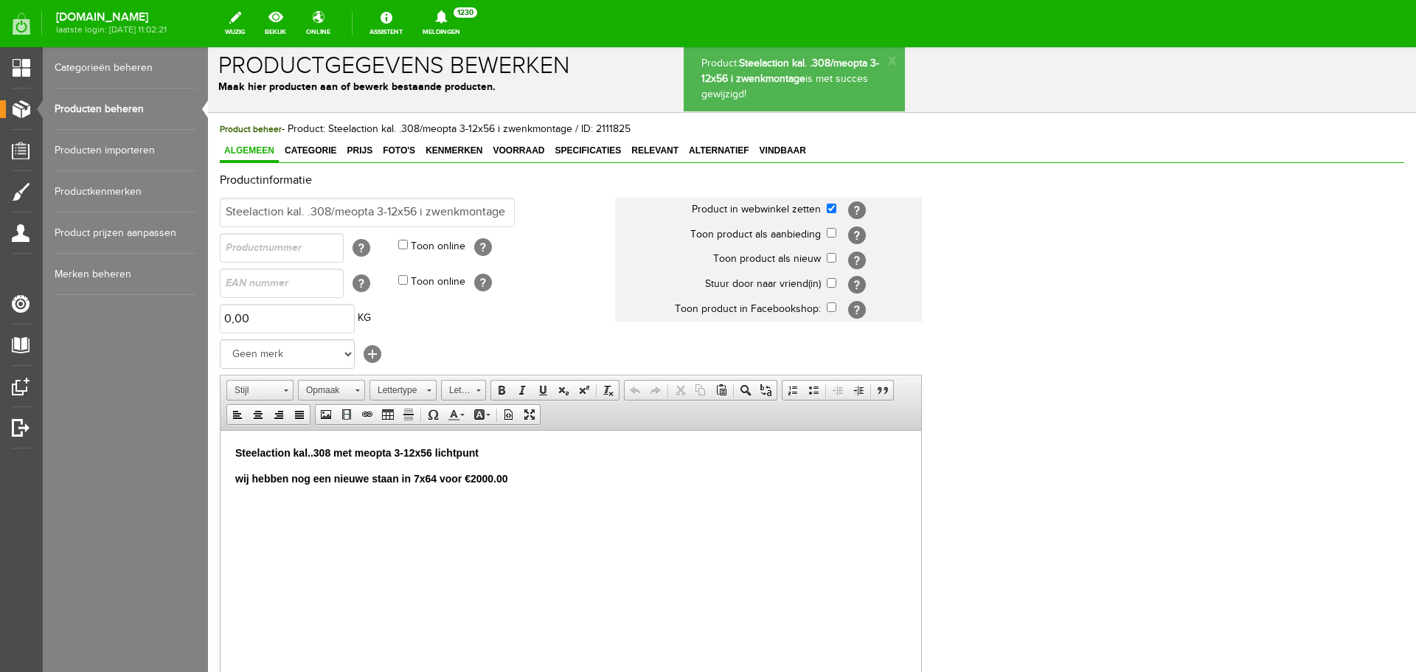
scroll to position [0, 0]
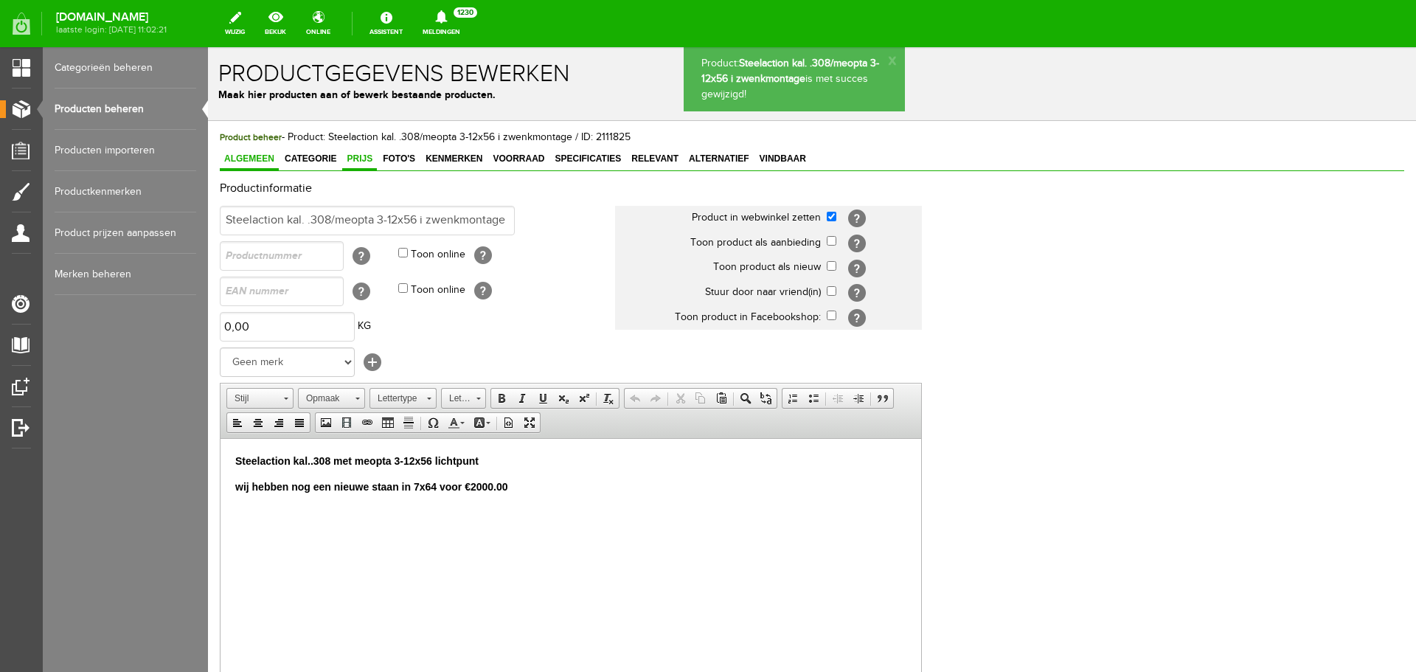
click at [358, 159] on span "Prijs" at bounding box center [359, 158] width 35 height 10
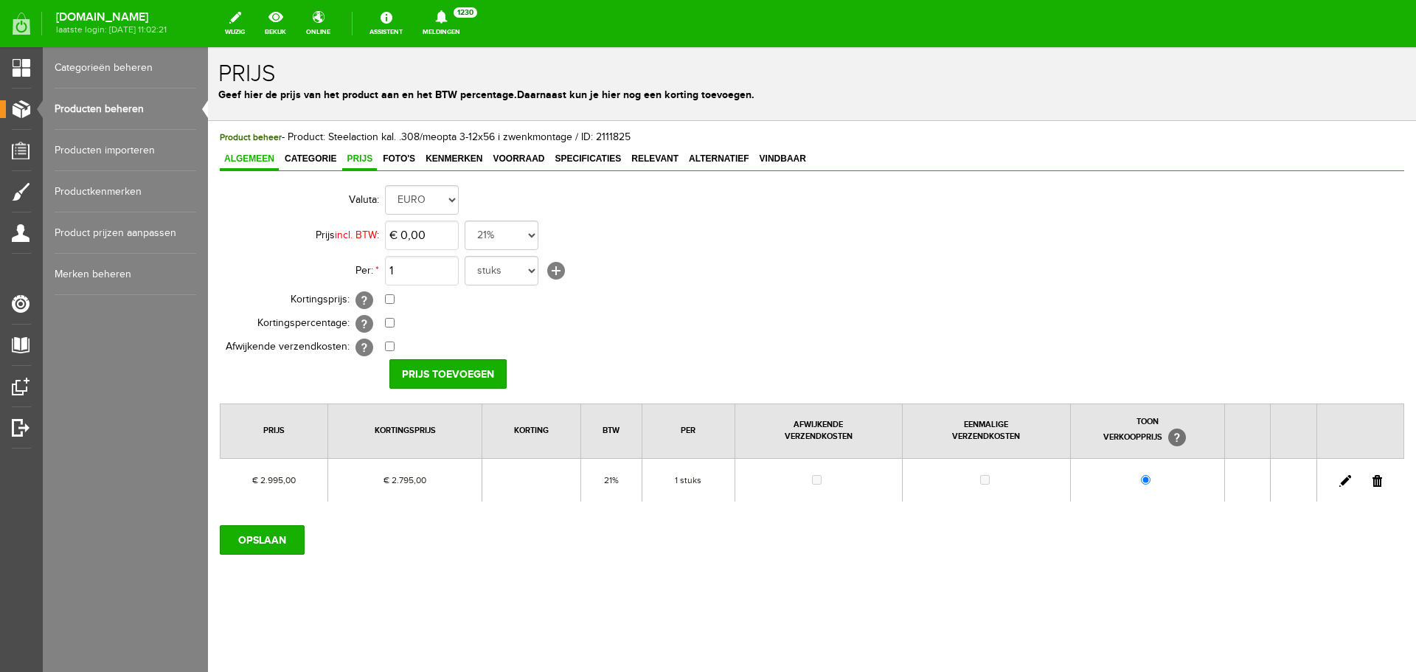
click at [261, 156] on span "Algemeen" at bounding box center [249, 158] width 59 height 10
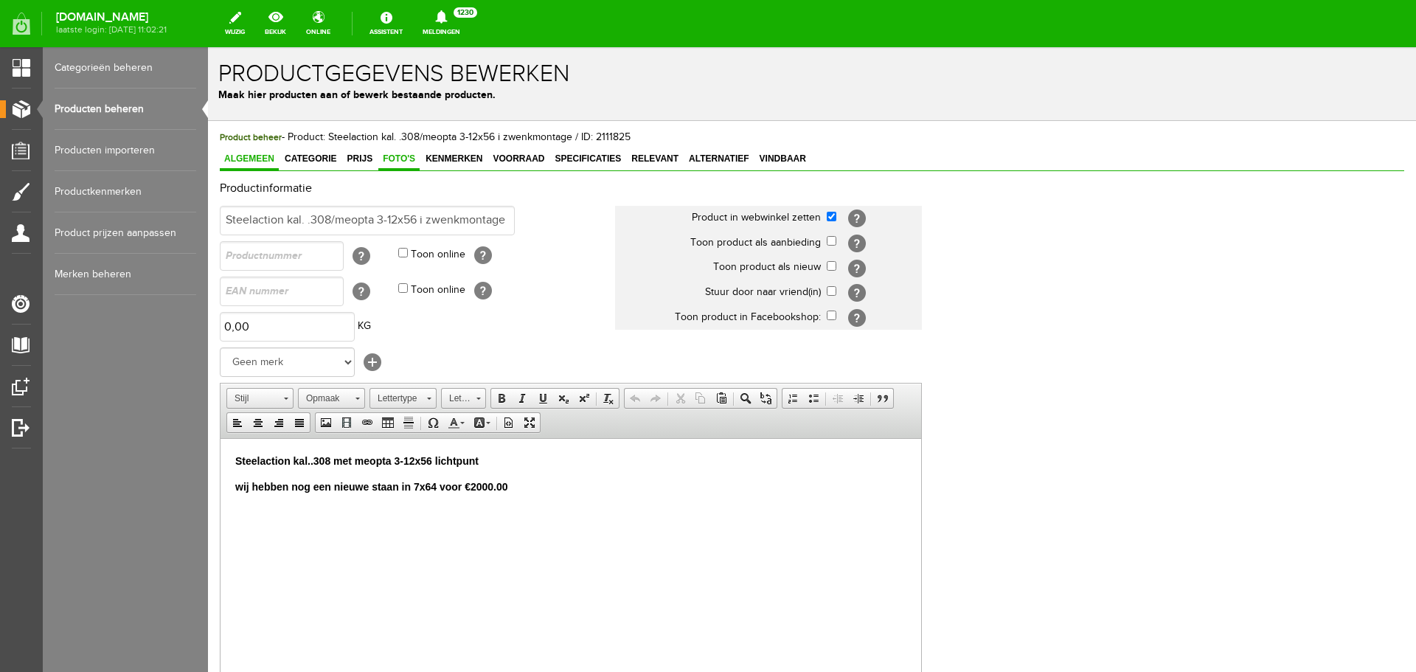
click at [408, 160] on span "Foto's" at bounding box center [398, 158] width 41 height 10
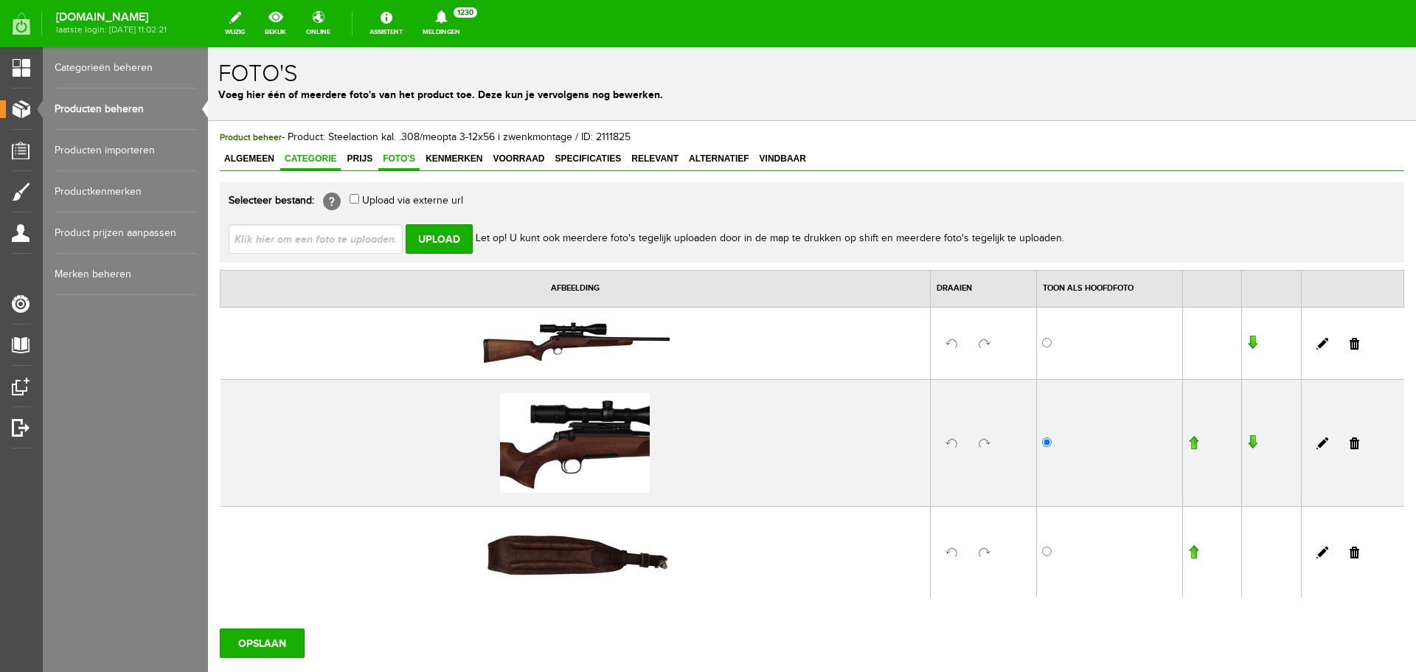
click at [313, 159] on span "Categorie" at bounding box center [310, 158] width 60 height 10
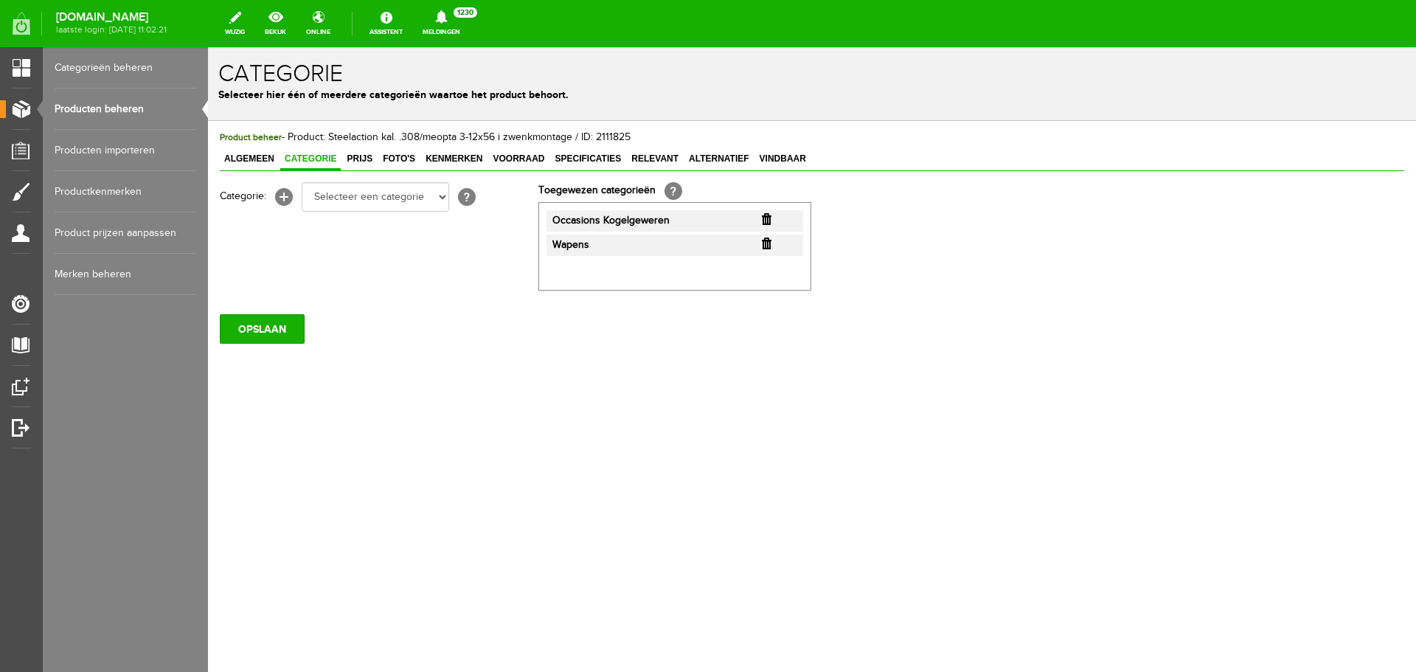
click at [136, 105] on link "Producten beheren" at bounding box center [126, 108] width 142 height 41
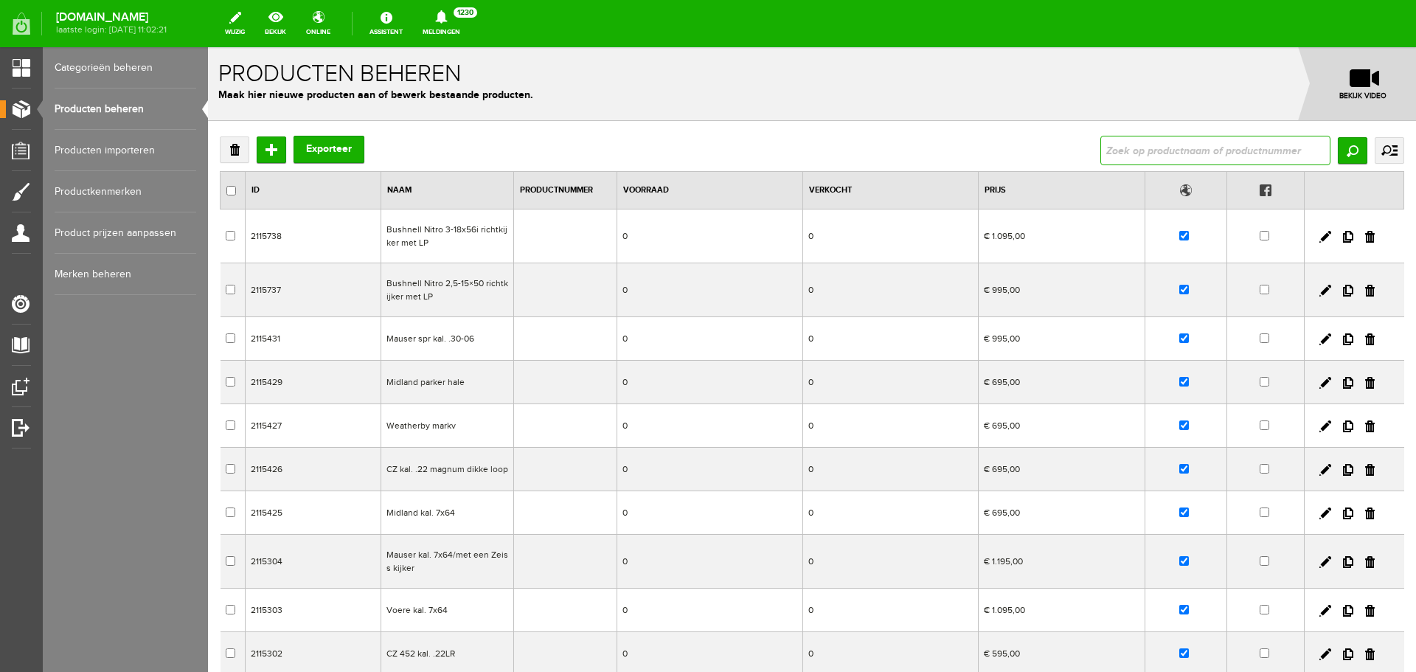
click at [1126, 145] on input "text" at bounding box center [1215, 150] width 230 height 29
type input "sauer 101"
click at [1337, 153] on input "Zoeken" at bounding box center [1351, 150] width 29 height 27
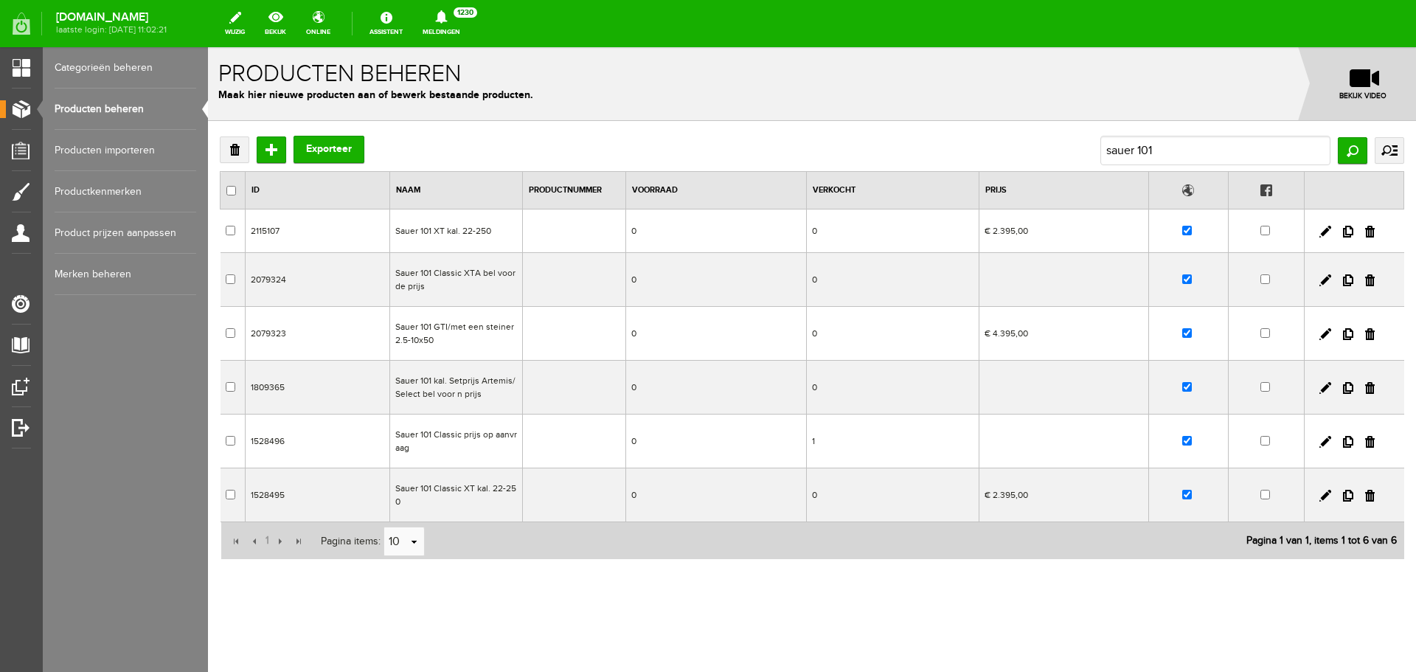
click at [512, 243] on td "Sauer 101 XT kal. 22-250" at bounding box center [455, 231] width 133 height 44
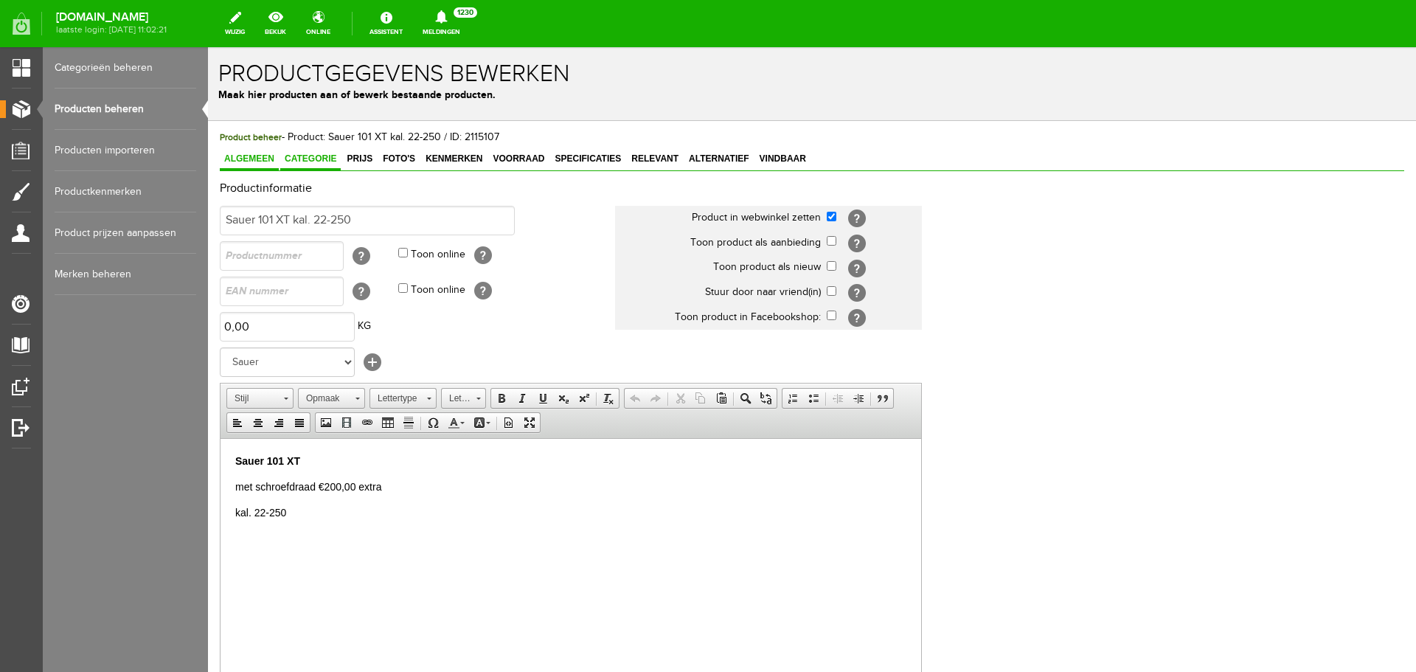
click at [329, 162] on span "Categorie" at bounding box center [310, 158] width 60 height 10
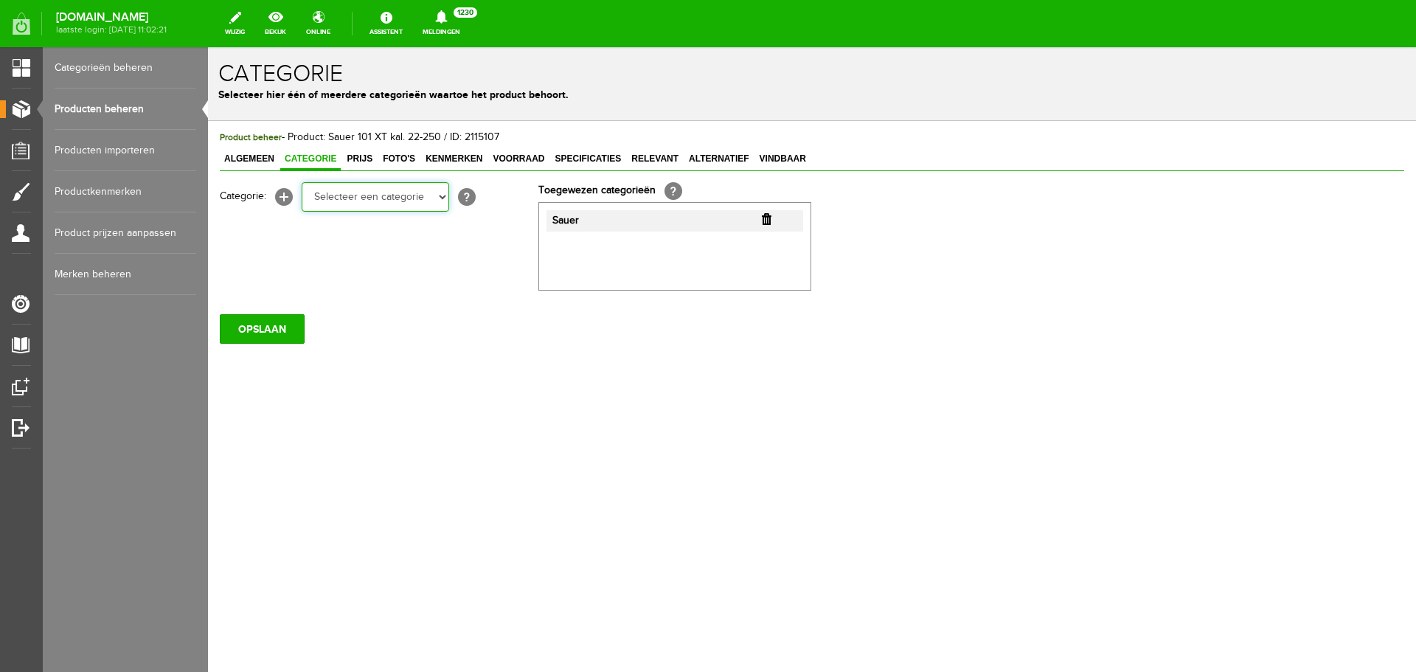
click at [440, 196] on select "Selecteer een categorie Occasions Occasions Choke's Occasions alarmpistolen Occ…" at bounding box center [375, 196] width 147 height 29
select select "282208"
click at [302, 182] on select "Selecteer een categorie Occasions Occasions Choke's Occasions alarmpistolen Occ…" at bounding box center [375, 196] width 147 height 29
click at [294, 321] on input "OPSLAAN" at bounding box center [262, 328] width 85 height 29
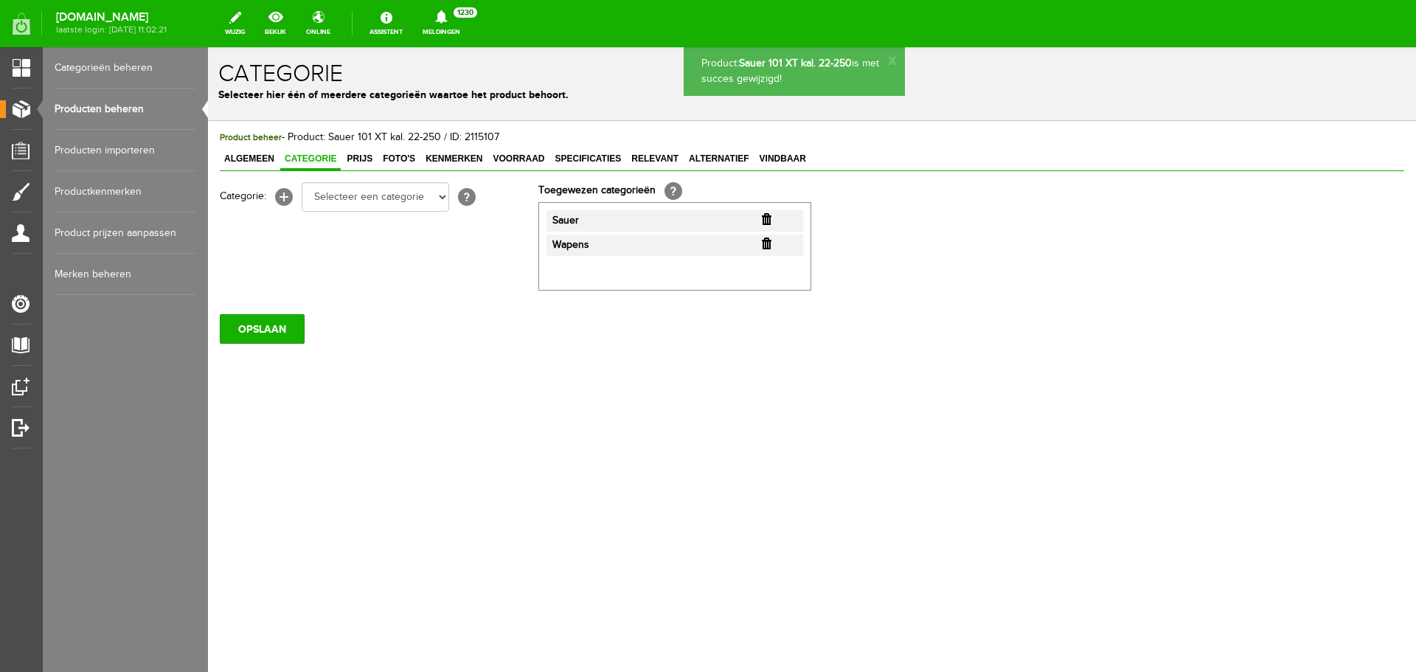
click at [124, 108] on link "Producten beheren" at bounding box center [126, 108] width 142 height 41
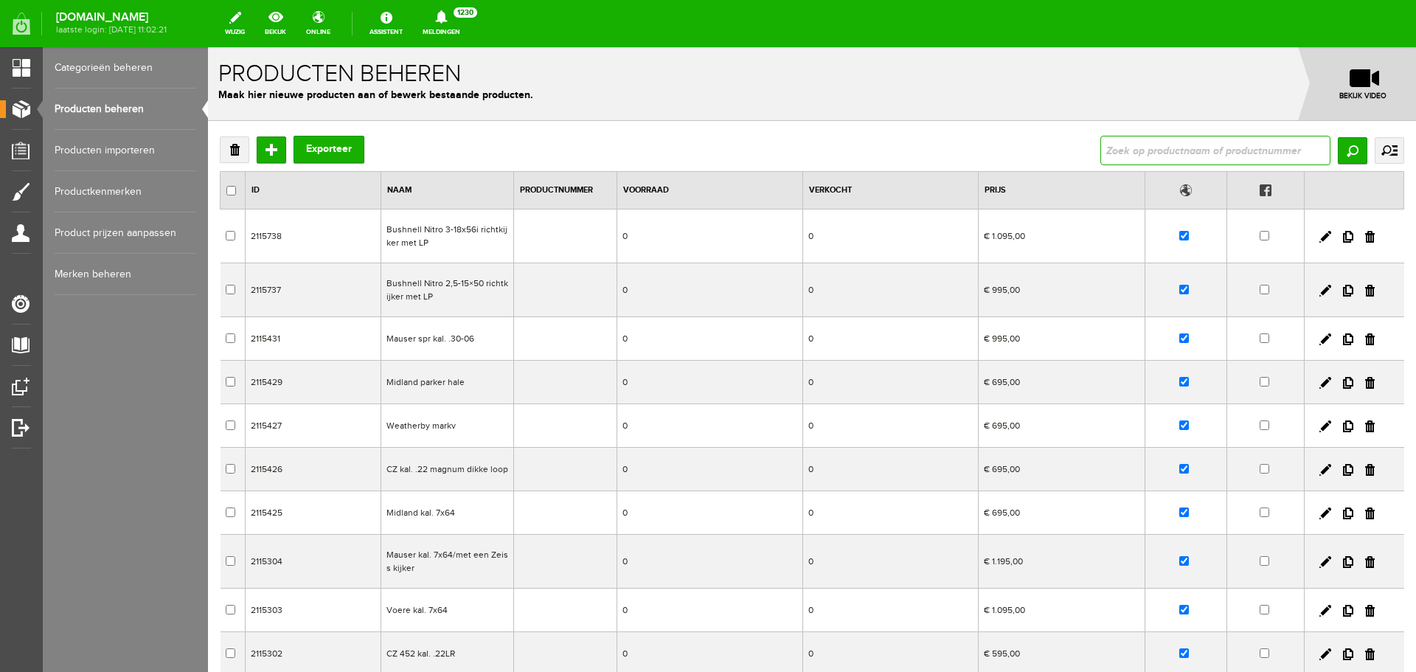
click at [1100, 142] on input "text" at bounding box center [1215, 150] width 230 height 29
type input "sauer"
click at [1337, 149] on input "Zoeken" at bounding box center [1351, 150] width 29 height 27
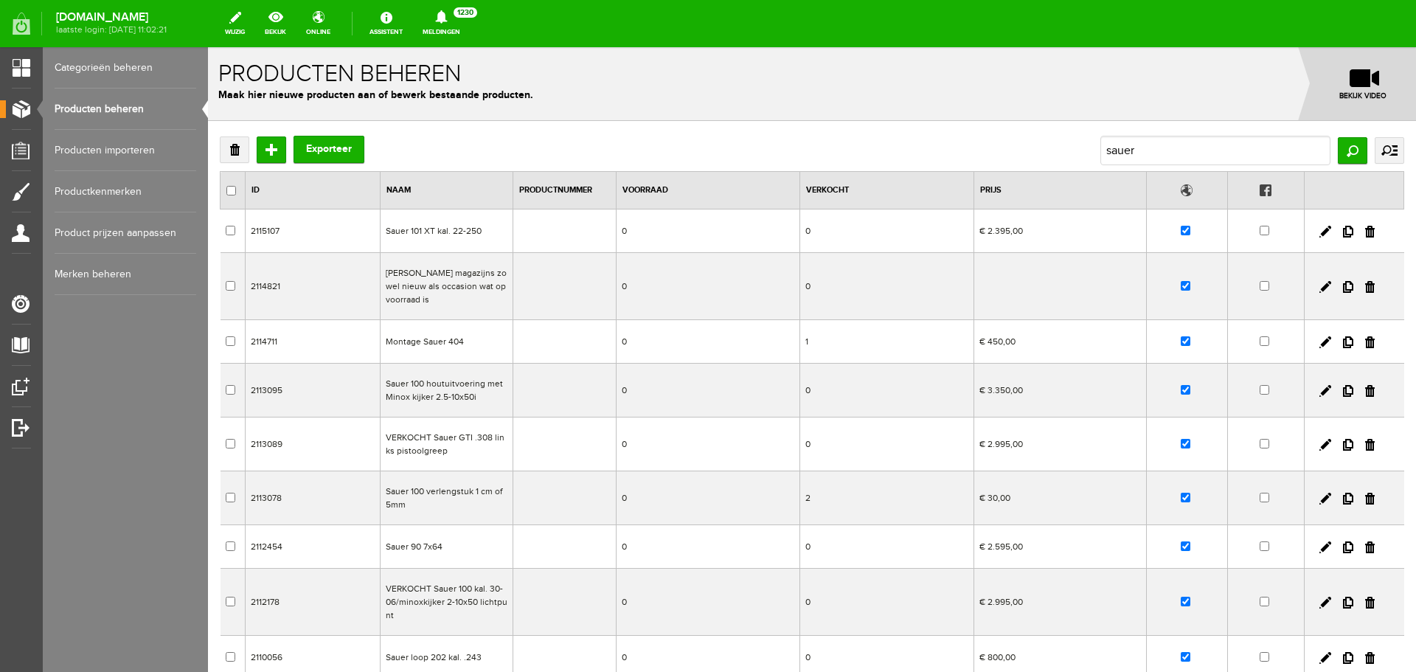
click at [490, 379] on td "Sauer 100 houtuitvoering met Minox kijker 2.5-10x50i" at bounding box center [446, 390] width 133 height 54
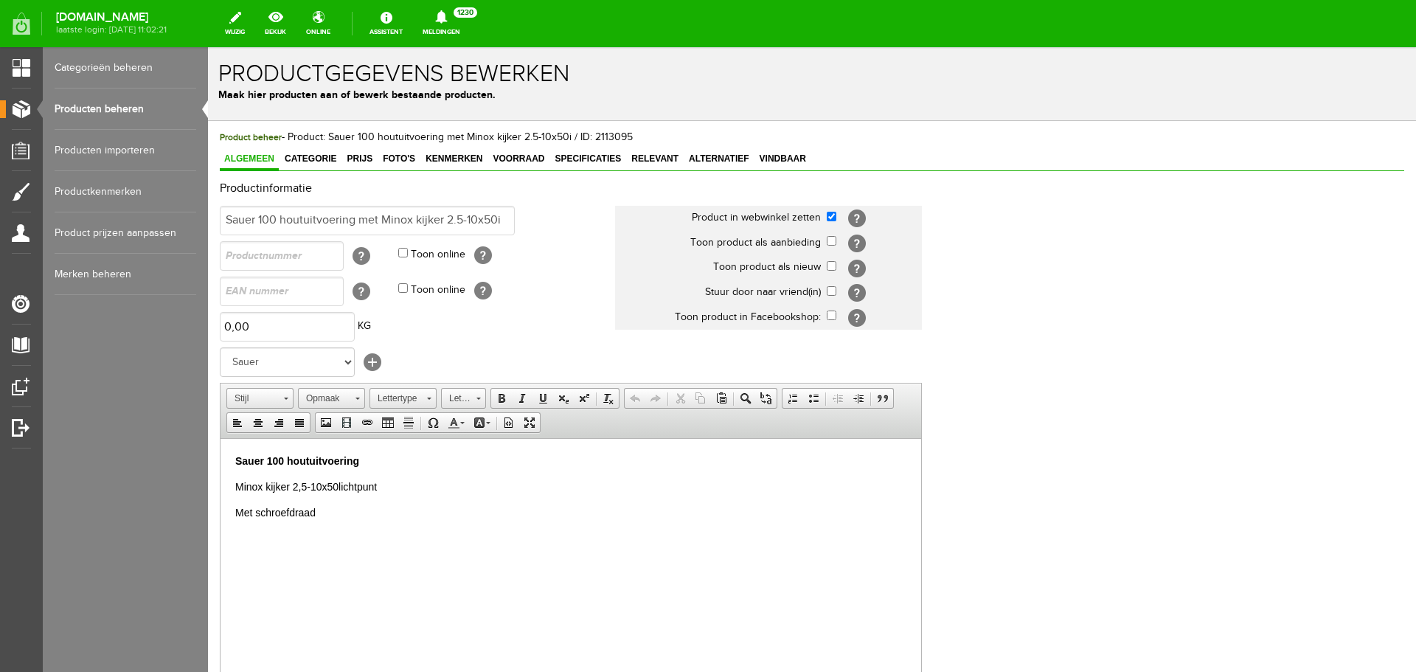
click at [411, 458] on p "Sauer 100 houtuitvoering" at bounding box center [570, 460] width 671 height 15
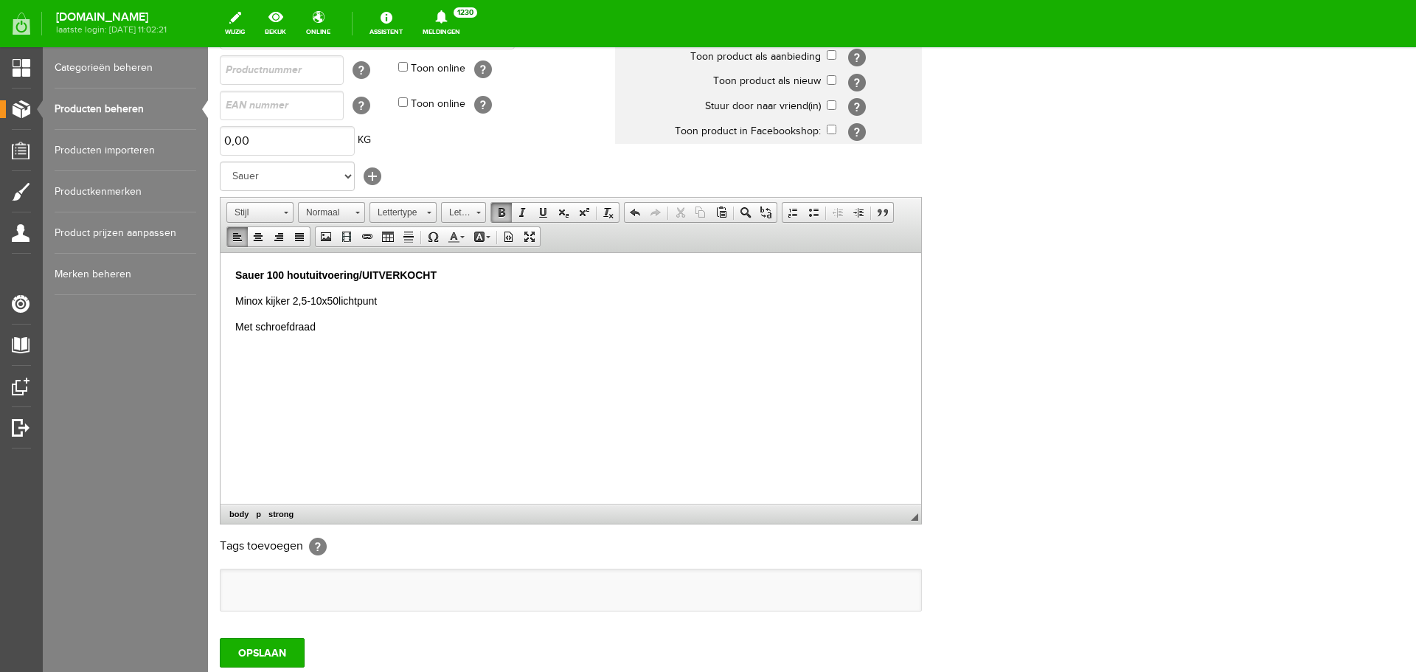
scroll to position [221, 0]
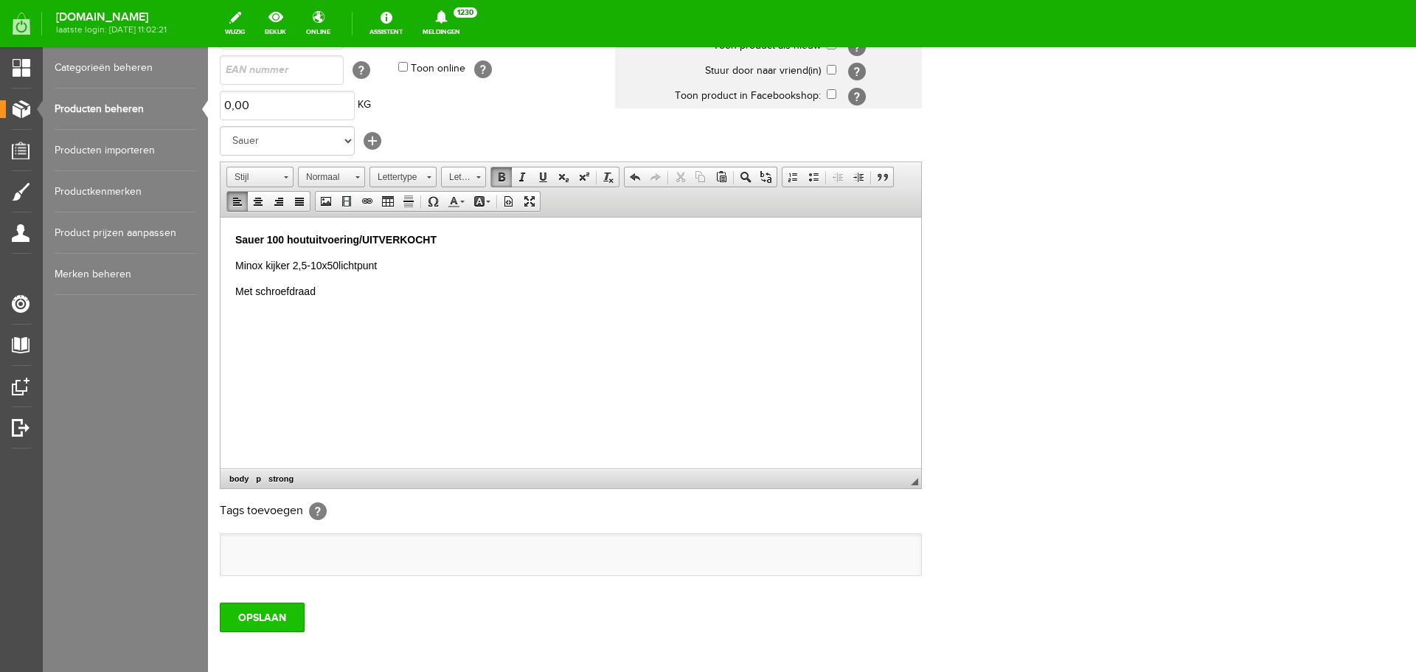
click at [274, 614] on input "OPSLAAN" at bounding box center [262, 616] width 85 height 29
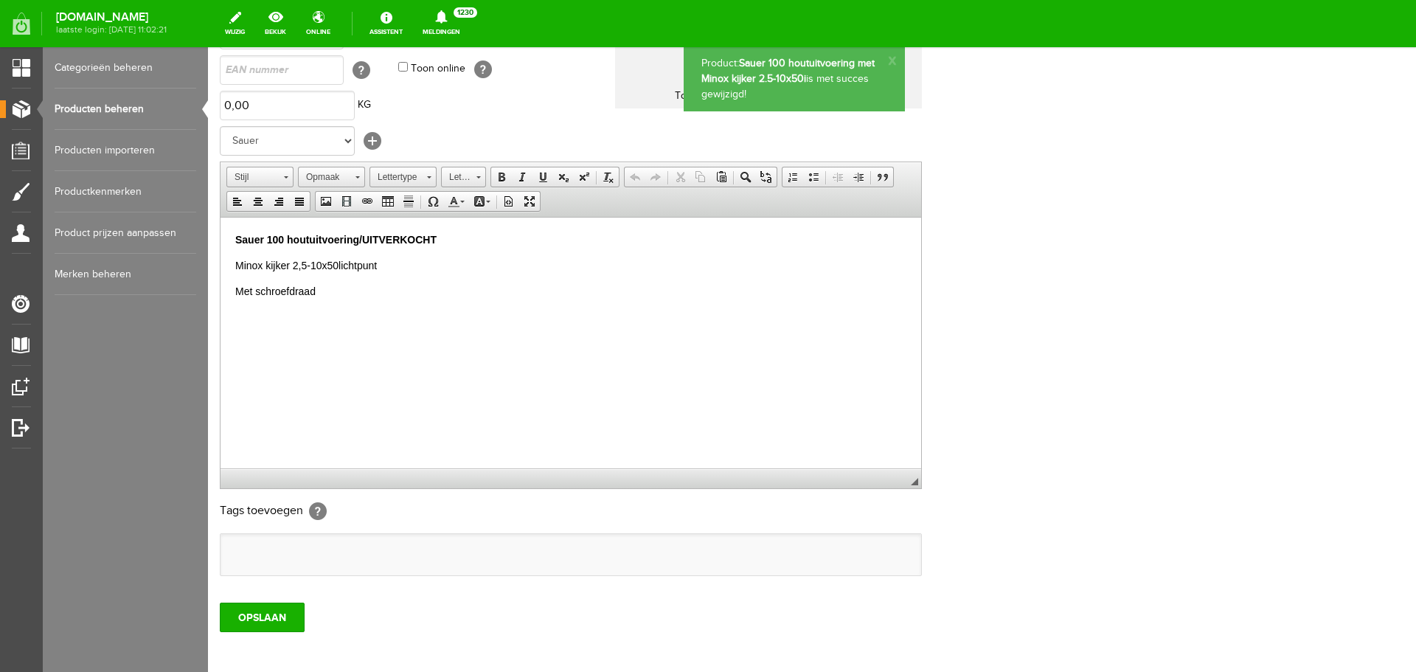
scroll to position [0, 0]
click at [143, 106] on link "Producten beheren" at bounding box center [126, 108] width 142 height 41
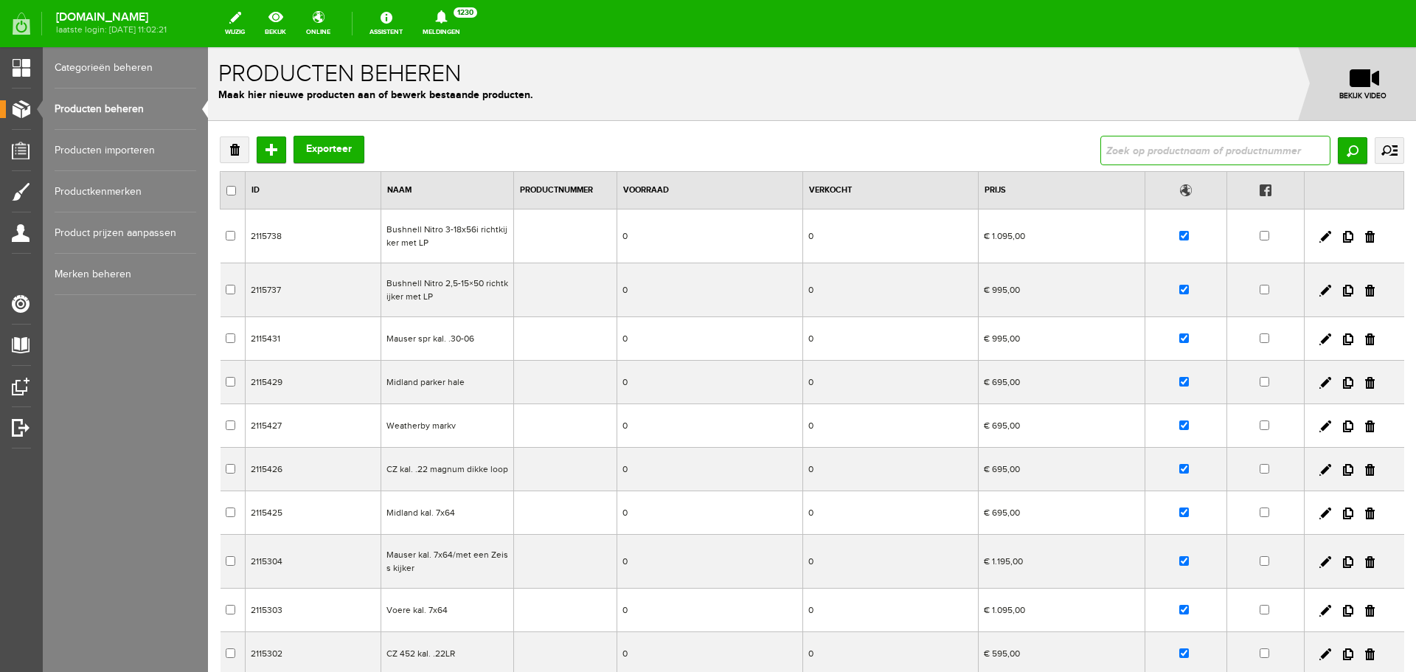
click at [1104, 153] on input "text" at bounding box center [1215, 150] width 230 height 29
type input "sauer"
click at [1346, 146] on input "Zoeken" at bounding box center [1351, 150] width 29 height 27
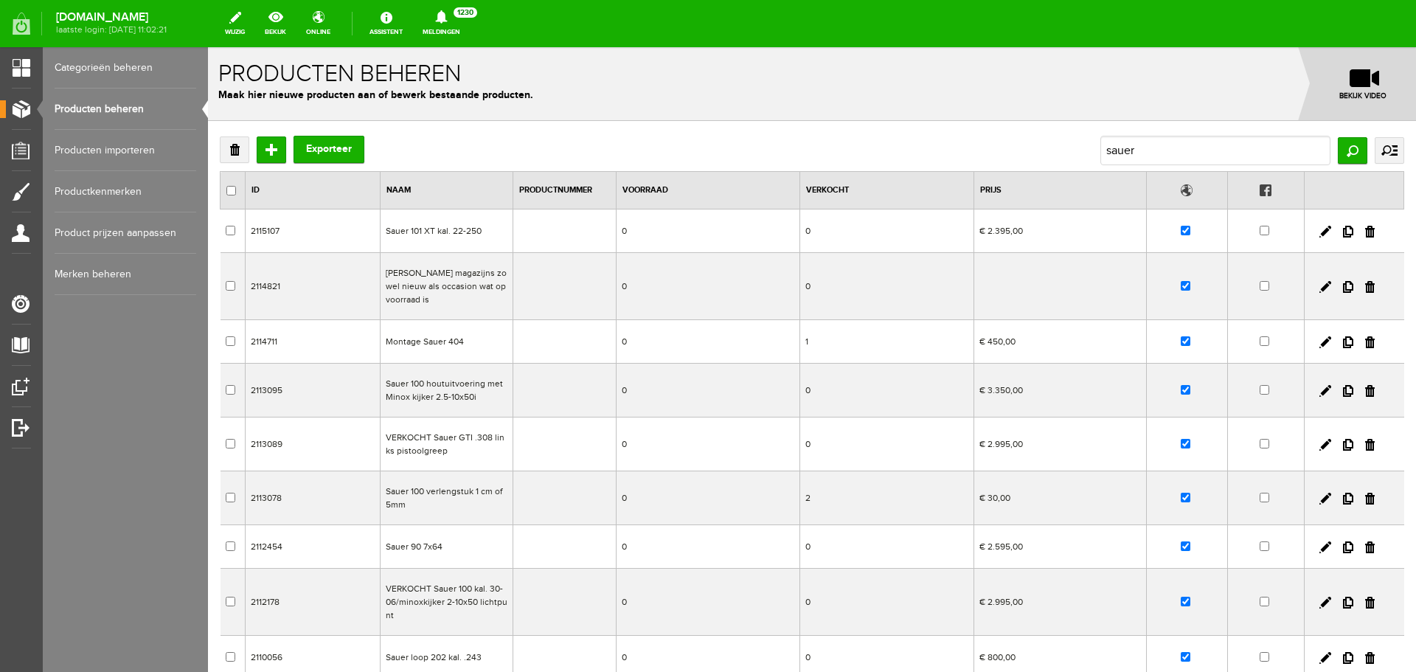
click at [489, 442] on td "VERKOCHT Sauer GTI .308 links pistoolgreep" at bounding box center [446, 444] width 133 height 54
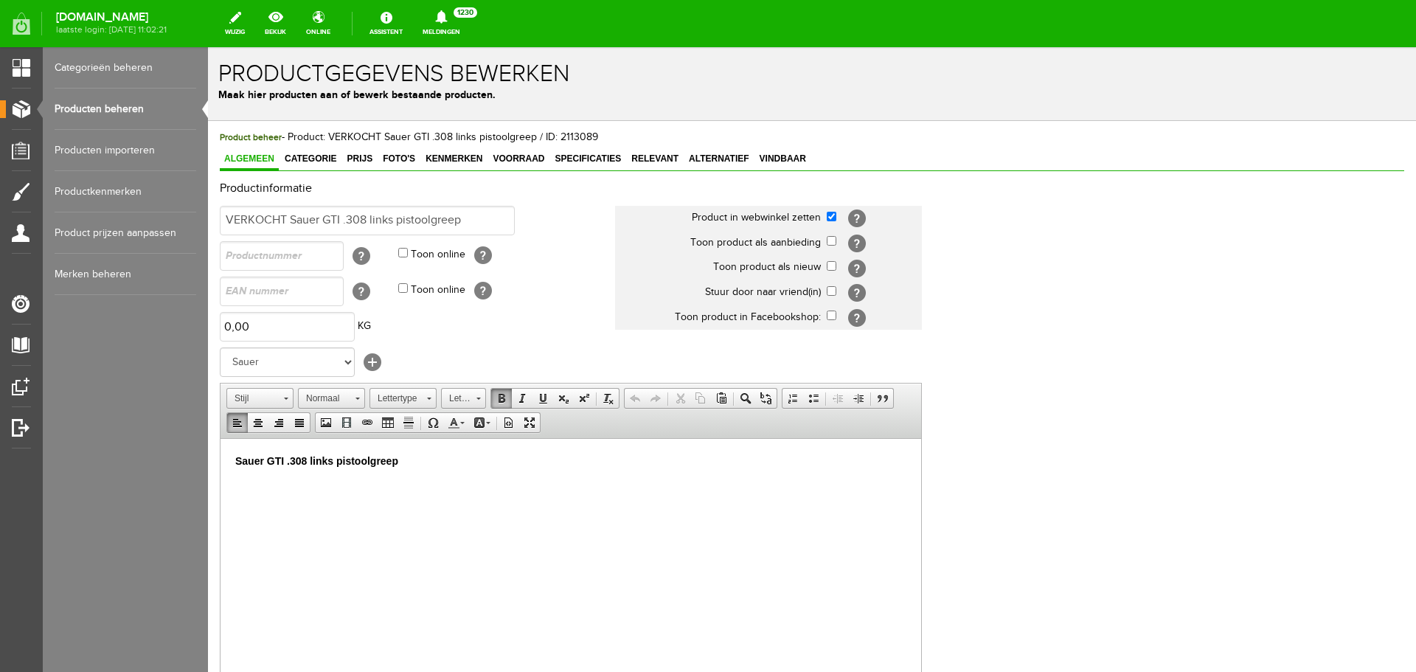
click at [334, 459] on strong "Sauer GTI .308 links pistoolgreep" at bounding box center [316, 460] width 163 height 12
click at [285, 220] on input "VERKOCHT Sauer GTI .308 links pistoolgreep" at bounding box center [367, 220] width 295 height 29
click at [332, 219] on input "Sauer GTI .308 links pistoolgreep" at bounding box center [367, 220] width 295 height 29
type input "Sauer GTI .308 pistoolgreep"
click at [373, 158] on span "Prijs" at bounding box center [359, 158] width 35 height 10
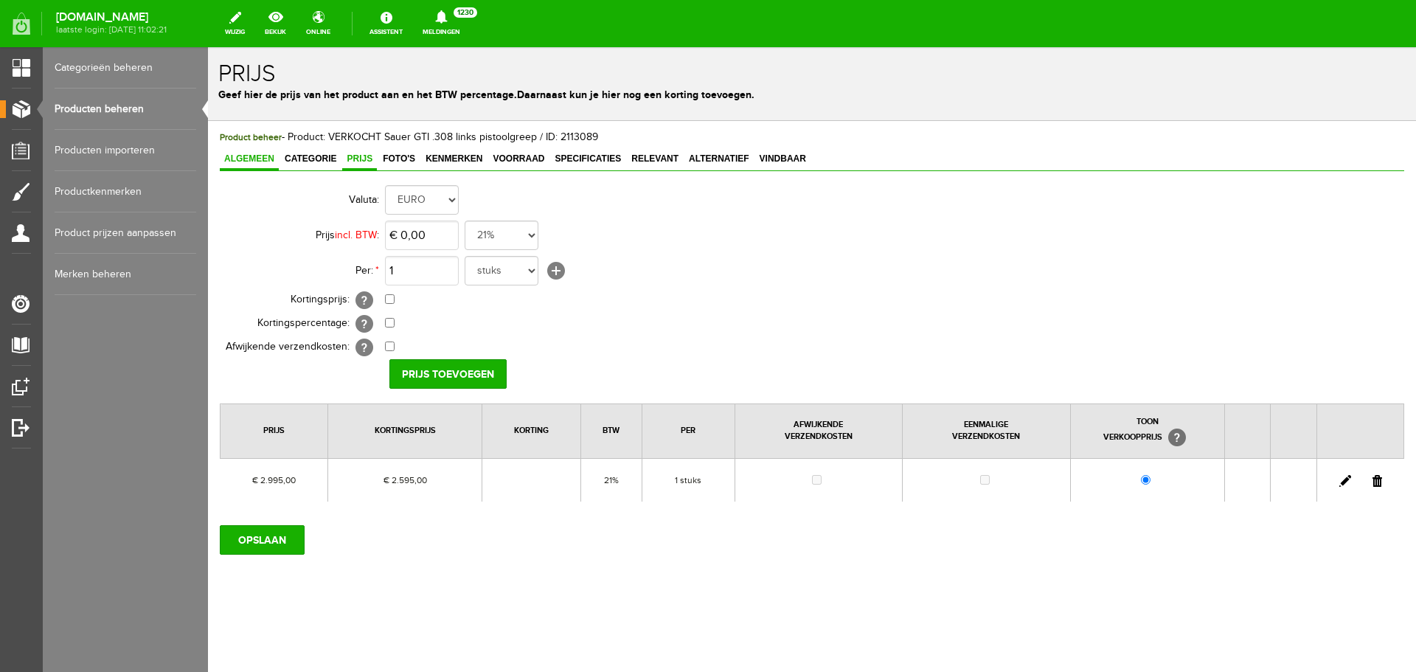
click at [261, 156] on span "Algemeen" at bounding box center [249, 158] width 59 height 10
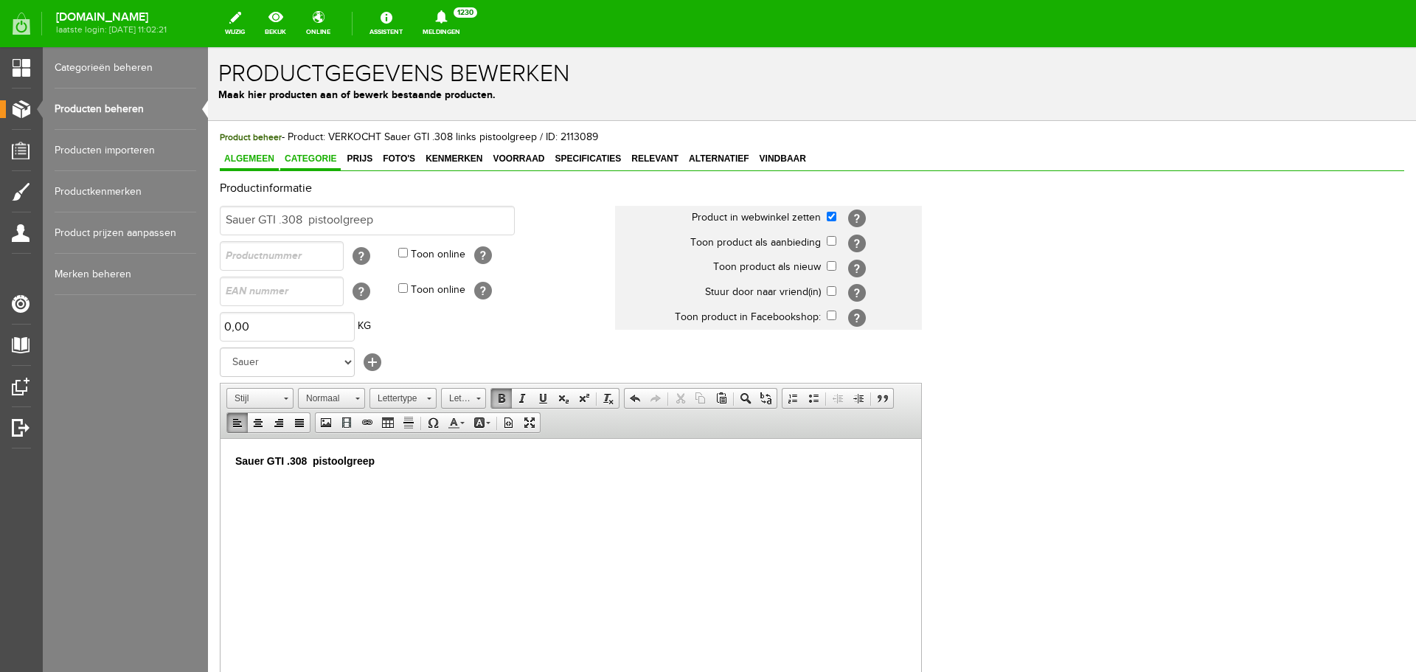
click at [333, 155] on span "Categorie" at bounding box center [310, 158] width 60 height 10
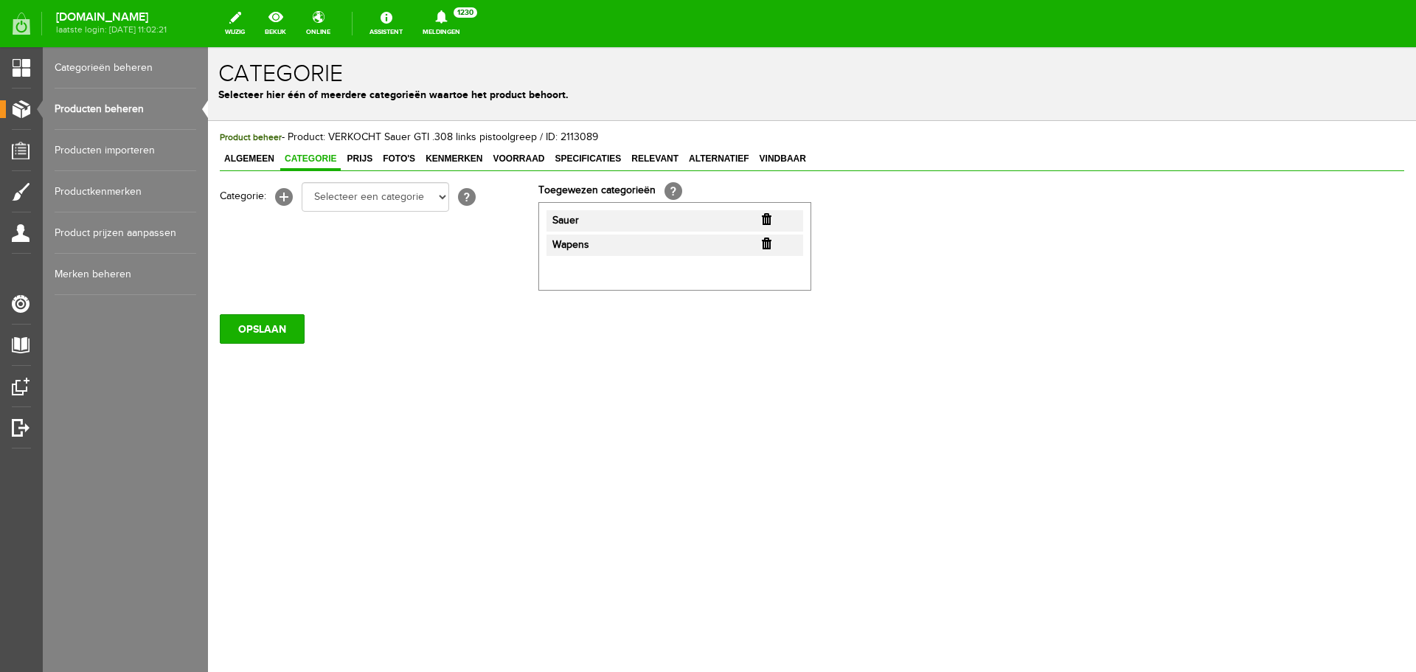
click at [319, 155] on span "Categorie" at bounding box center [310, 158] width 60 height 10
click at [441, 195] on select "Selecteer een categorie Occasions Occasions Choke's Occasions alarmpistolen Occ…" at bounding box center [375, 196] width 147 height 29
select select "282208"
click at [302, 182] on select "Selecteer een categorie Occasions Occasions Choke's Occasions alarmpistolen Occ…" at bounding box center [375, 196] width 147 height 29
click at [278, 333] on input "OPSLAAN" at bounding box center [262, 328] width 85 height 29
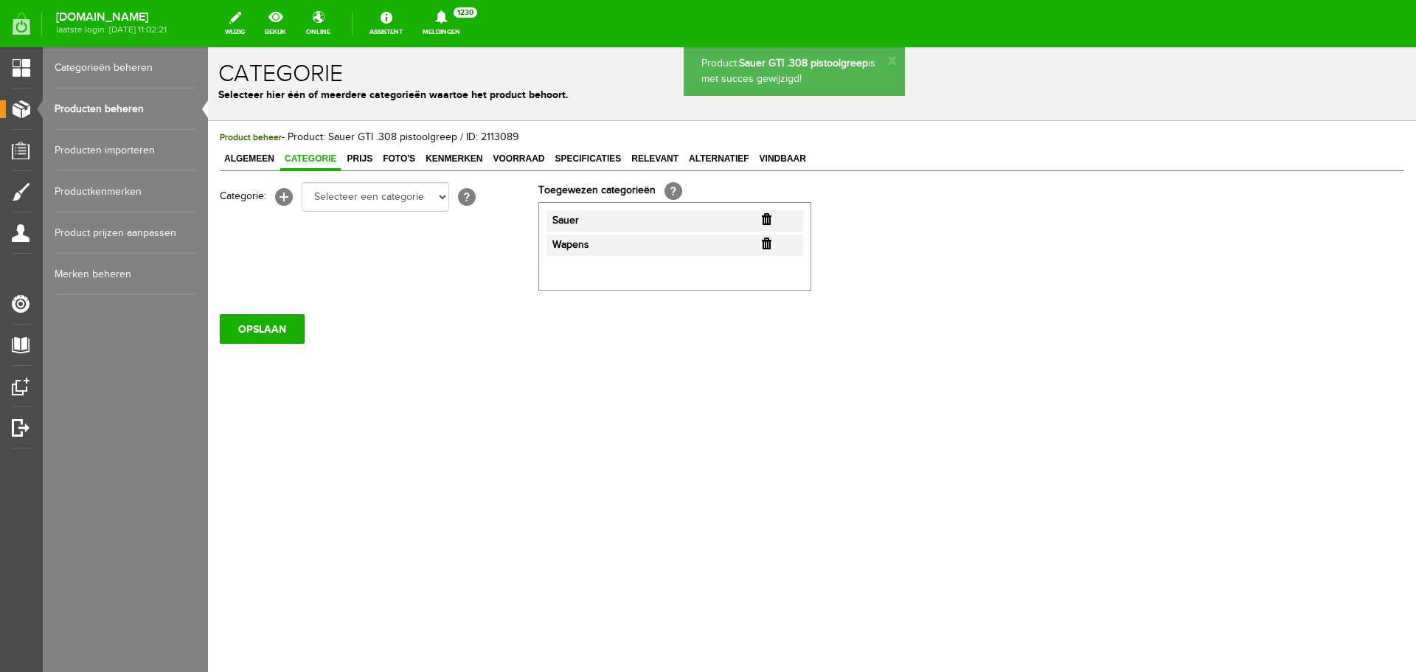
click at [114, 107] on link "Producten beheren" at bounding box center [126, 108] width 142 height 41
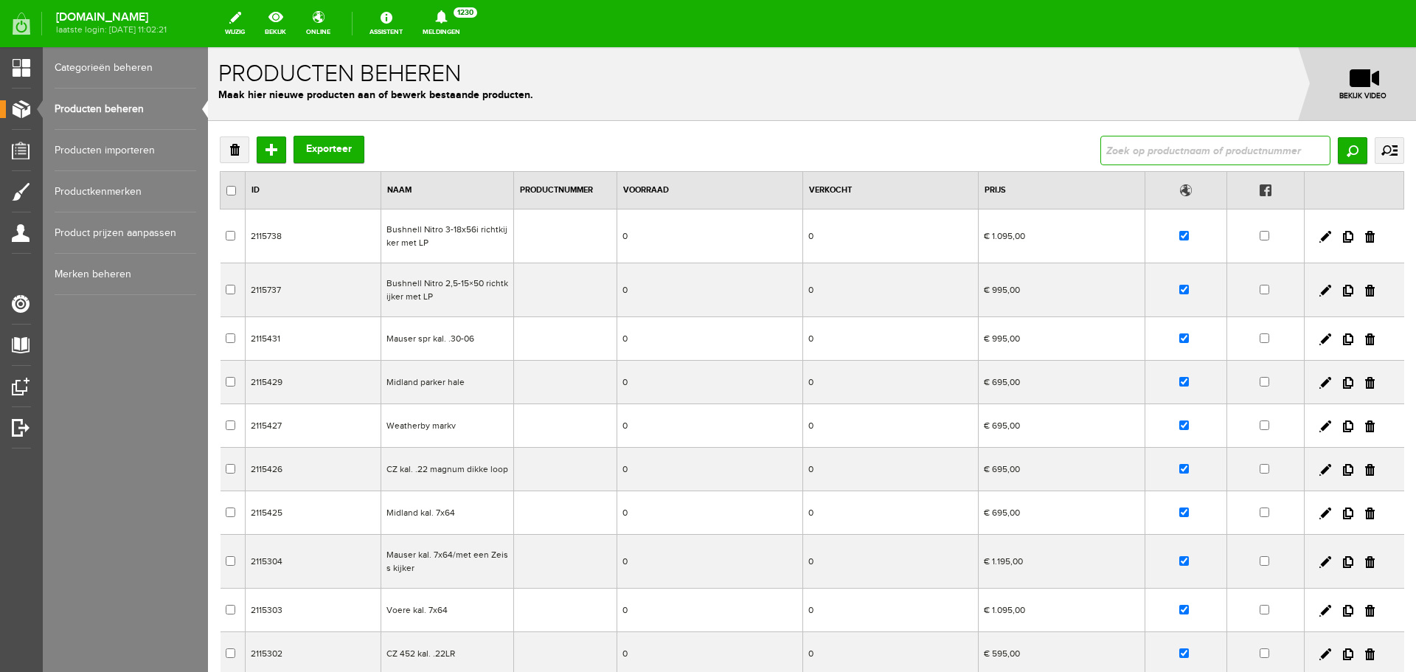
click at [1102, 140] on input "text" at bounding box center [1215, 150] width 230 height 29
type input "sauer gti"
click at [1340, 142] on input "Zoeken" at bounding box center [1351, 150] width 29 height 27
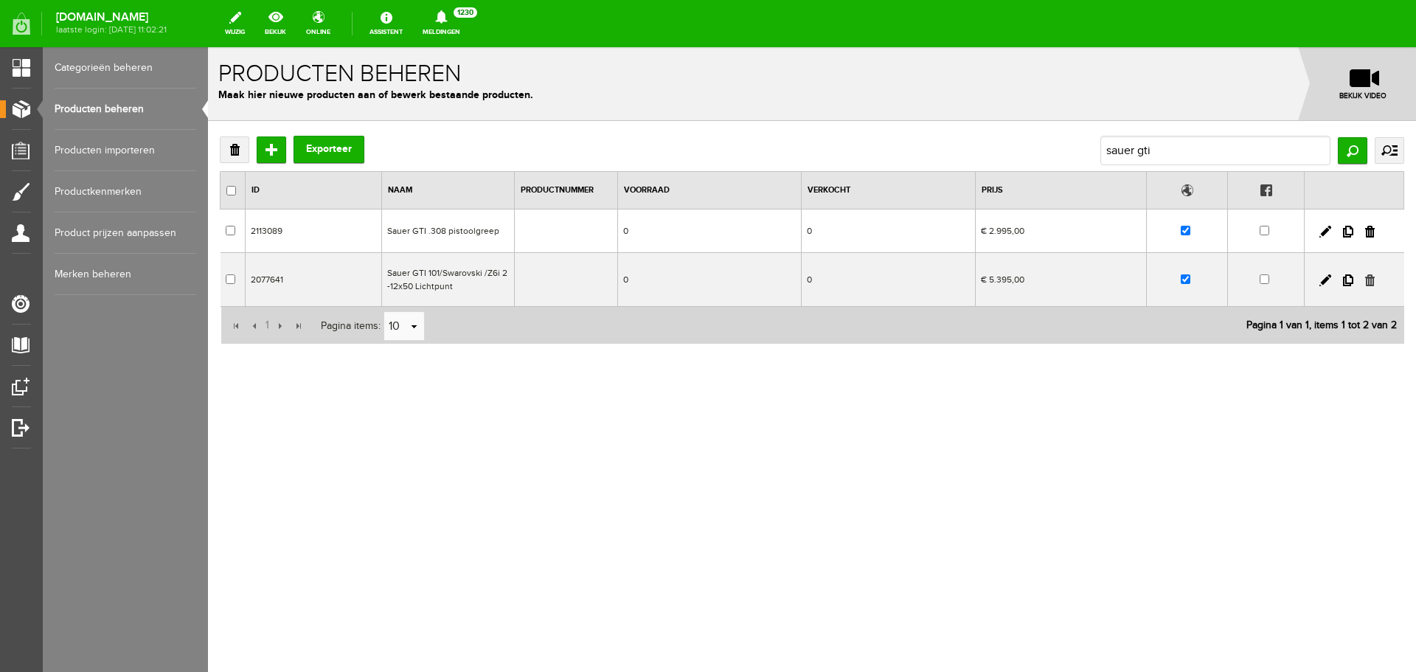
click at [1371, 280] on link at bounding box center [1370, 280] width 10 height 12
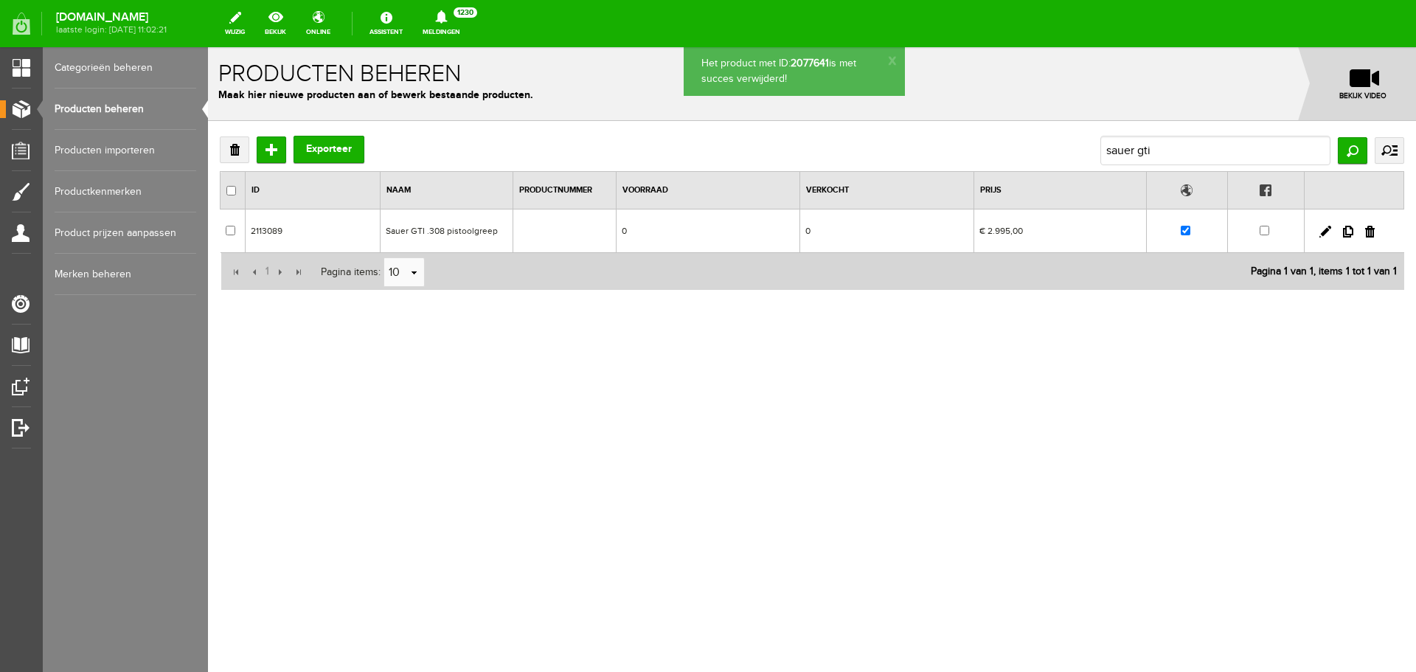
click at [488, 224] on td "Sauer GTI .308 pistoolgreep" at bounding box center [446, 231] width 133 height 44
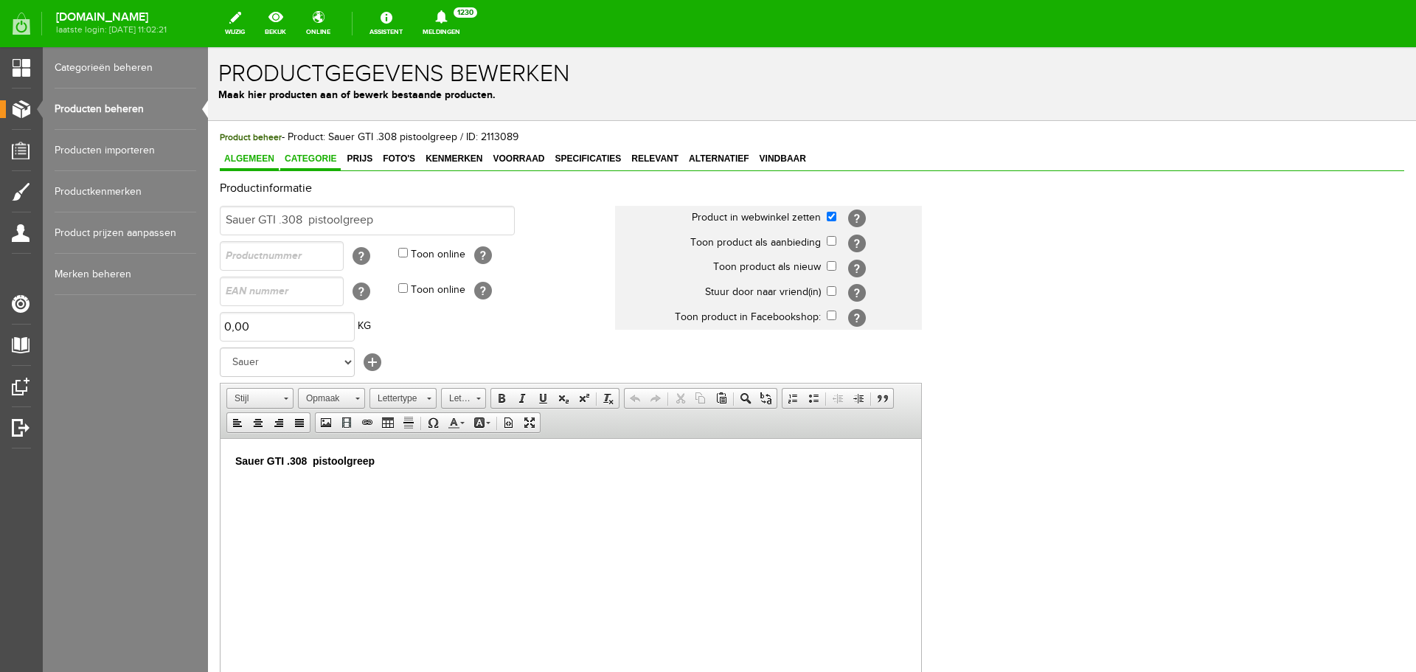
click at [314, 158] on span "Categorie" at bounding box center [310, 158] width 60 height 10
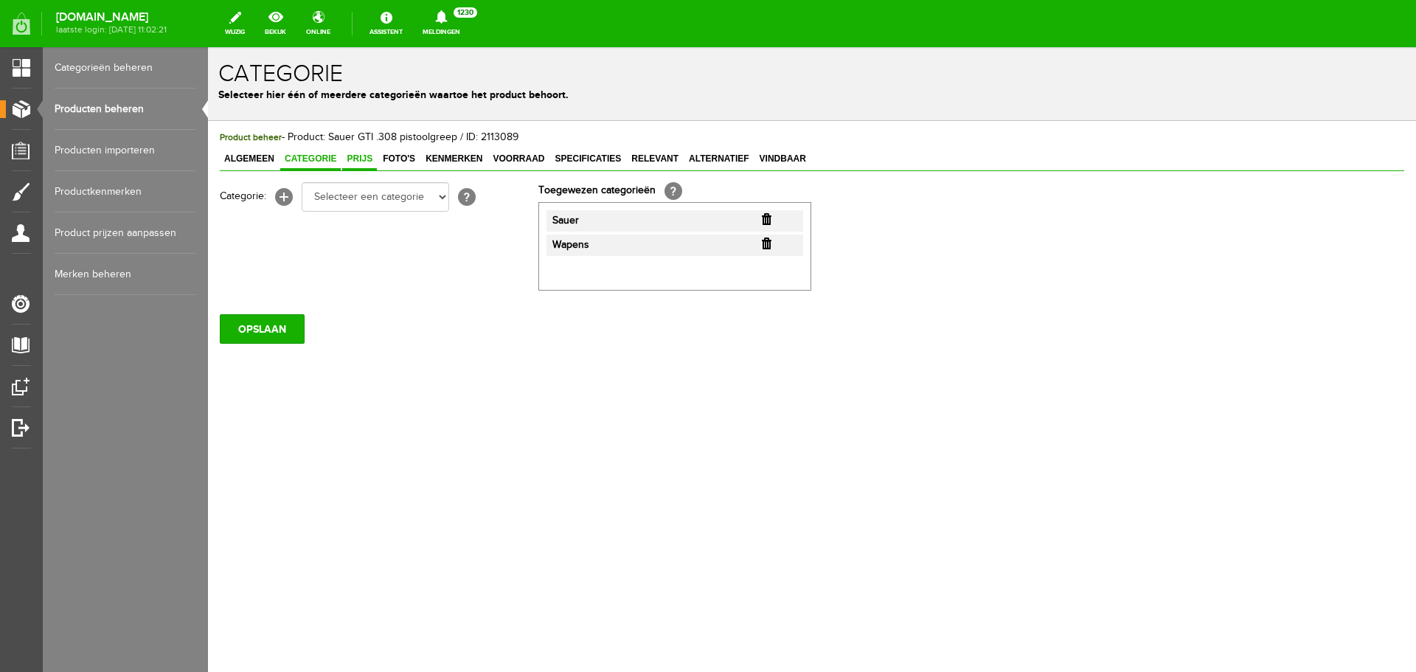
click at [361, 153] on link "Prijs" at bounding box center [359, 159] width 35 height 21
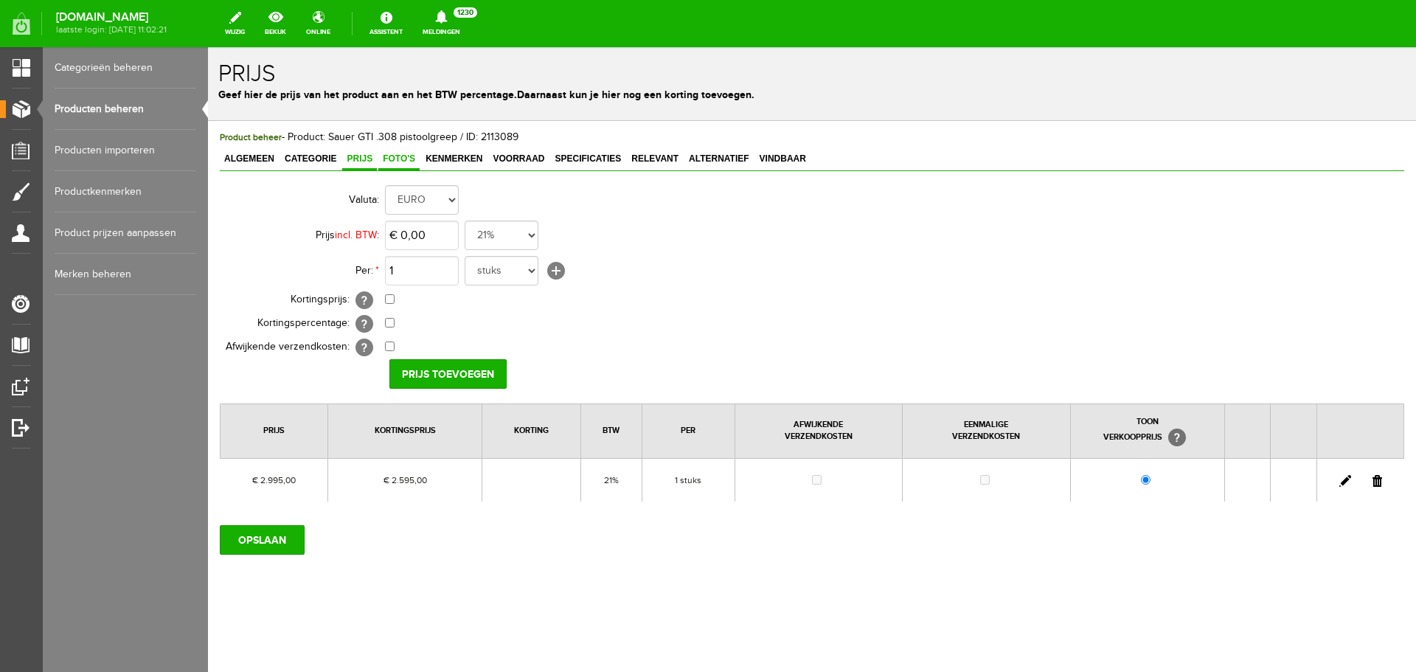
click at [401, 153] on link "Foto's" at bounding box center [398, 159] width 41 height 21
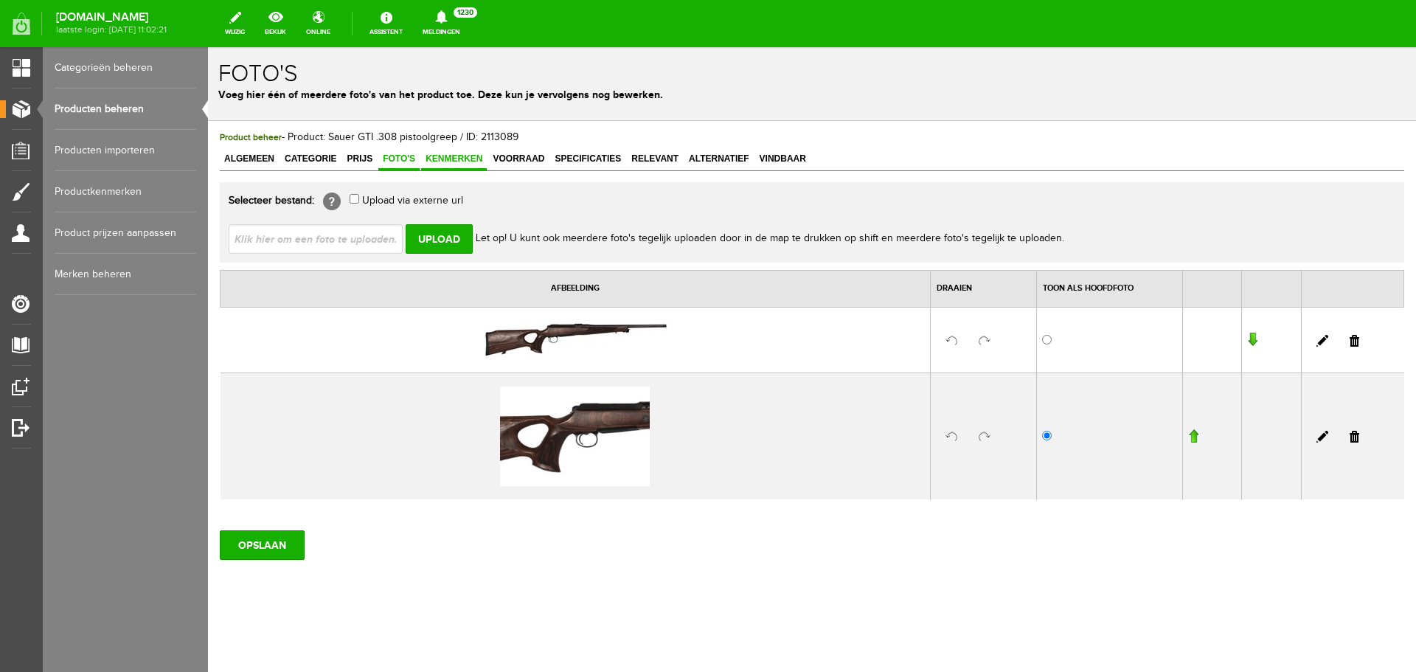
click at [458, 157] on span "Kenmerken" at bounding box center [454, 158] width 66 height 10
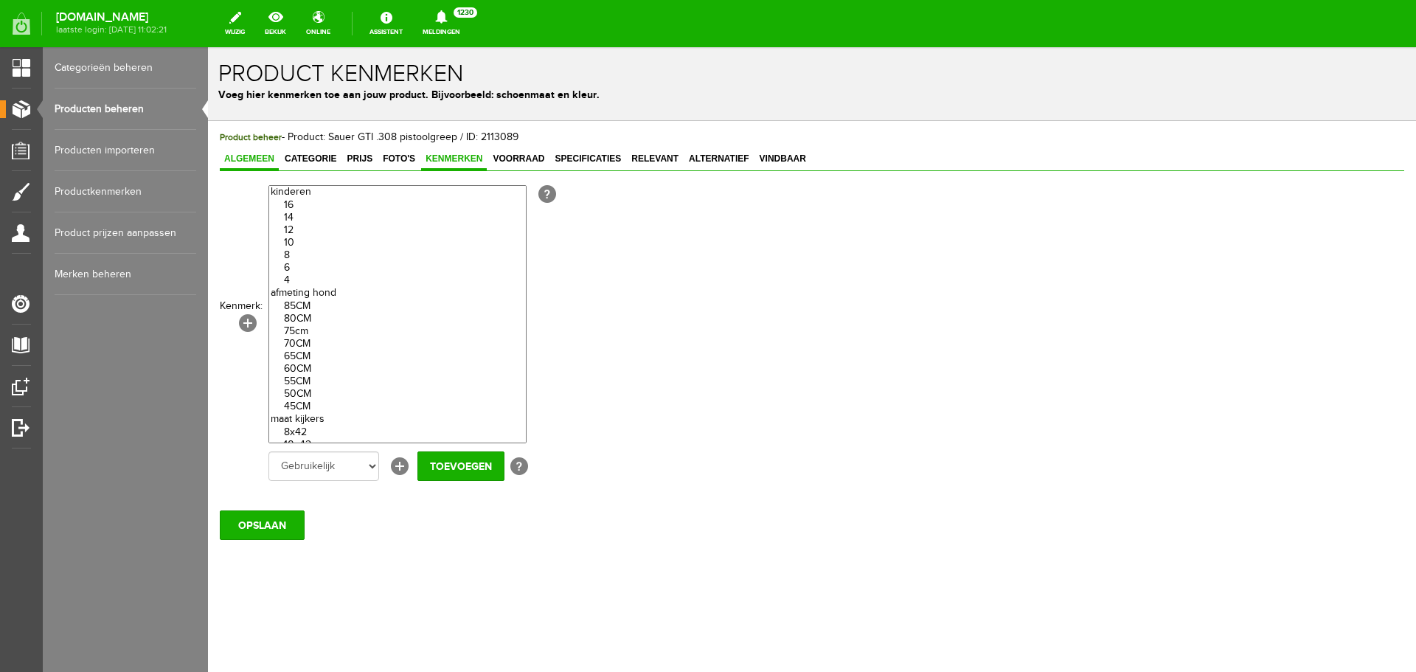
click at [264, 158] on span "Algemeen" at bounding box center [249, 158] width 59 height 10
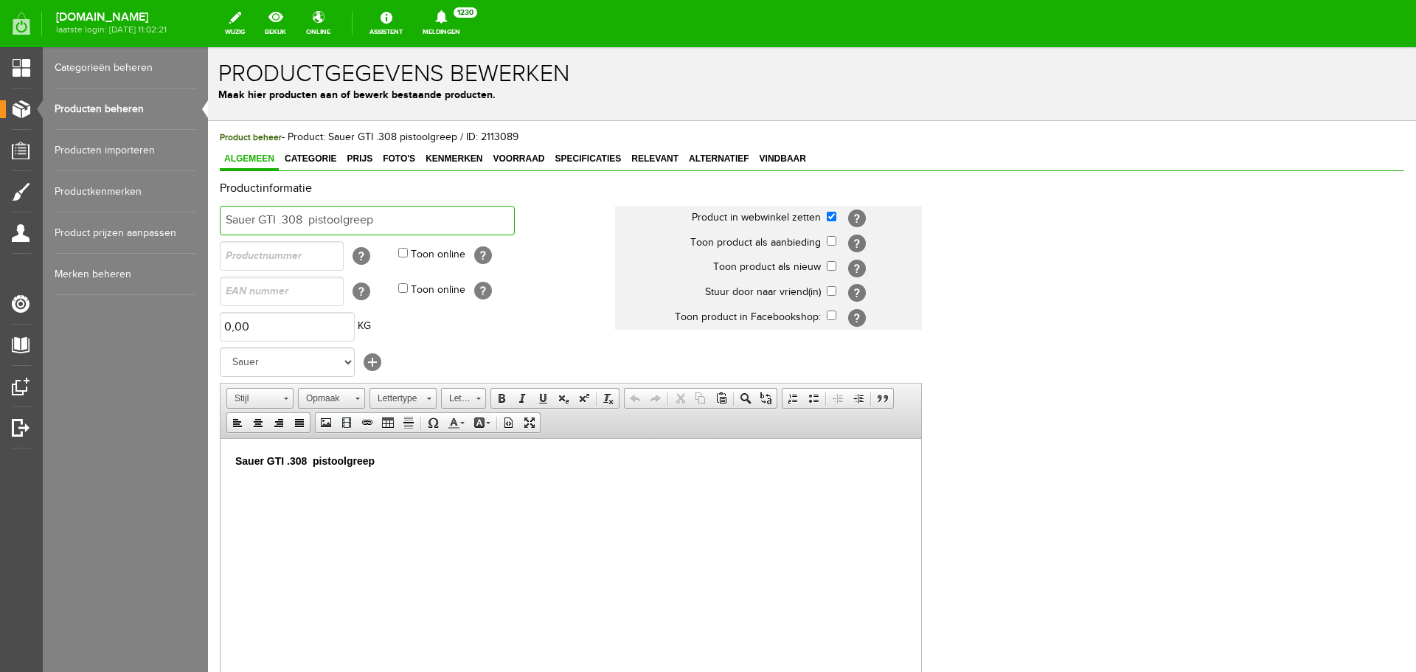
click at [387, 212] on input "Sauer GTI .308 pistoolgreep" at bounding box center [367, 220] width 295 height 29
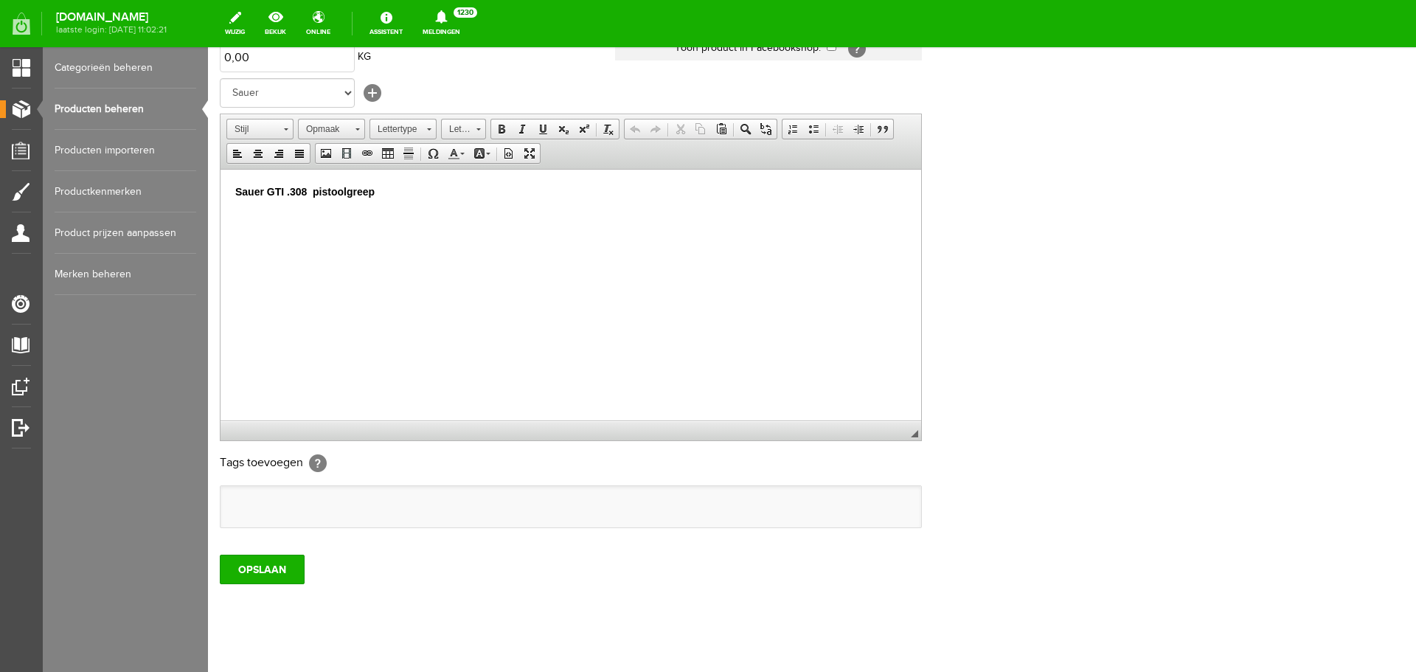
scroll to position [290, 0]
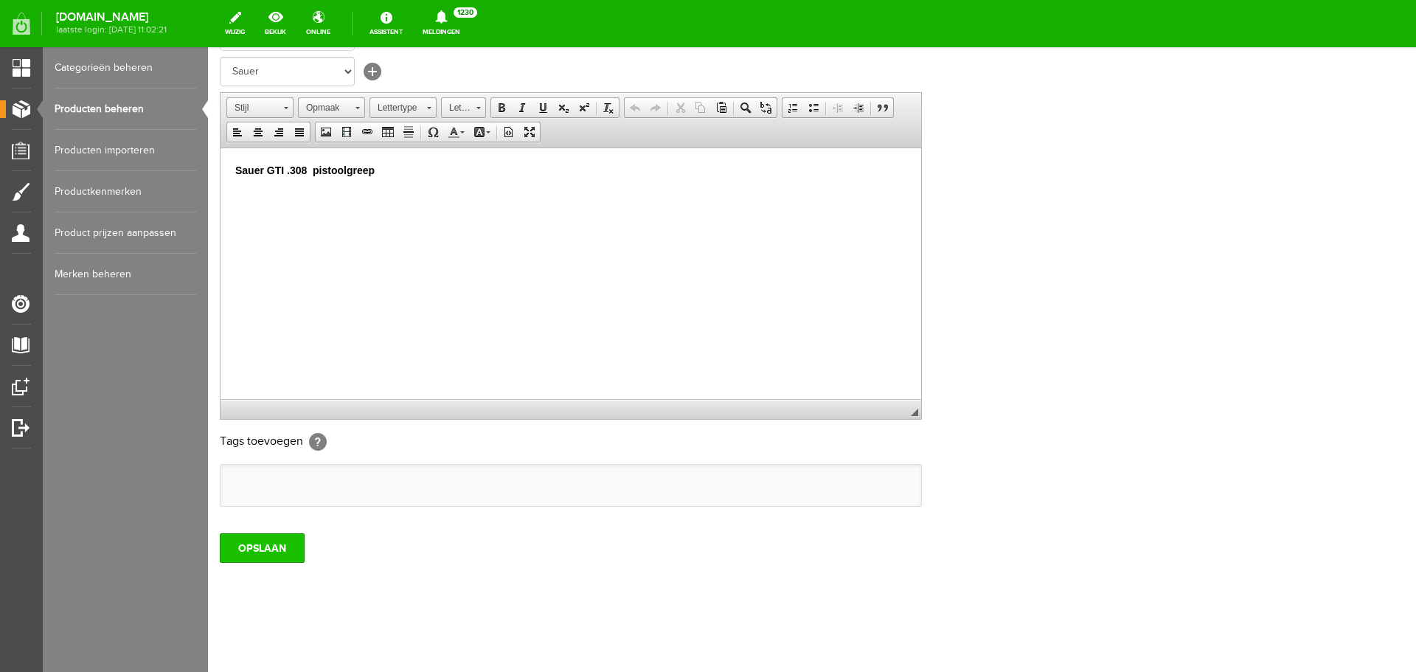
type input "Sauer GTI .308 pistoolgreep incl. schroefdraad"
click at [269, 553] on input "OPSLAAN" at bounding box center [262, 547] width 85 height 29
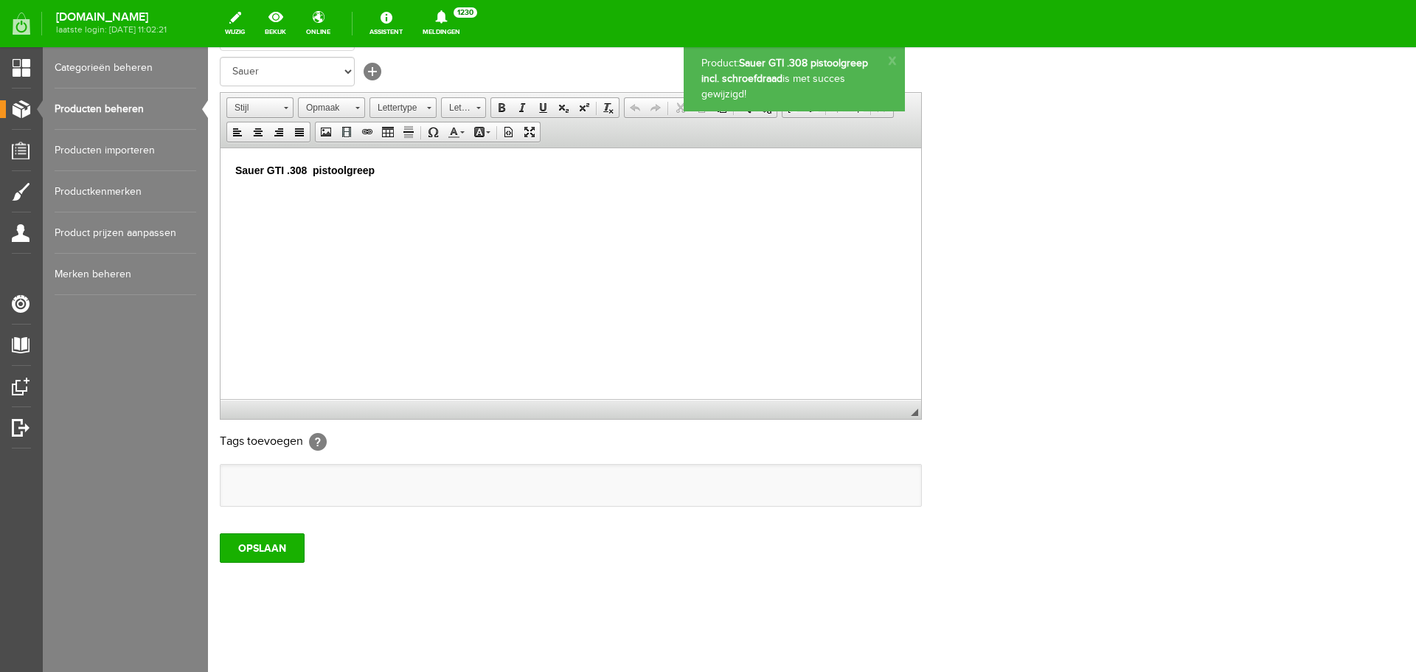
scroll to position [0, 0]
click at [104, 106] on link "Producten beheren" at bounding box center [126, 108] width 142 height 41
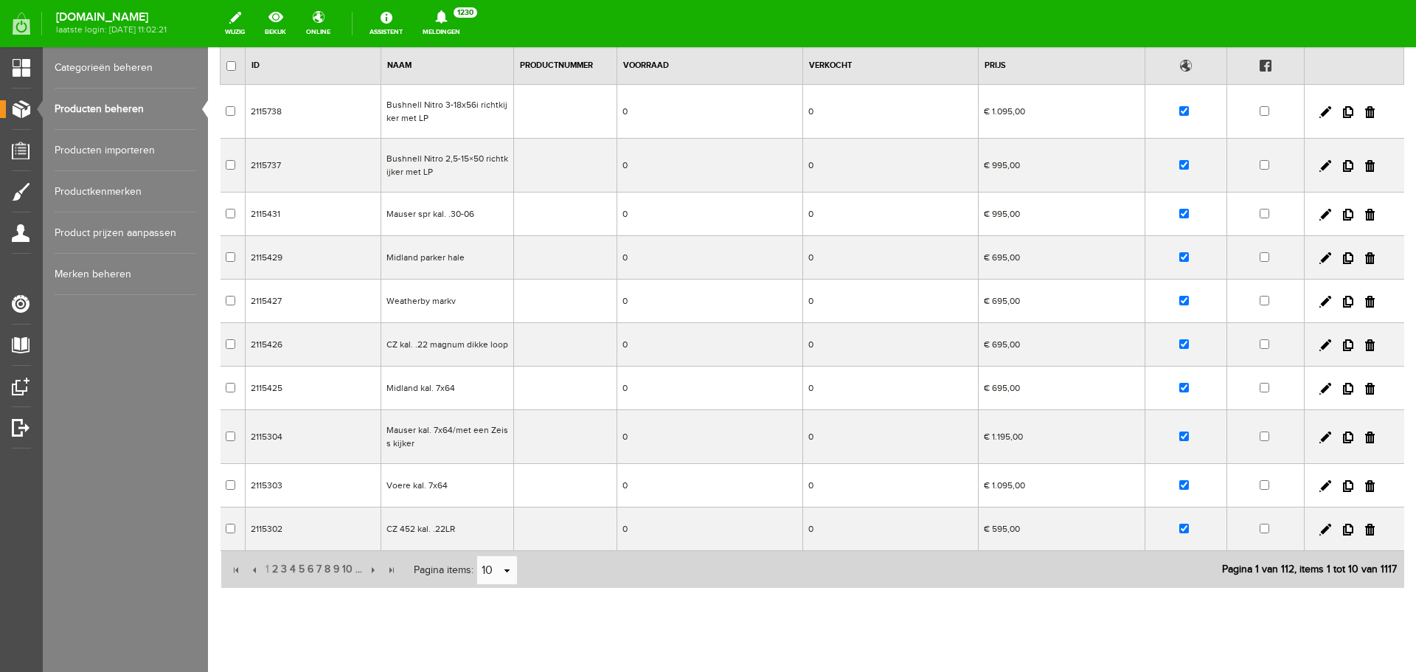
scroll to position [147, 0]
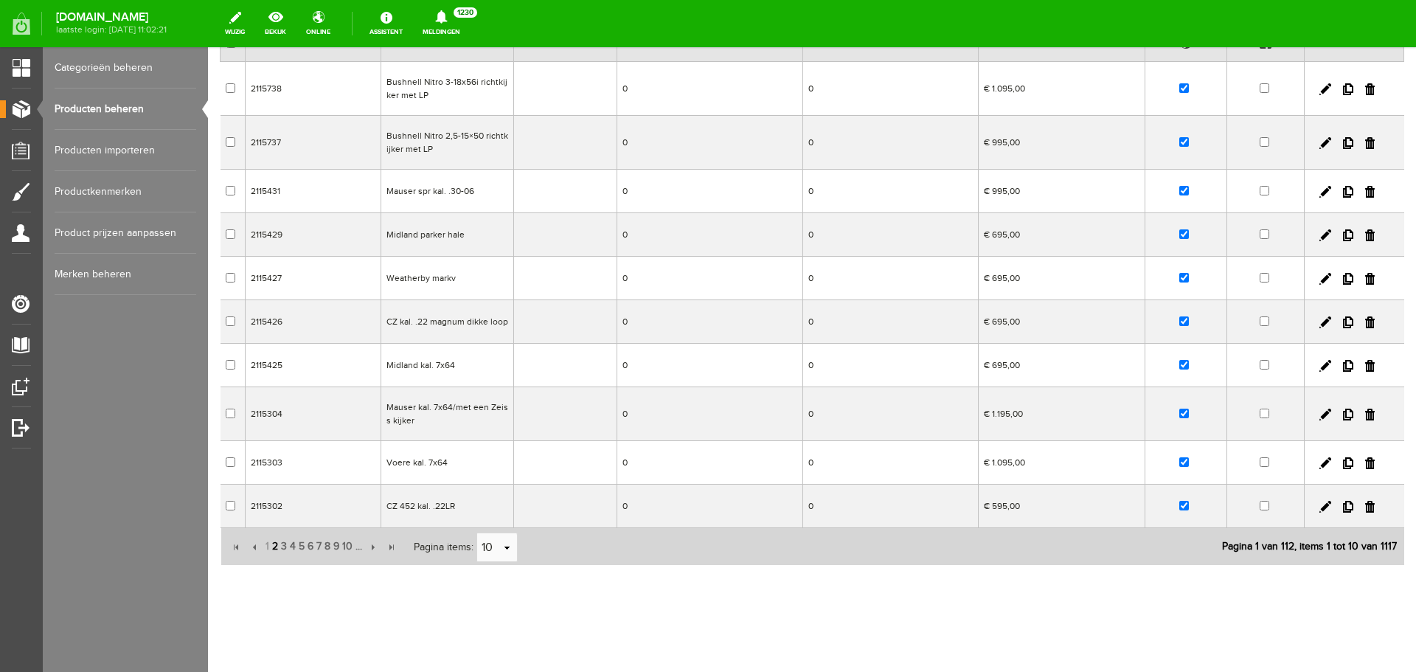
click at [274, 542] on span "2" at bounding box center [275, 546] width 9 height 29
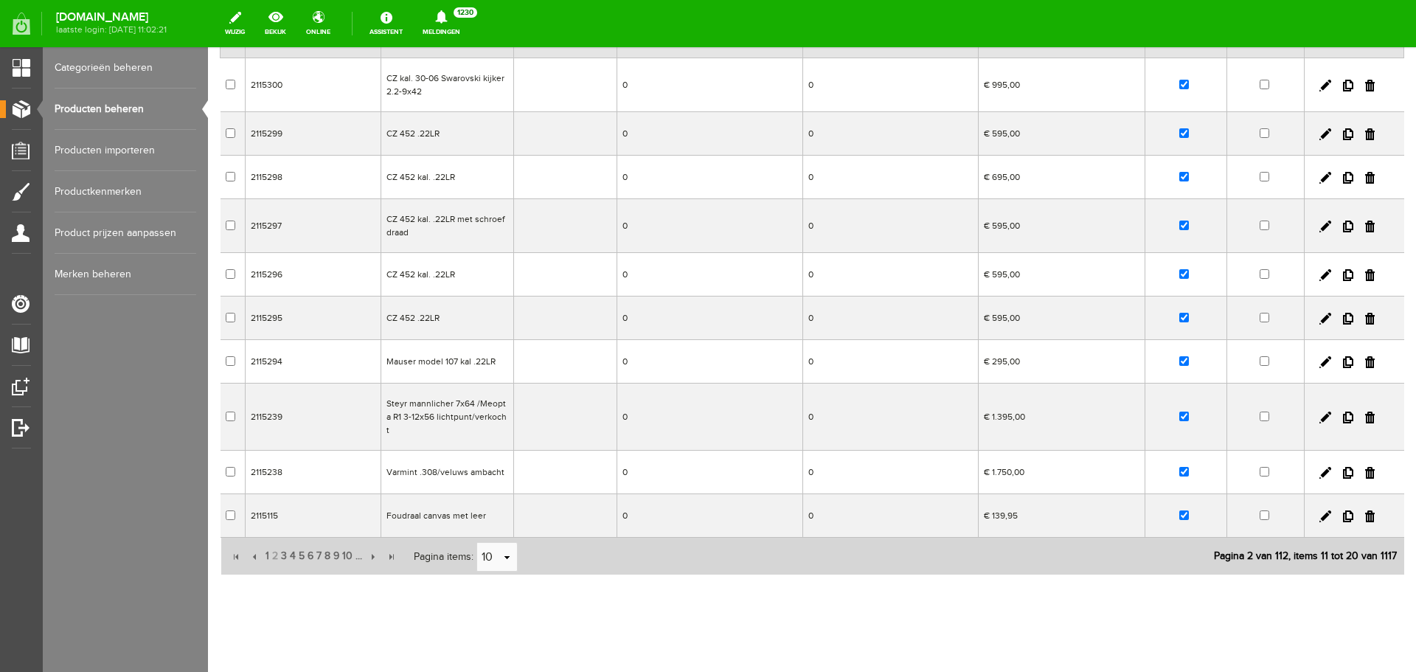
scroll to position [152, 0]
click at [279, 540] on span "3" at bounding box center [283, 554] width 9 height 29
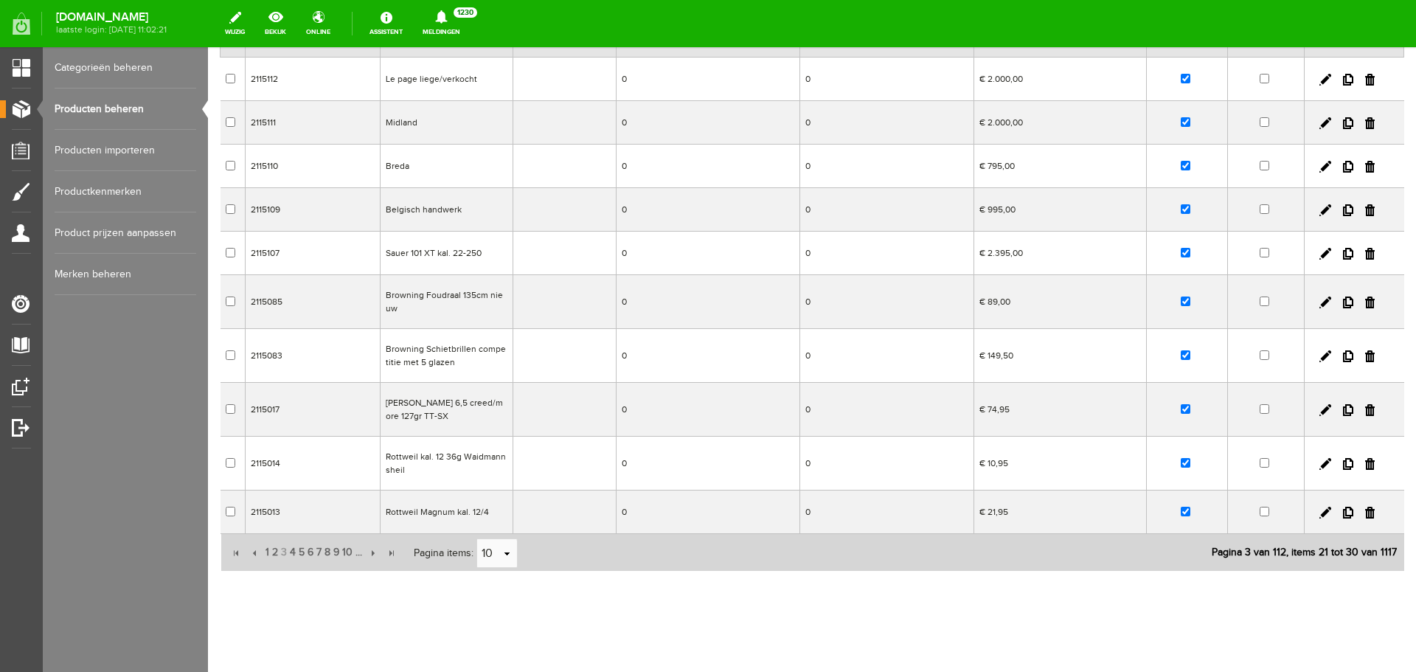
scroll to position [0, 0]
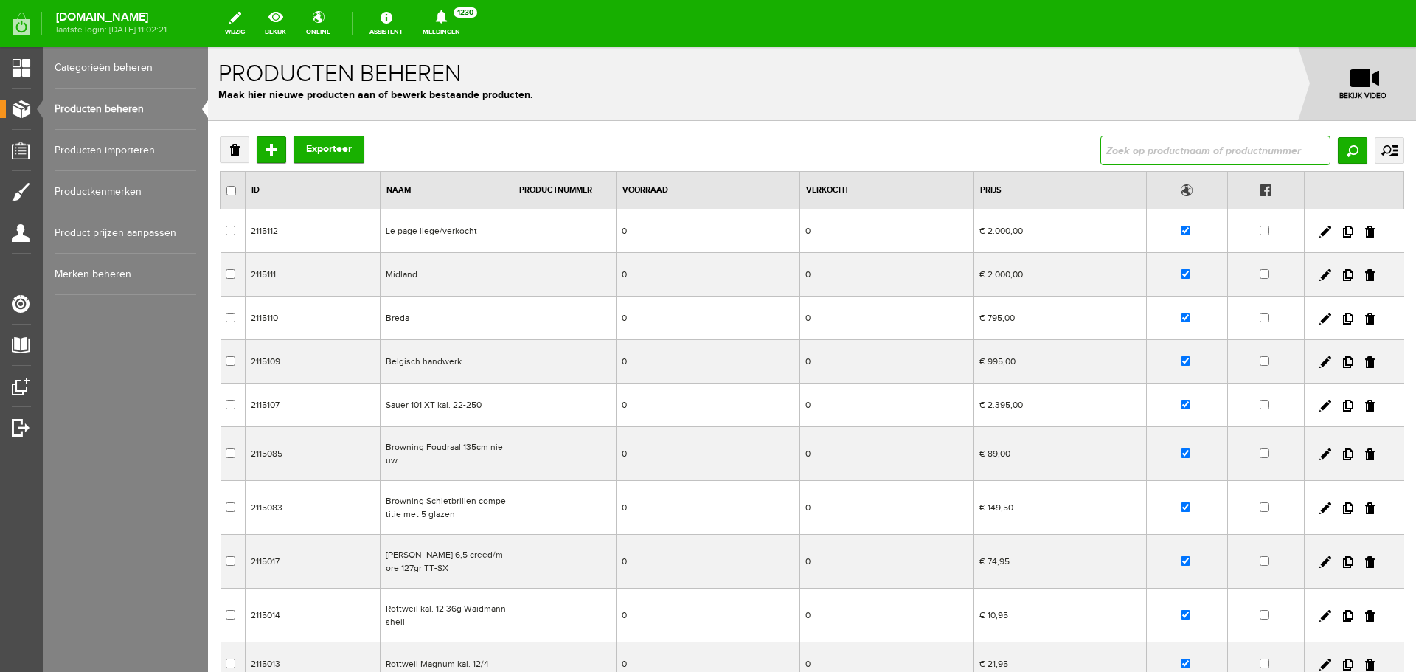
click at [1194, 148] on input "text" at bounding box center [1215, 150] width 230 height 29
type input "big max"
click at [1346, 150] on input "Zoeken" at bounding box center [1351, 150] width 29 height 27
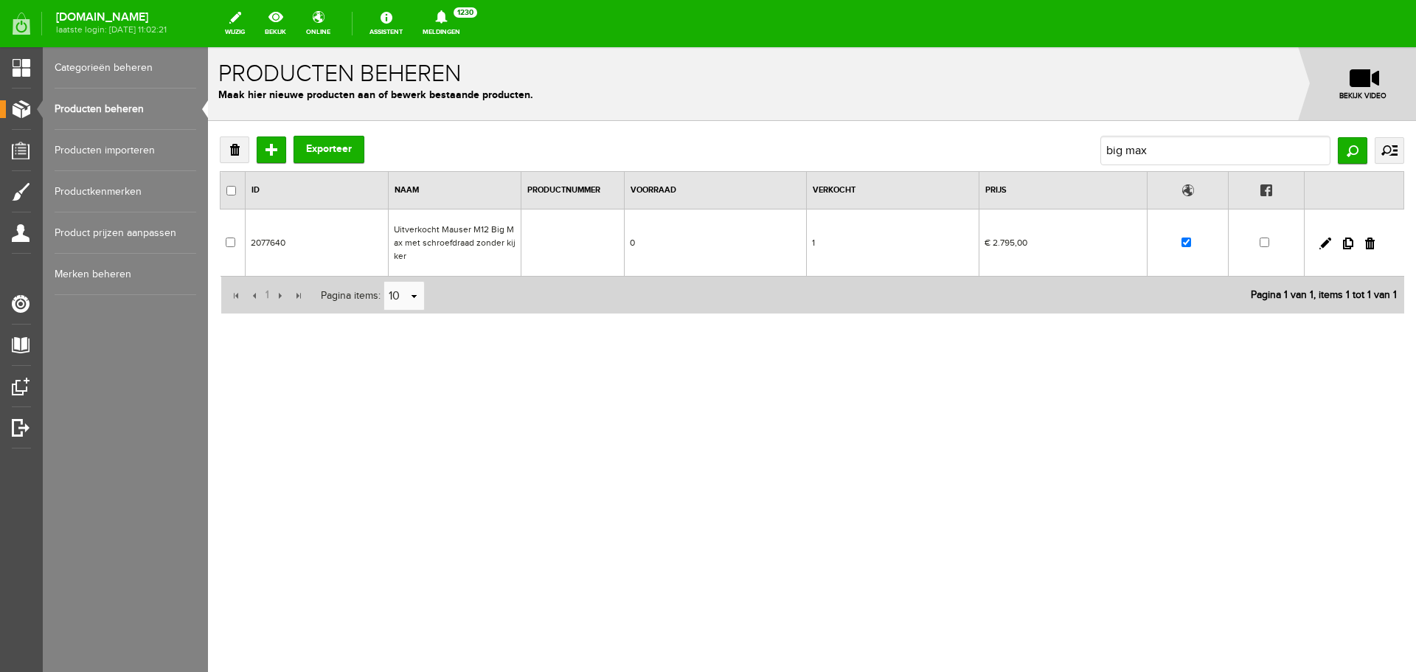
click at [108, 105] on link "Producten beheren" at bounding box center [126, 108] width 142 height 41
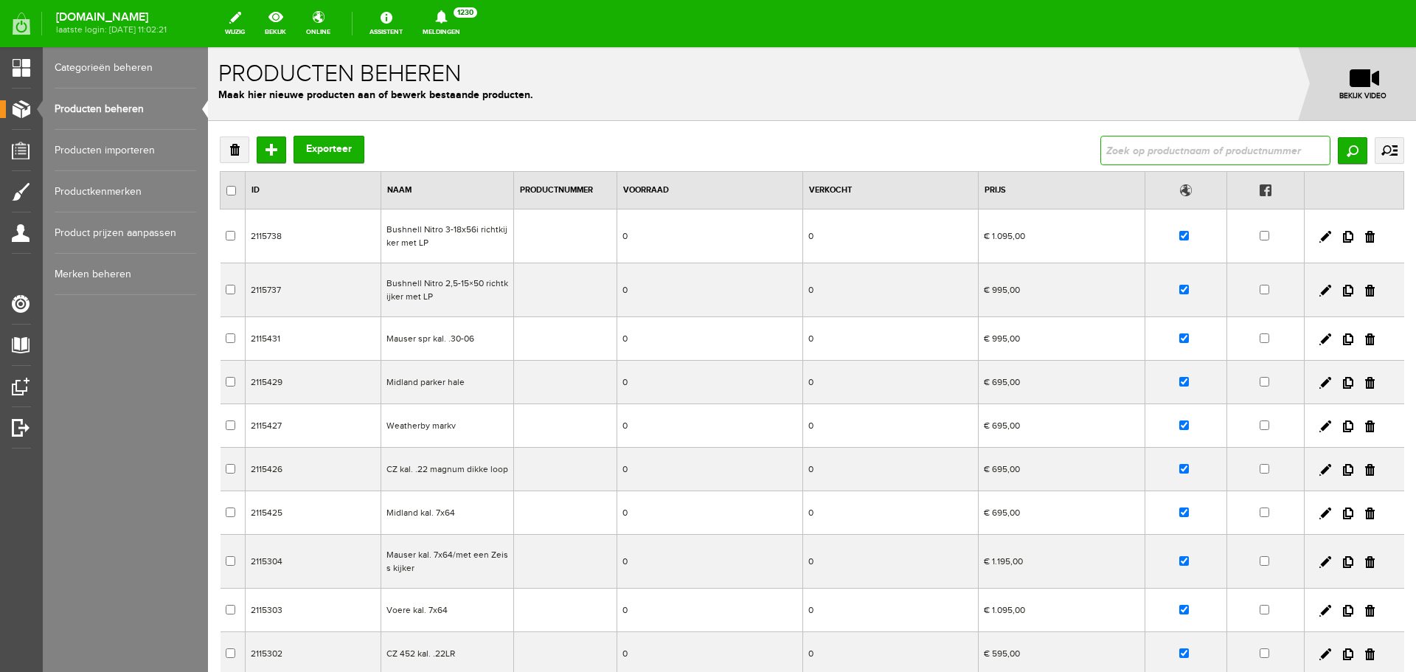
click at [1116, 145] on input "text" at bounding box center [1215, 150] width 230 height 29
type input "tikka [MEDICAL_DATA] hout"
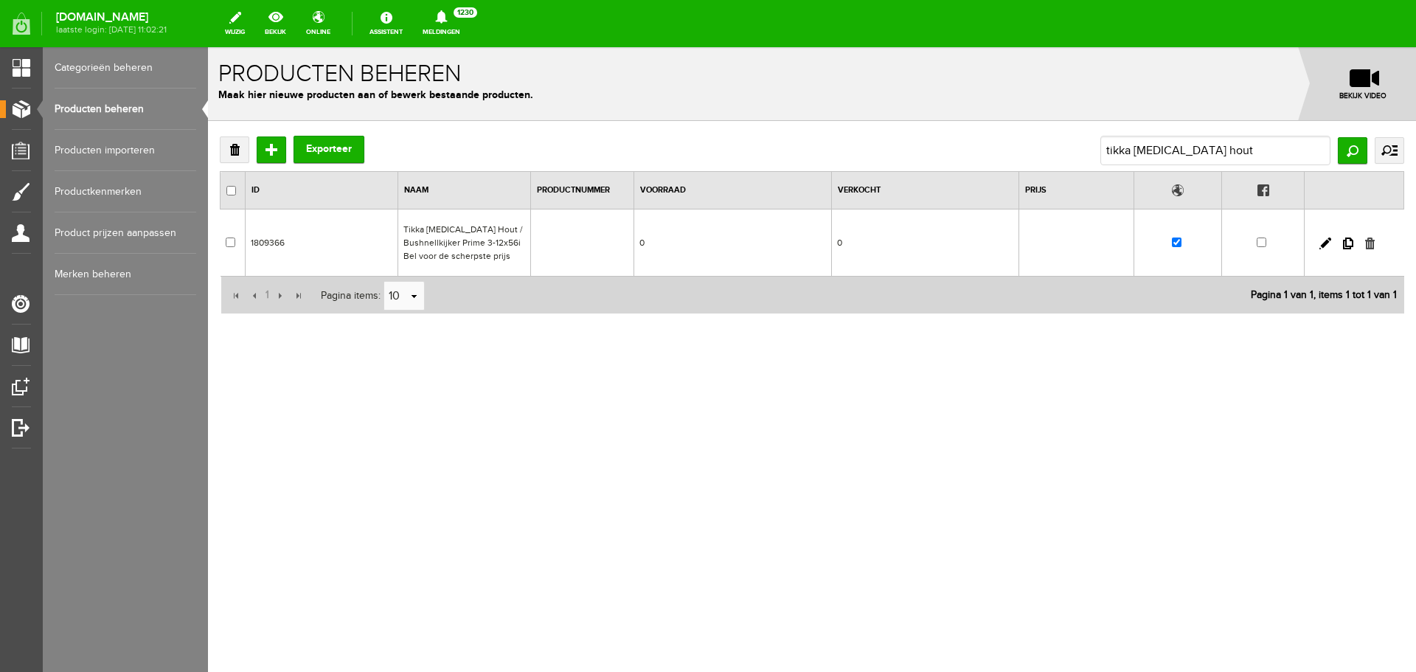
drag, startPoint x: 1370, startPoint y: 243, endPoint x: 958, endPoint y: 86, distance: 441.3
click at [1370, 243] on link at bounding box center [1370, 243] width 10 height 12
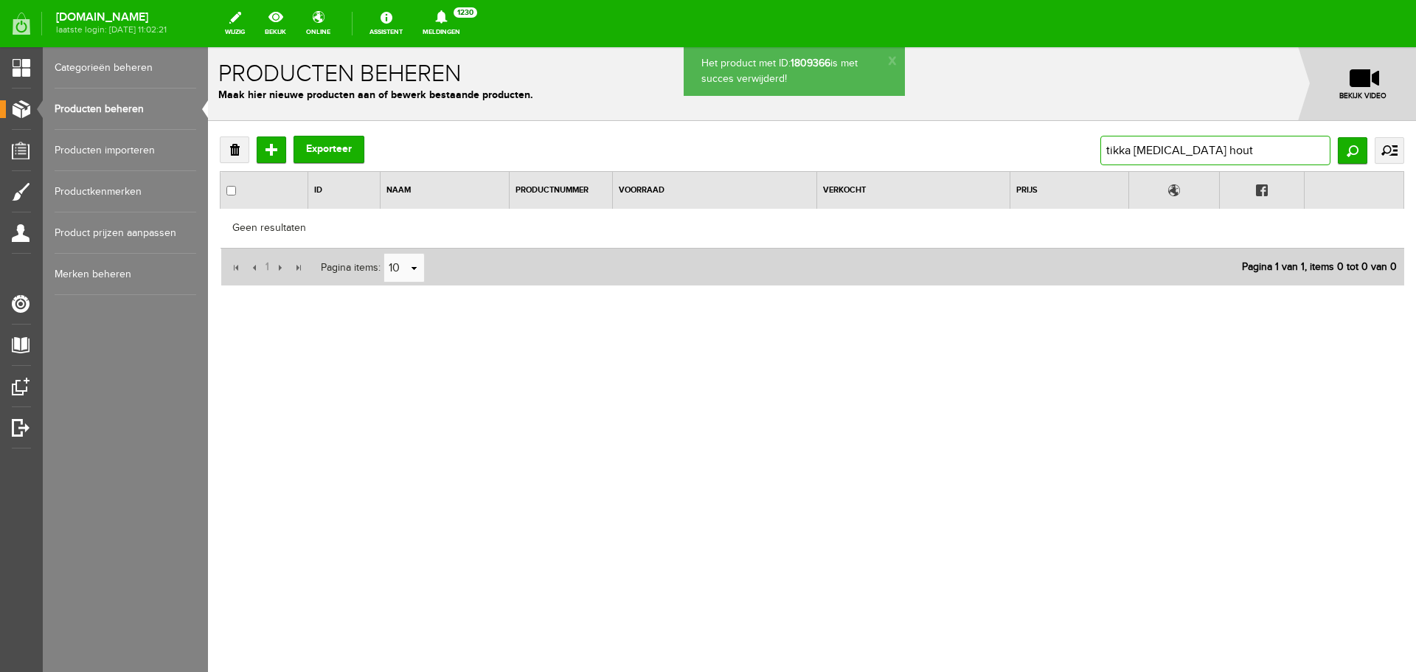
click at [1183, 151] on input "tikka [MEDICAL_DATA] hout" at bounding box center [1215, 150] width 230 height 29
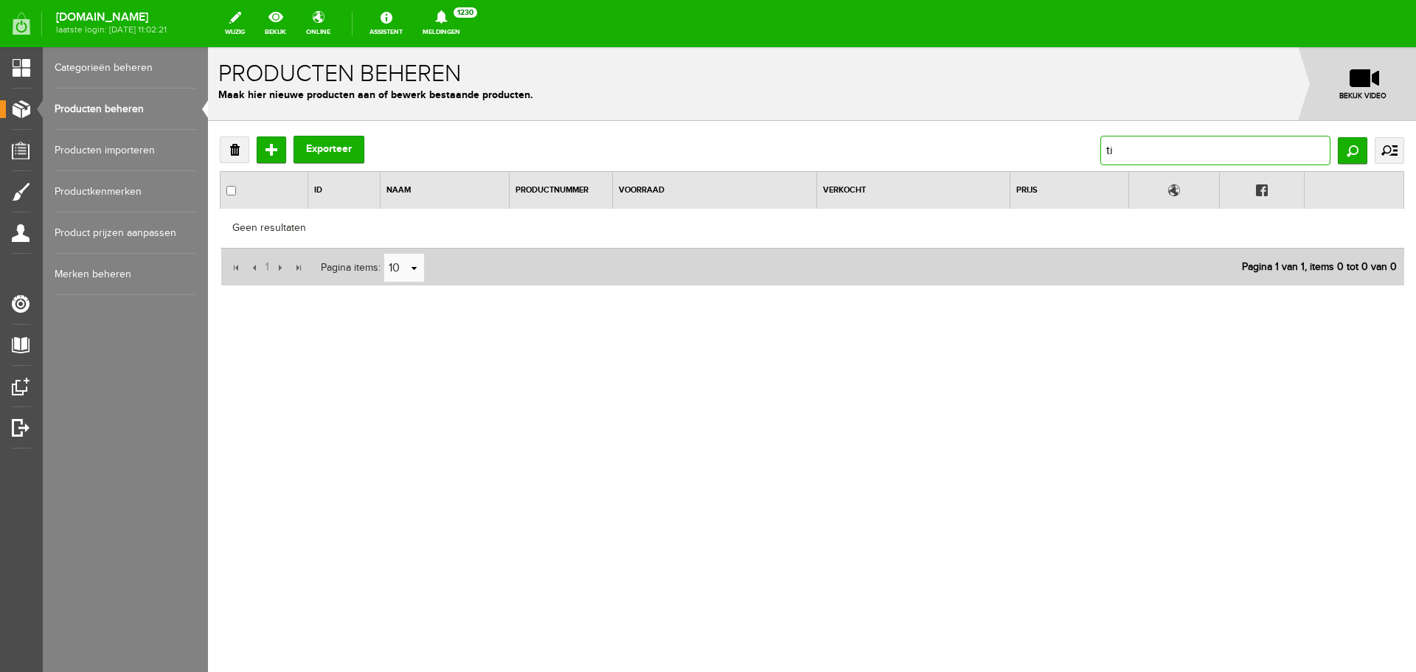
type input "t"
type input "sauer101"
click at [1354, 154] on input "Zoeken" at bounding box center [1351, 150] width 29 height 27
click at [1137, 149] on input "sauer101" at bounding box center [1215, 150] width 230 height 29
type input "sauer 101"
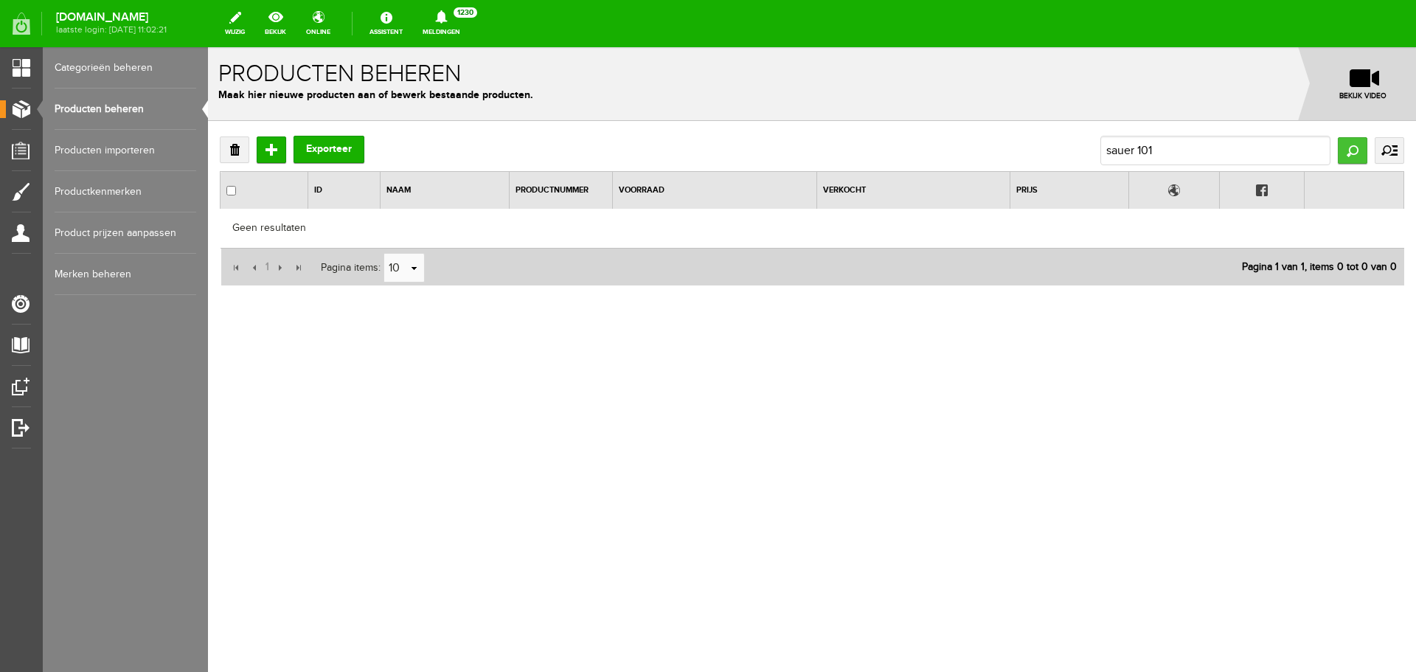
click at [1346, 149] on input "Zoeken" at bounding box center [1351, 150] width 29 height 27
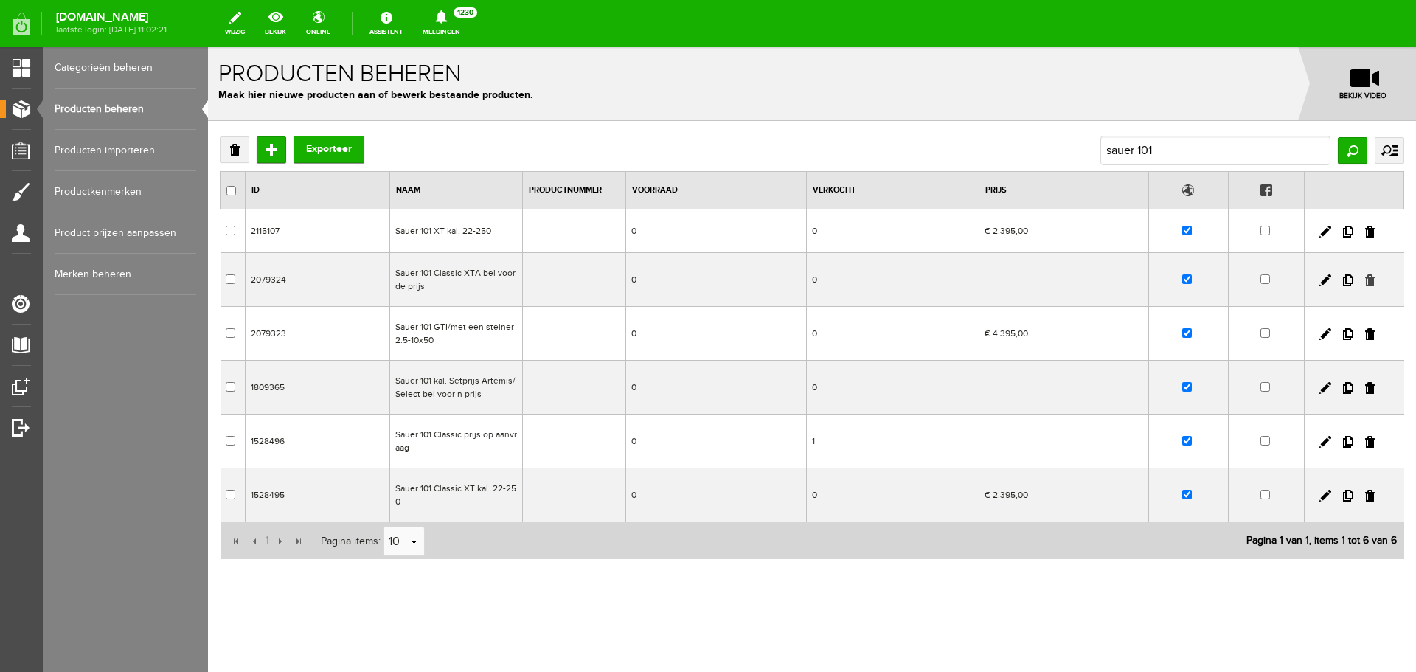
click at [1369, 277] on link at bounding box center [1370, 280] width 10 height 12
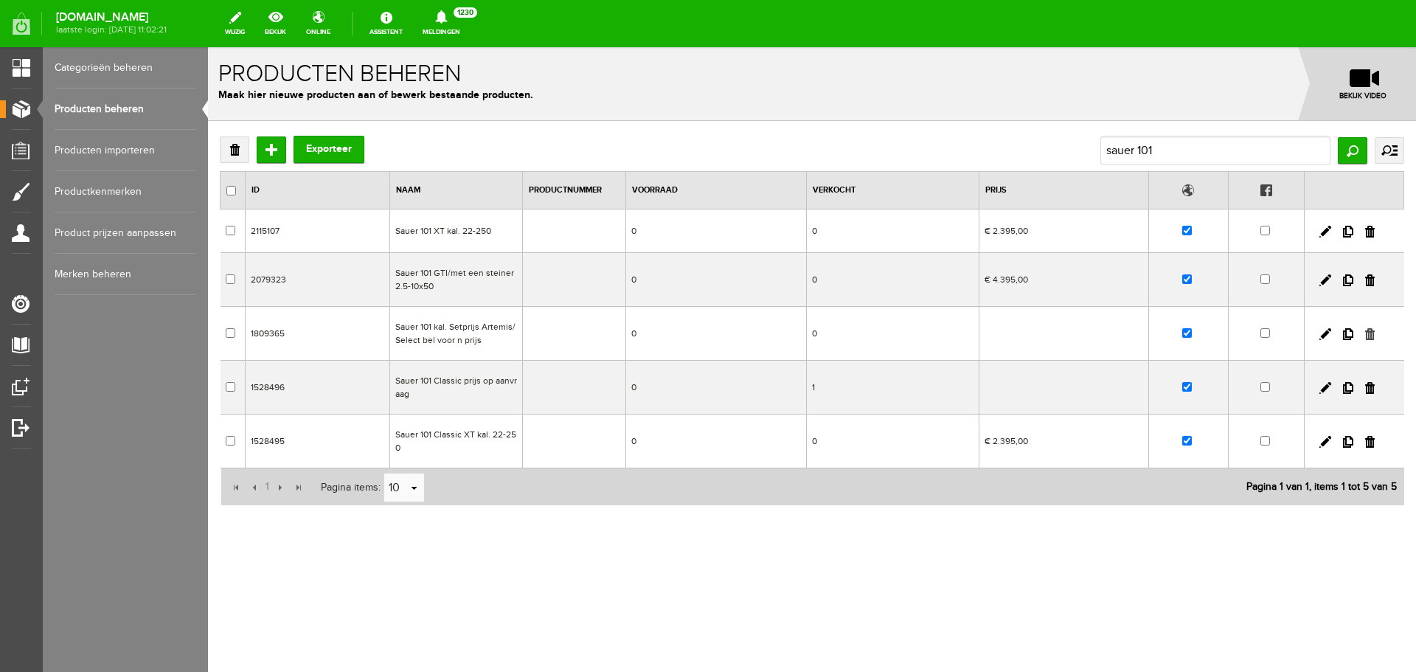
click at [1371, 330] on link at bounding box center [1370, 334] width 10 height 12
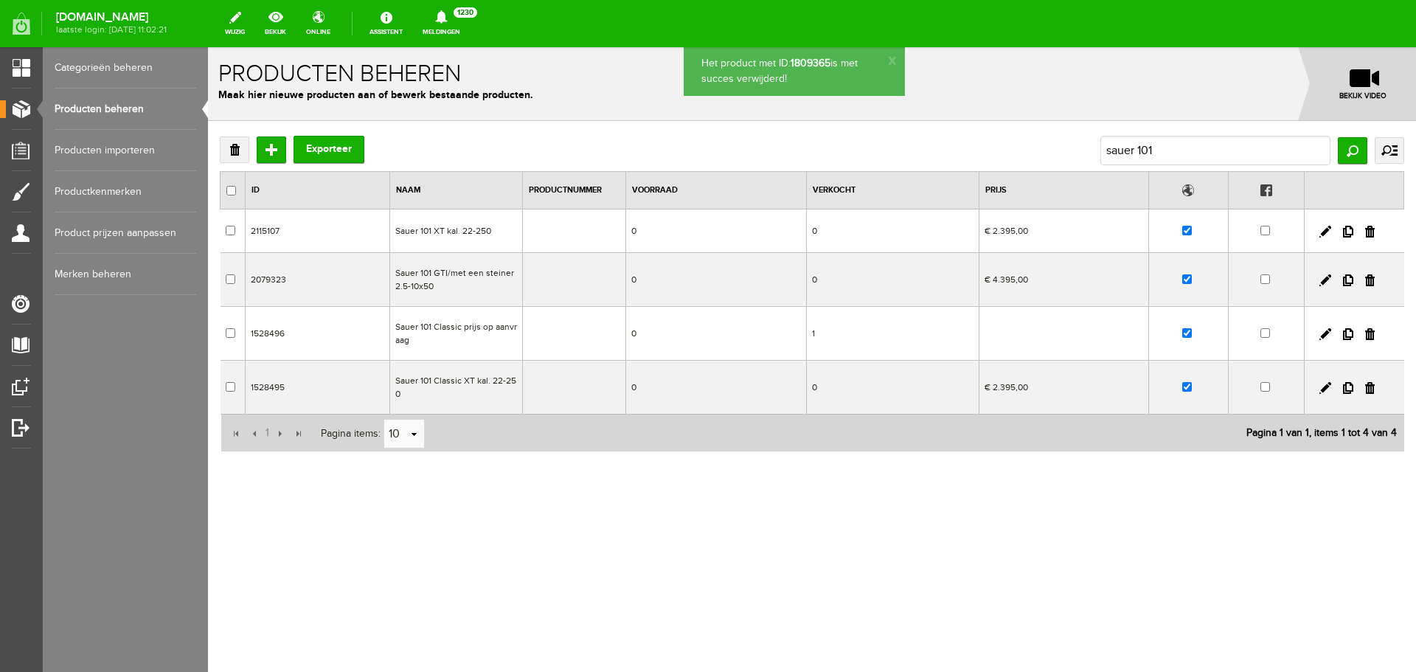
click at [503, 337] on td "Sauer 101 Classic prijs op aanvraag" at bounding box center [455, 334] width 133 height 54
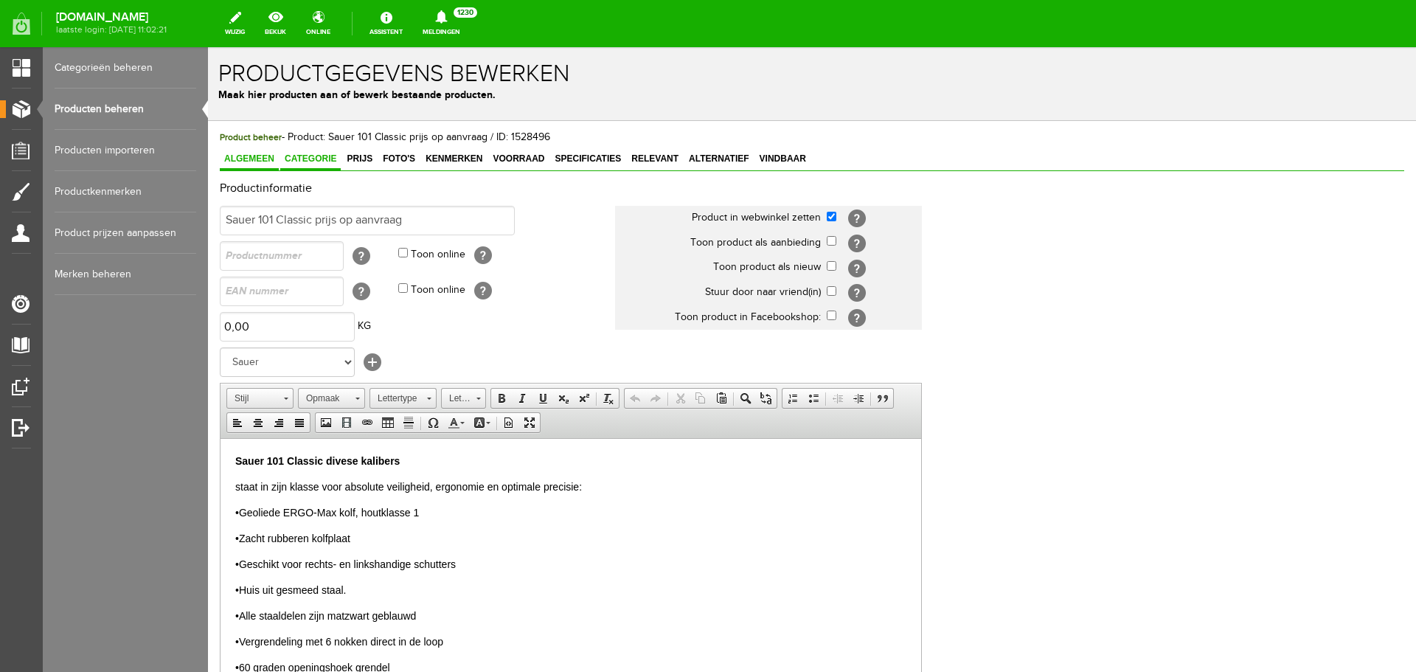
click at [317, 156] on span "Categorie" at bounding box center [310, 158] width 60 height 10
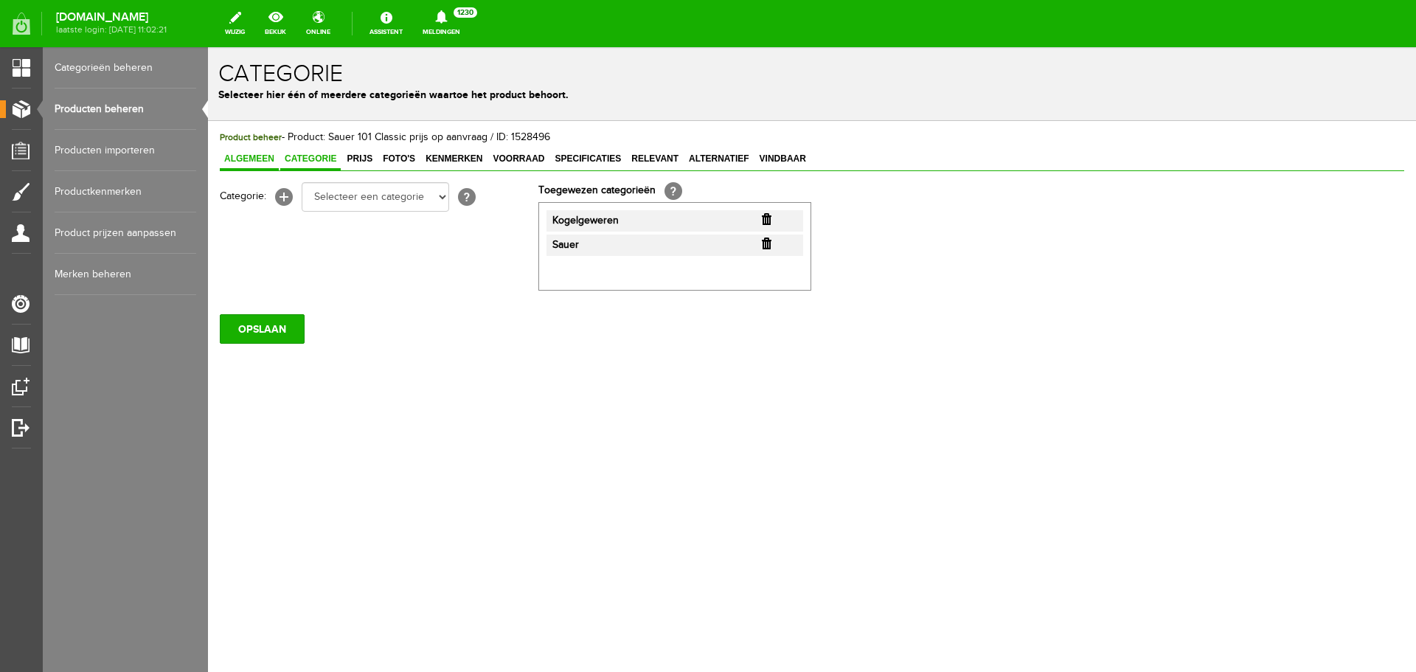
click at [269, 153] on span "Algemeen" at bounding box center [249, 158] width 59 height 10
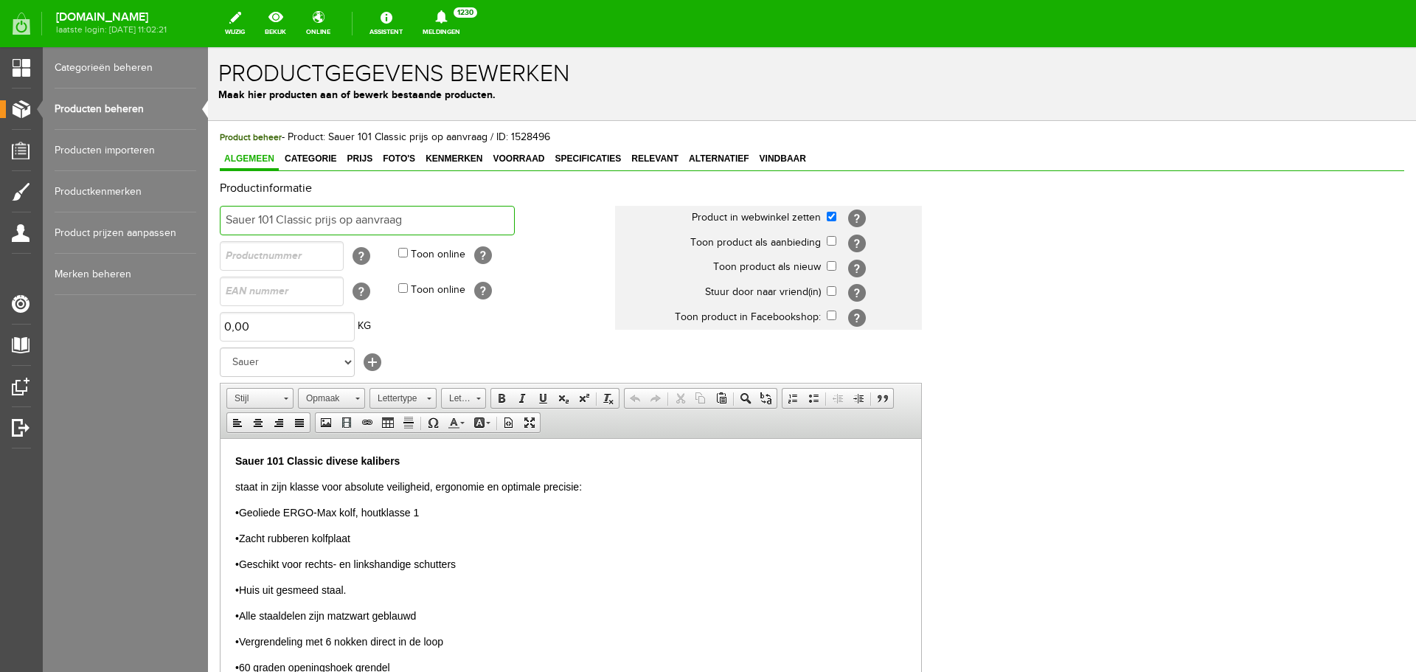
click at [408, 218] on input "Sauer 101 Classic prijs op aanvraag" at bounding box center [367, 220] width 295 height 29
type input "Sauer 101 Classic .308"
click at [414, 454] on p "Sauer 101 Classic divese kalibers" at bounding box center [570, 460] width 671 height 15
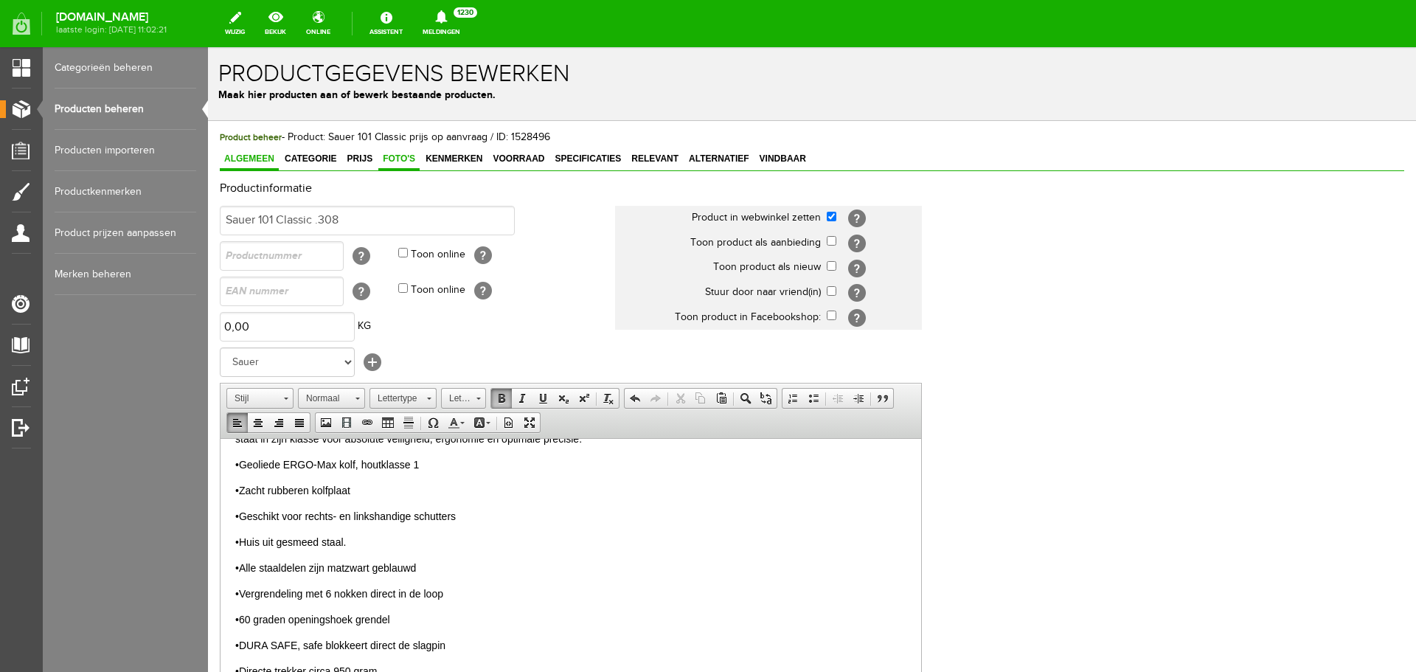
click at [397, 155] on span "Foto's" at bounding box center [398, 158] width 41 height 10
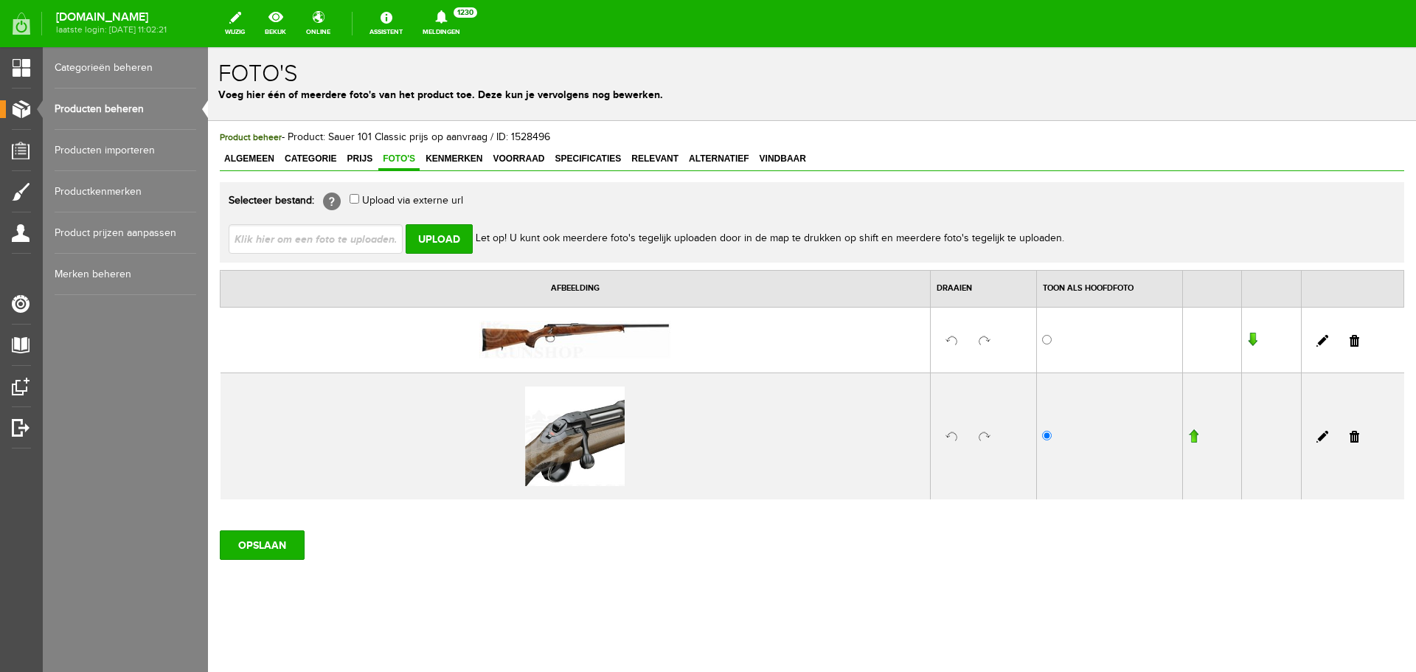
scroll to position [0, 0]
click at [262, 162] on span "Algemeen" at bounding box center [249, 158] width 59 height 10
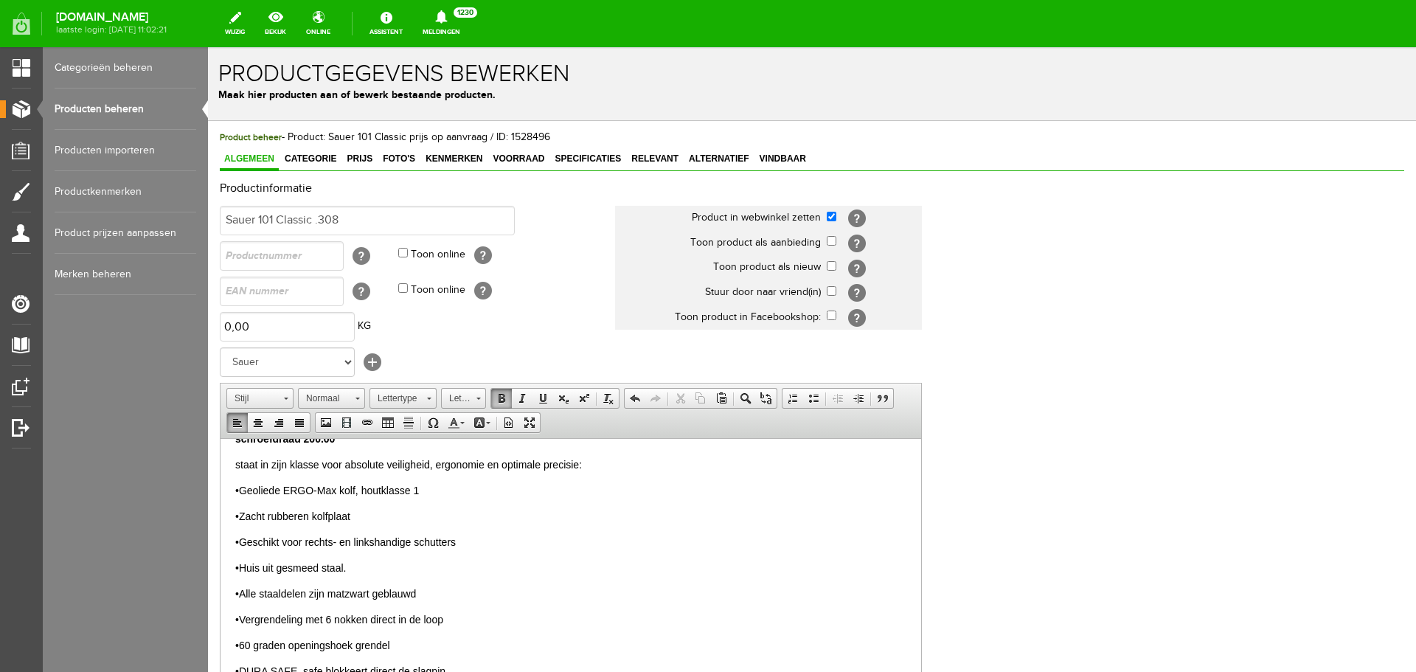
scroll to position [74, 0]
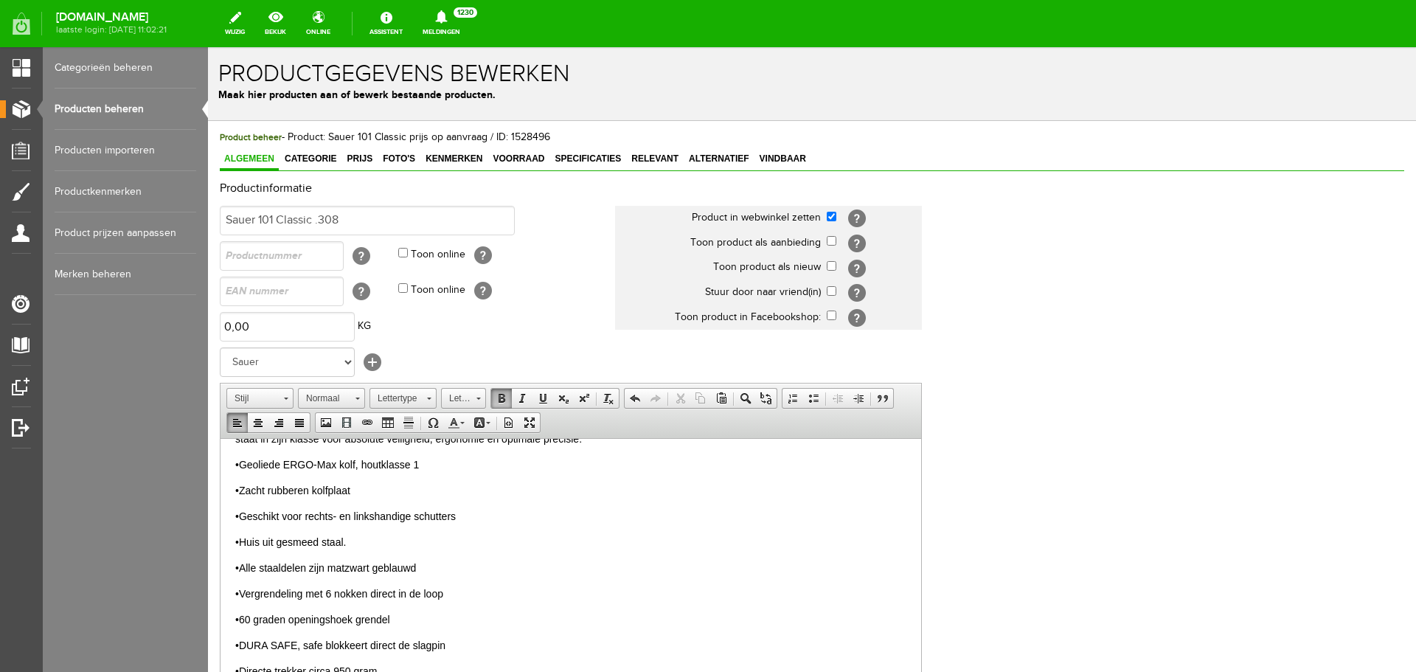
click at [460, 513] on p "•Geschikt voor rechts- en linkshandige schutters" at bounding box center [570, 515] width 671 height 15
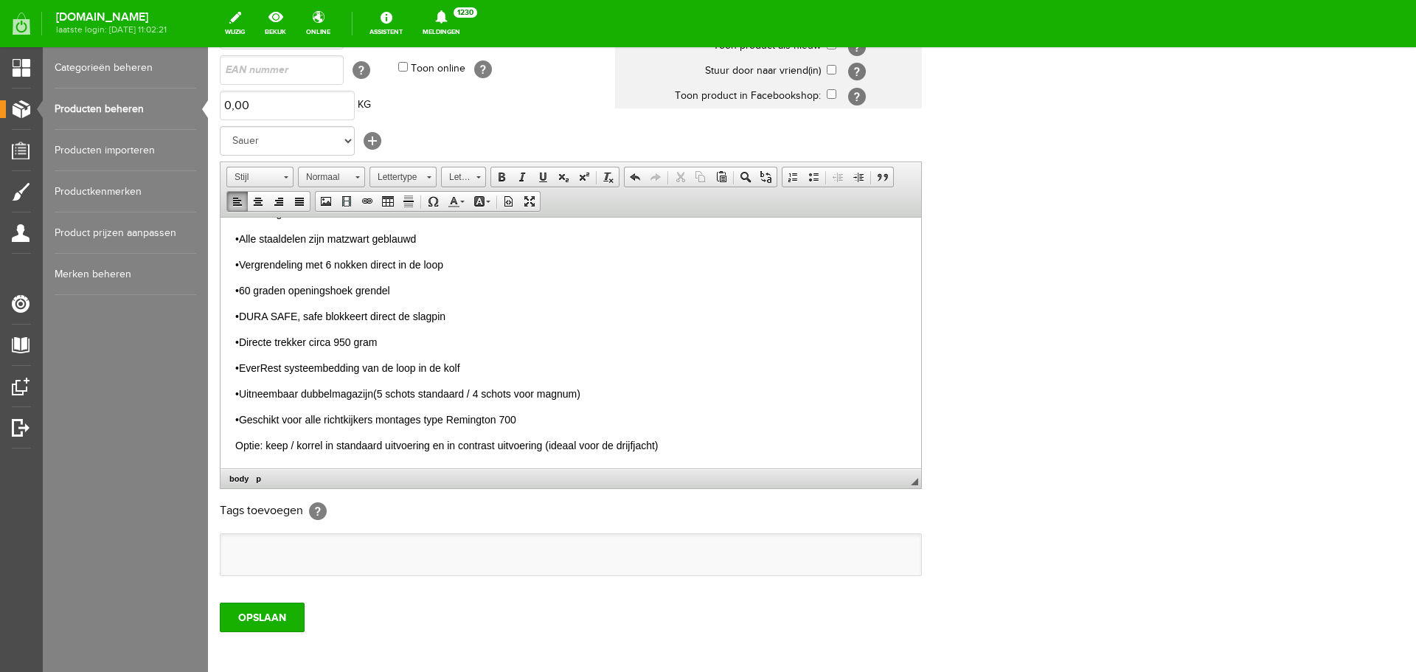
scroll to position [290, 0]
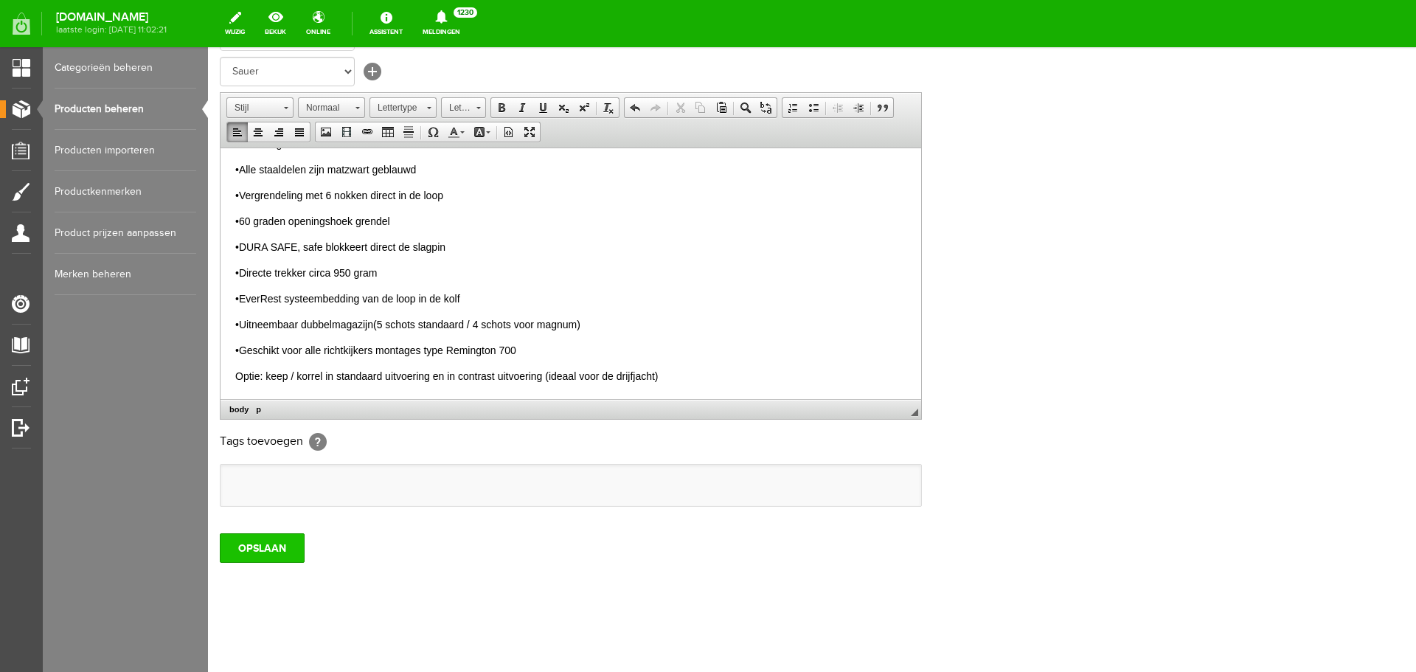
click at [295, 545] on input "OPSLAAN" at bounding box center [262, 547] width 85 height 29
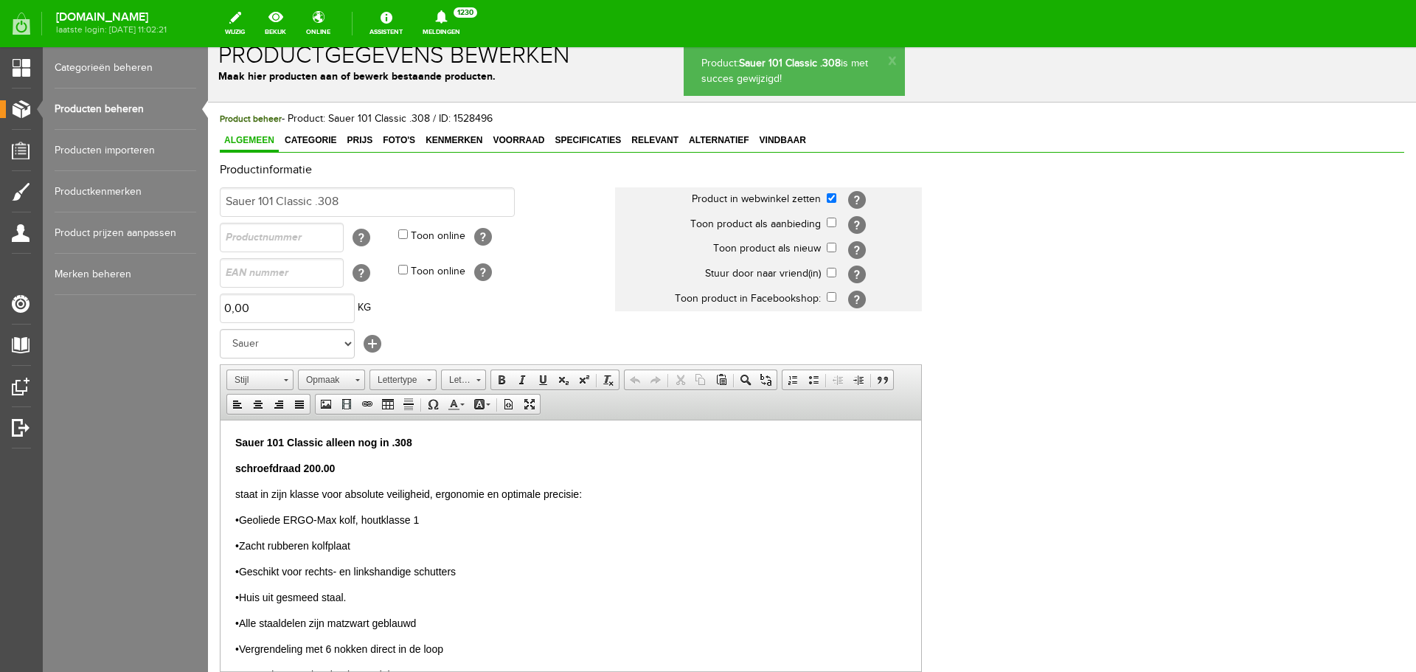
scroll to position [0, 0]
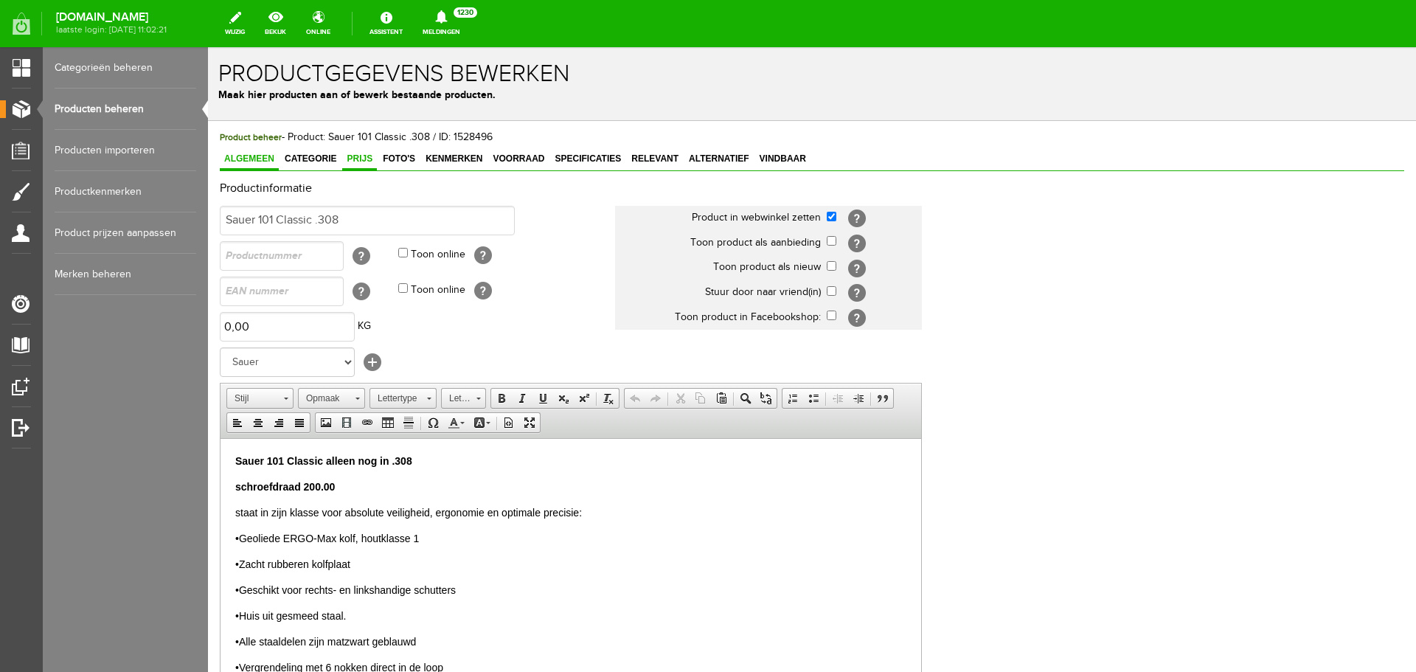
click at [369, 156] on span "Prijs" at bounding box center [359, 158] width 35 height 10
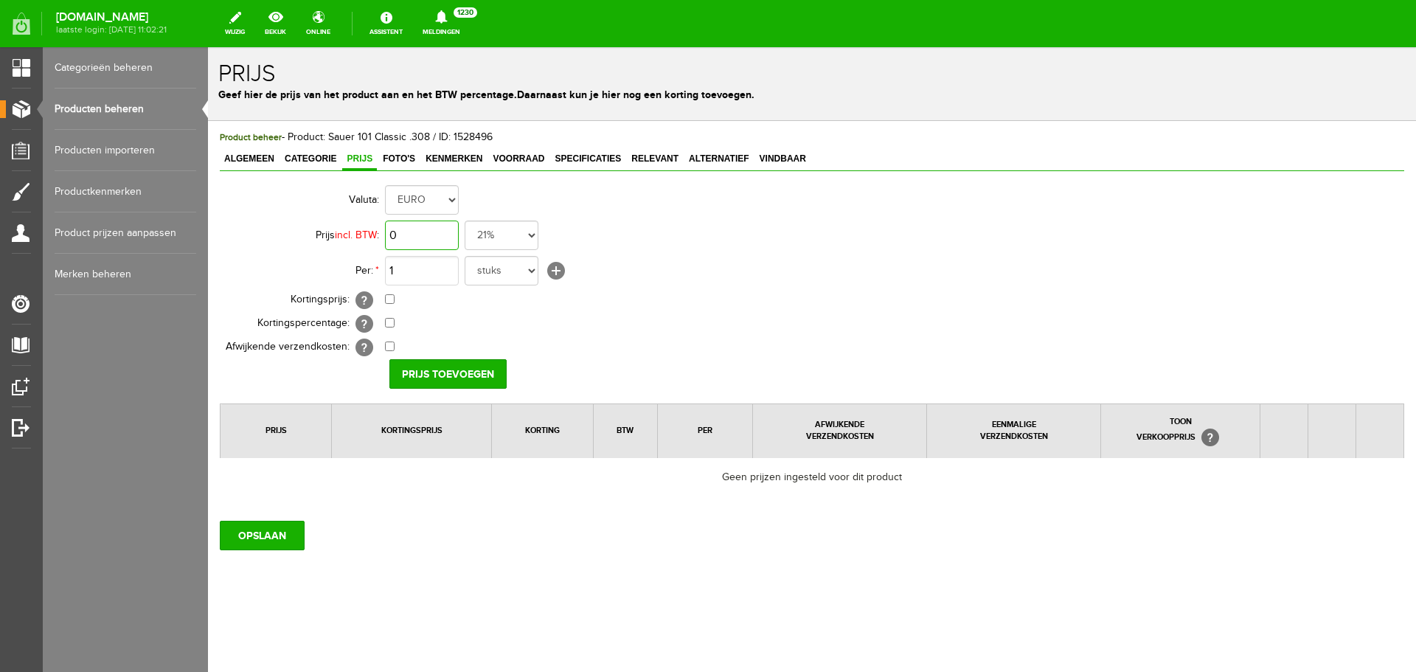
click at [436, 235] on input "0" at bounding box center [422, 234] width 74 height 29
type input "€ 2.195,00"
click at [429, 379] on input "Prijs toevoegen" at bounding box center [447, 373] width 117 height 29
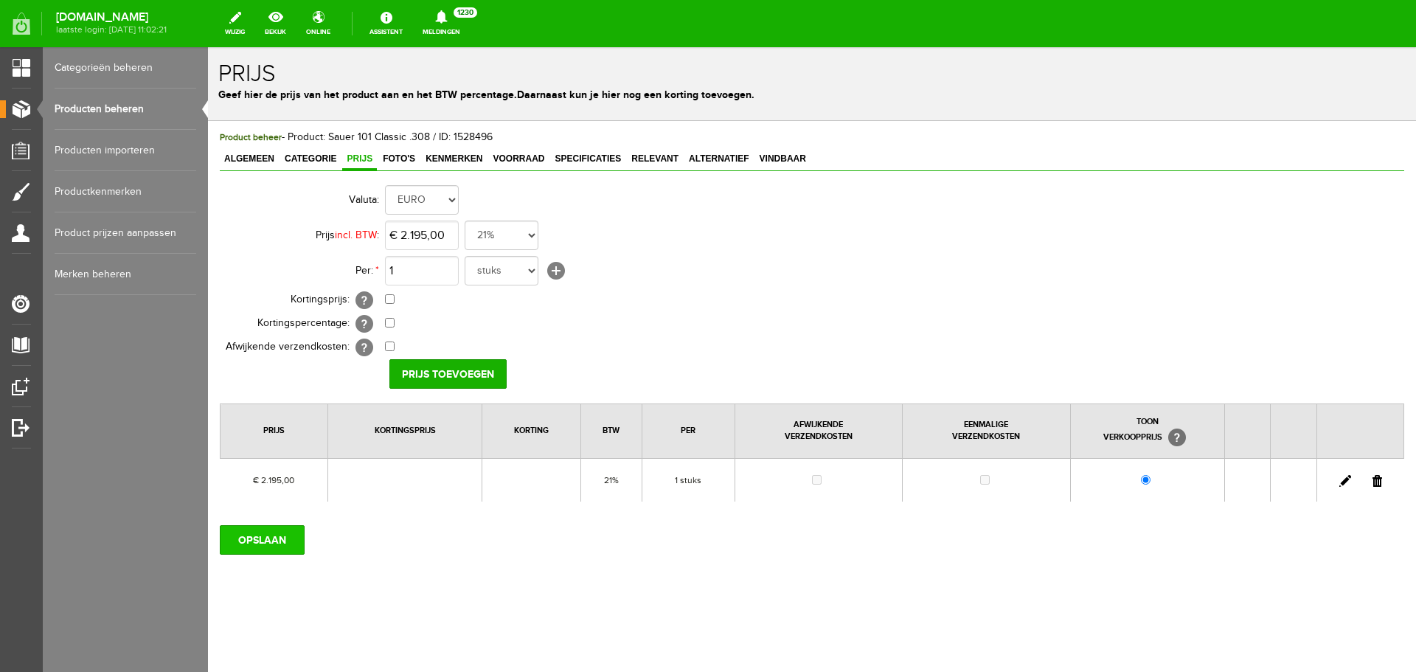
click at [237, 540] on input "OPSLAAN" at bounding box center [262, 539] width 85 height 29
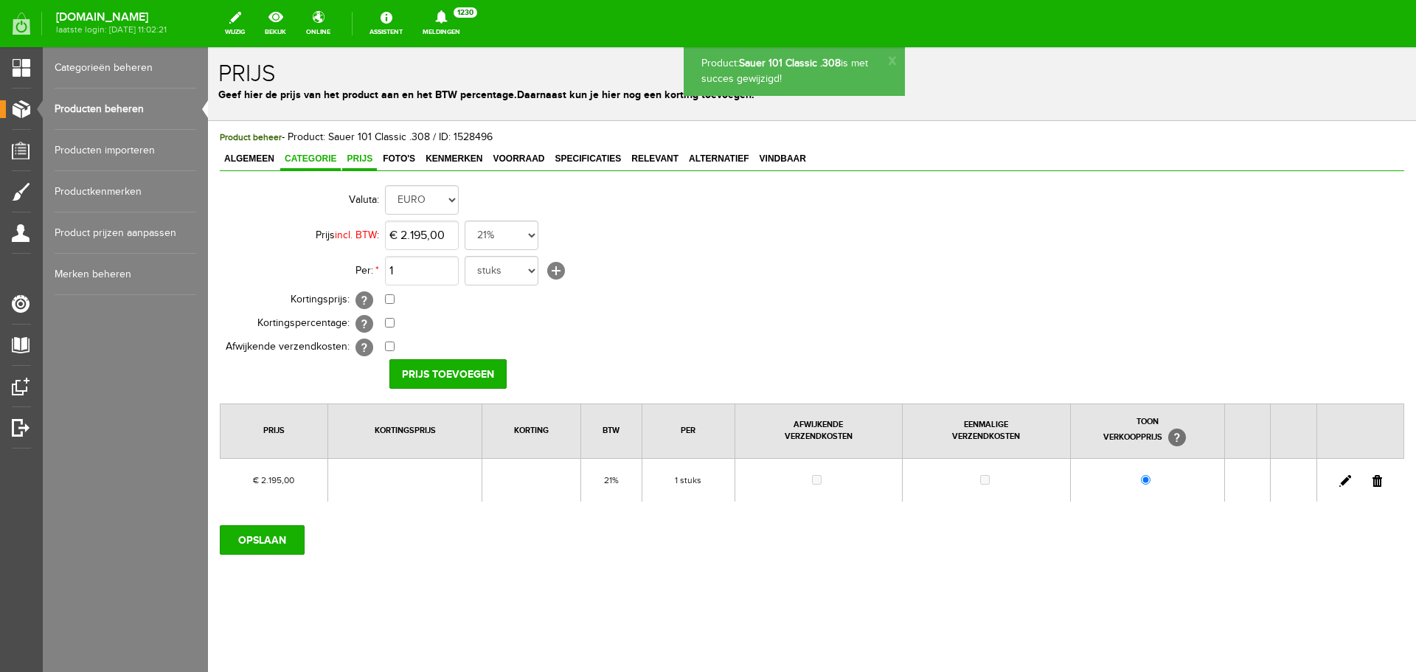
click at [308, 161] on span "Categorie" at bounding box center [310, 158] width 60 height 10
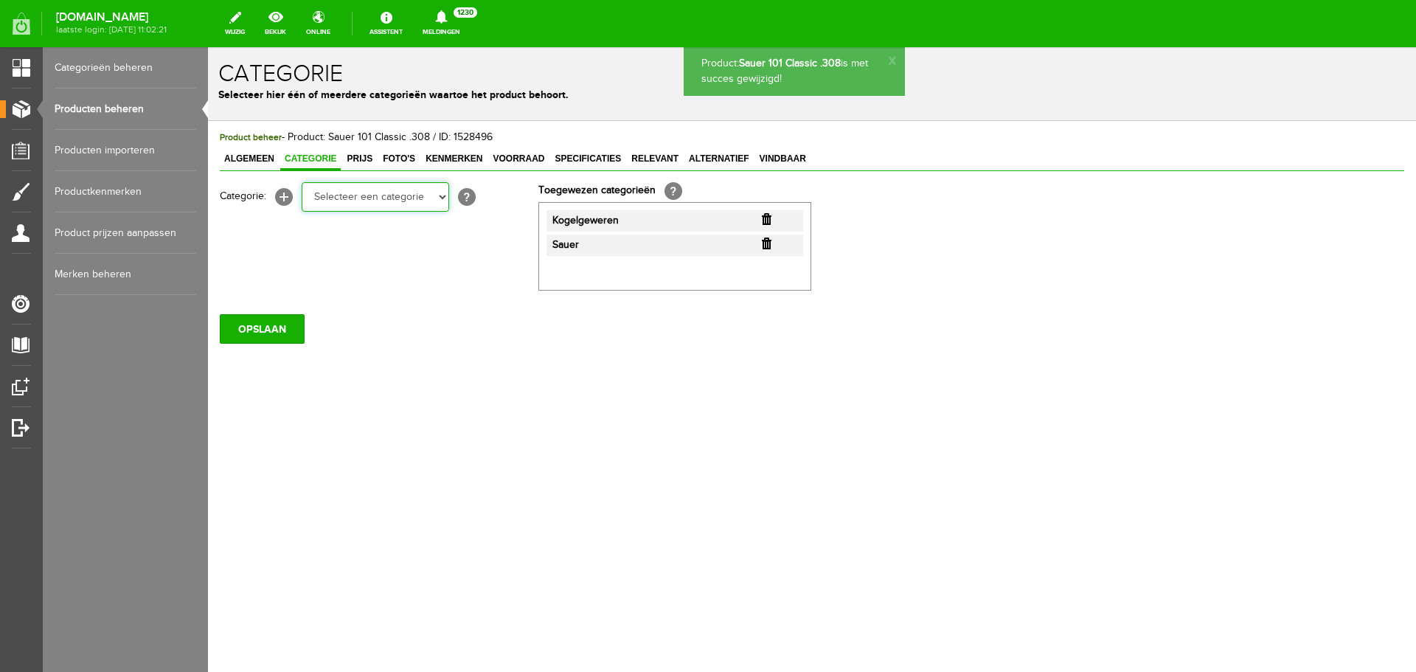
click at [441, 196] on select "Selecteer een categorie Occasions Occasions Choke's Occasions alarmpistolen Occ…" at bounding box center [375, 196] width 147 height 29
select select "282208"
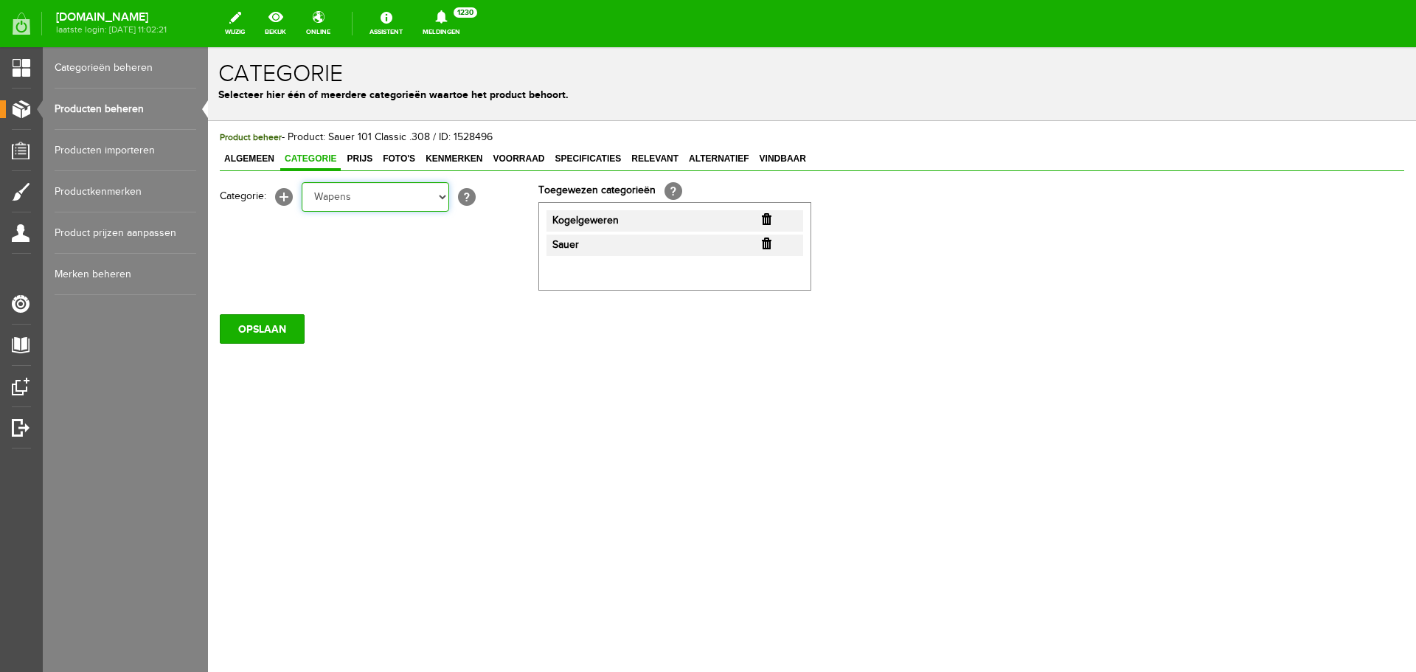
click at [302, 182] on select "Selecteer een categorie Occasions Occasions Choke's Occasions alarmpistolen Occ…" at bounding box center [375, 196] width 147 height 29
click at [274, 315] on input "OPSLAAN" at bounding box center [262, 329] width 85 height 29
click at [288, 333] on input "OPSLAAN" at bounding box center [262, 329] width 85 height 29
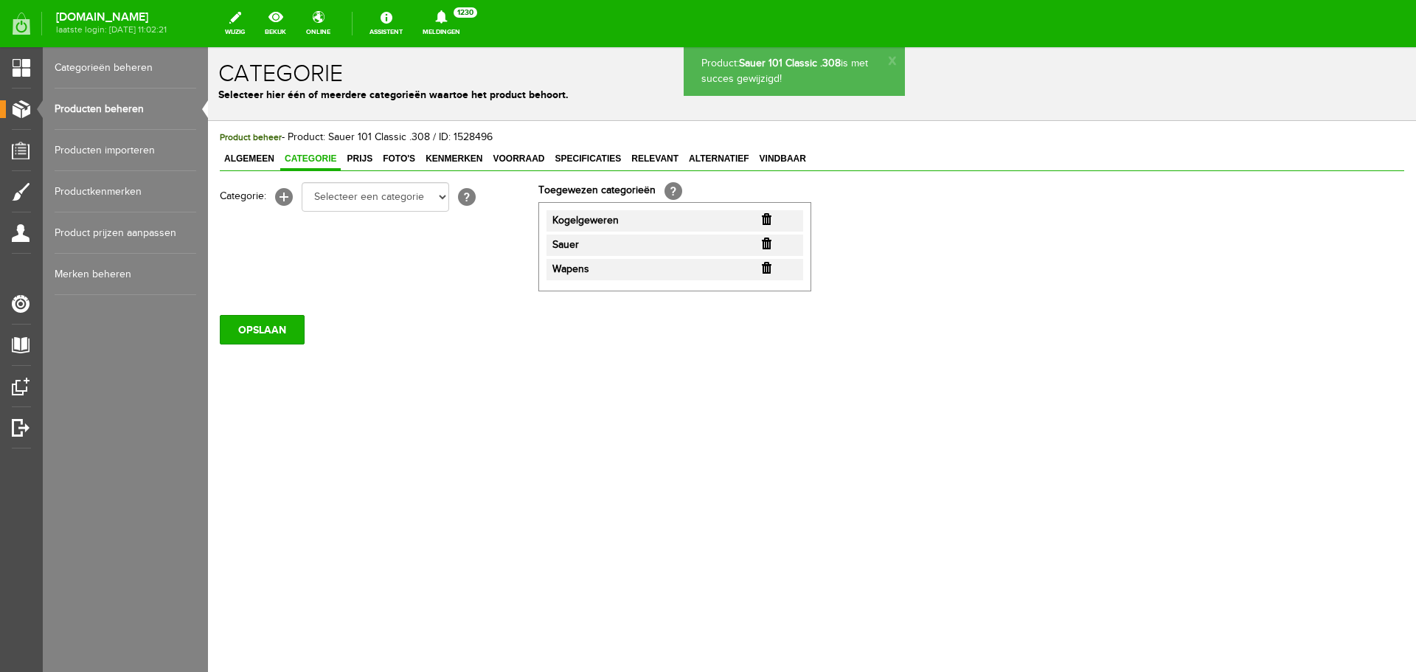
click at [135, 112] on link "Producten beheren" at bounding box center [126, 108] width 142 height 41
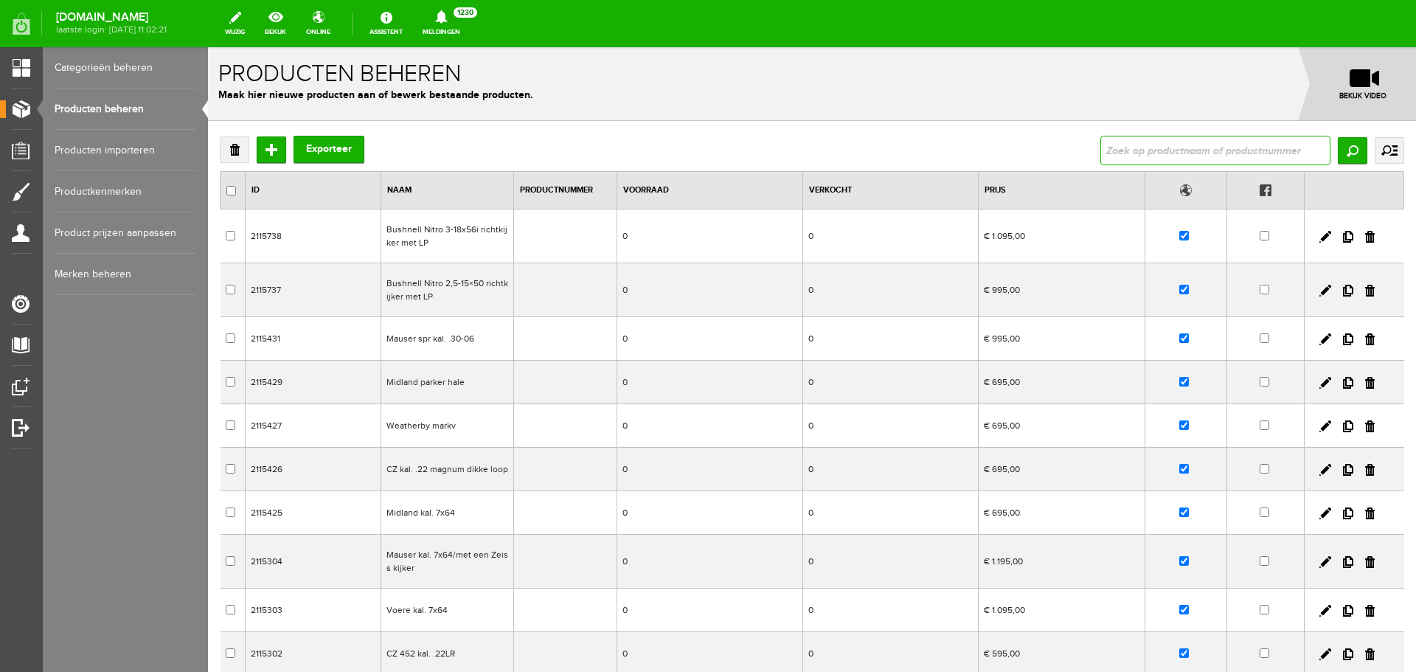
click at [1139, 150] on input "text" at bounding box center [1215, 150] width 230 height 29
